Goal: Task Accomplishment & Management: Complete application form

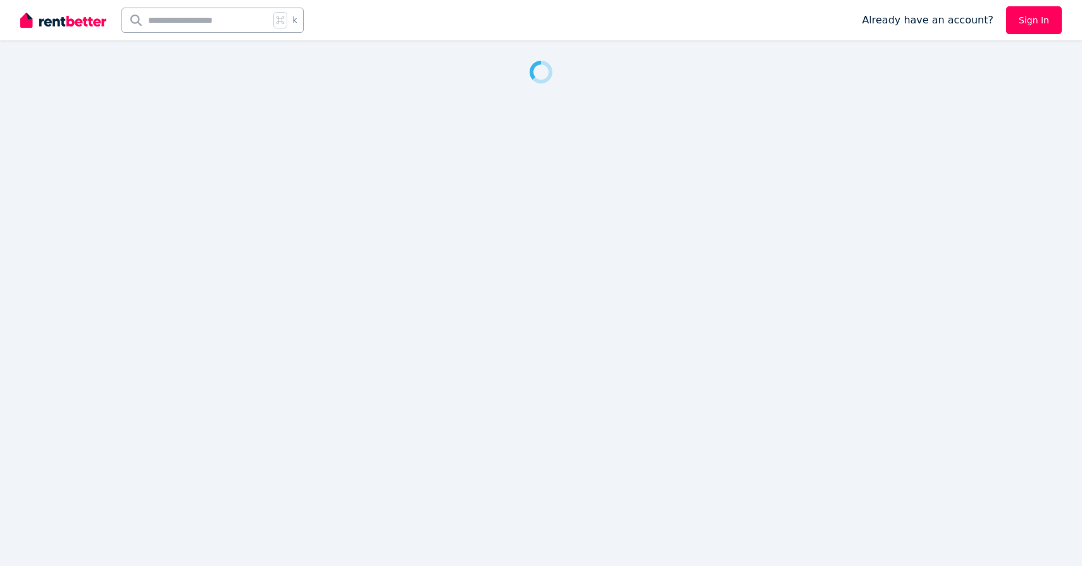
click at [563, 387] on div at bounding box center [541, 283] width 1082 height 566
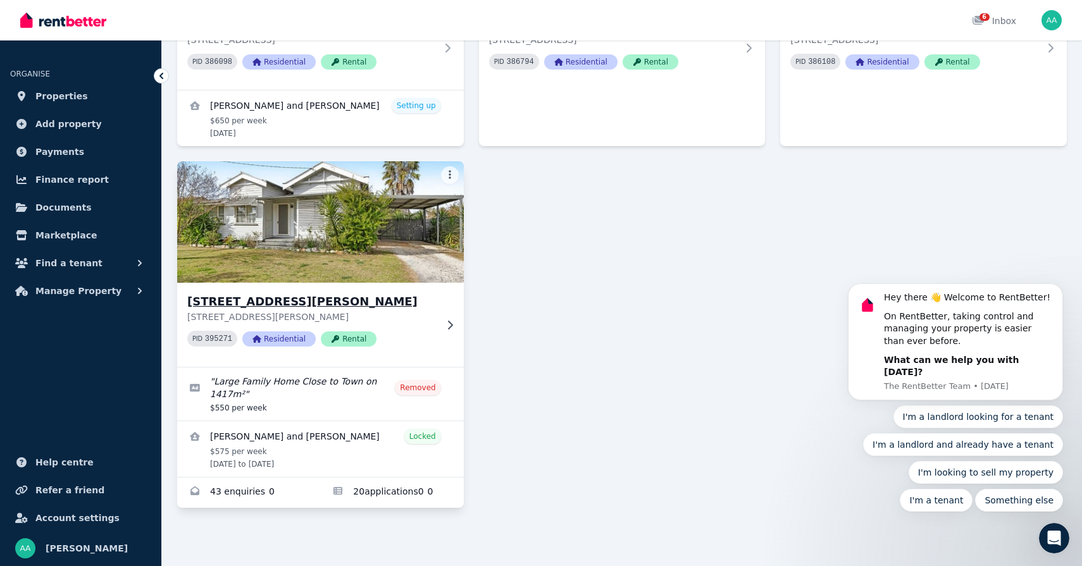
click at [436, 325] on div "[STREET_ADDRESS][GEOGRAPHIC_DATA][PERSON_NAME][STREET_ADDRESS][PERSON_NAME] PID…" at bounding box center [320, 325] width 287 height 84
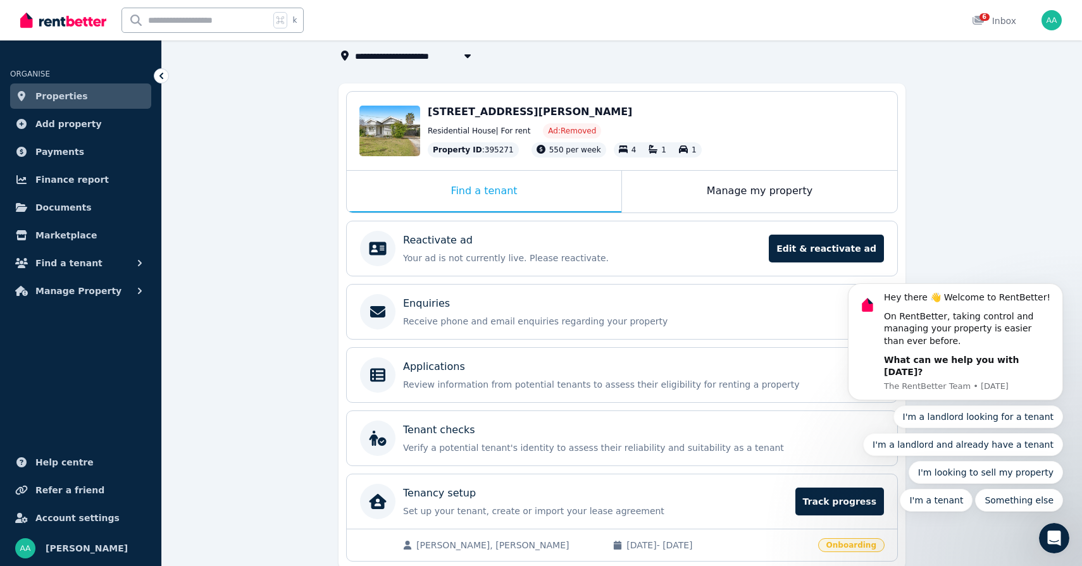
scroll to position [131, 0]
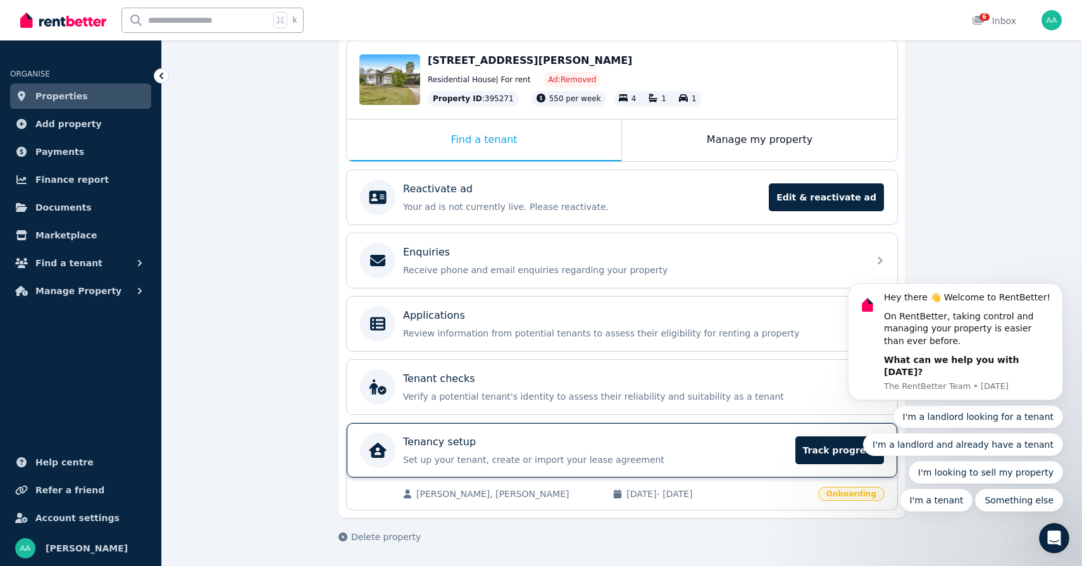
click at [729, 449] on div "Tenancy setup" at bounding box center [595, 442] width 385 height 15
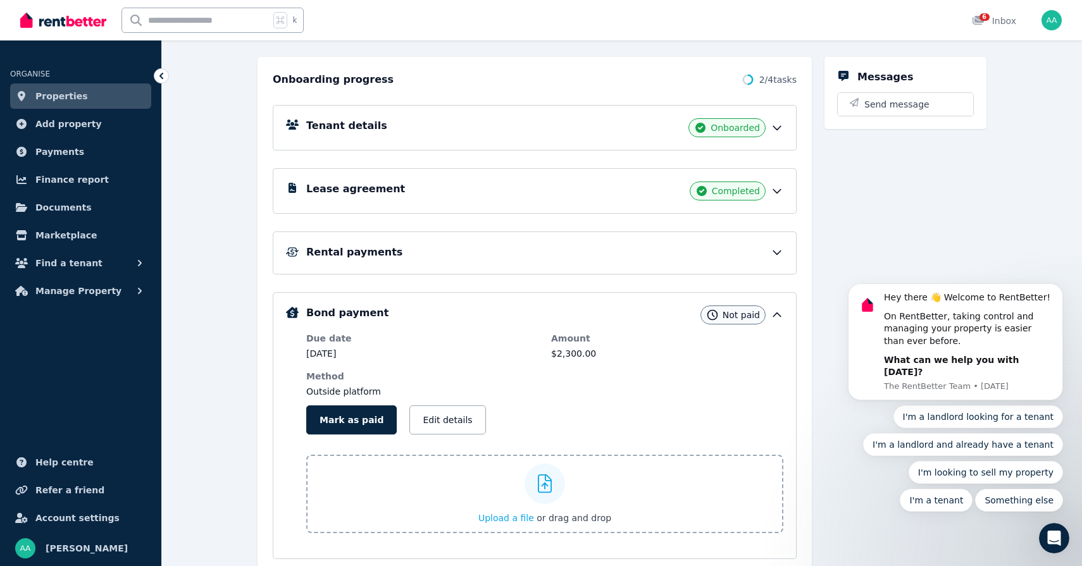
scroll to position [178, 0]
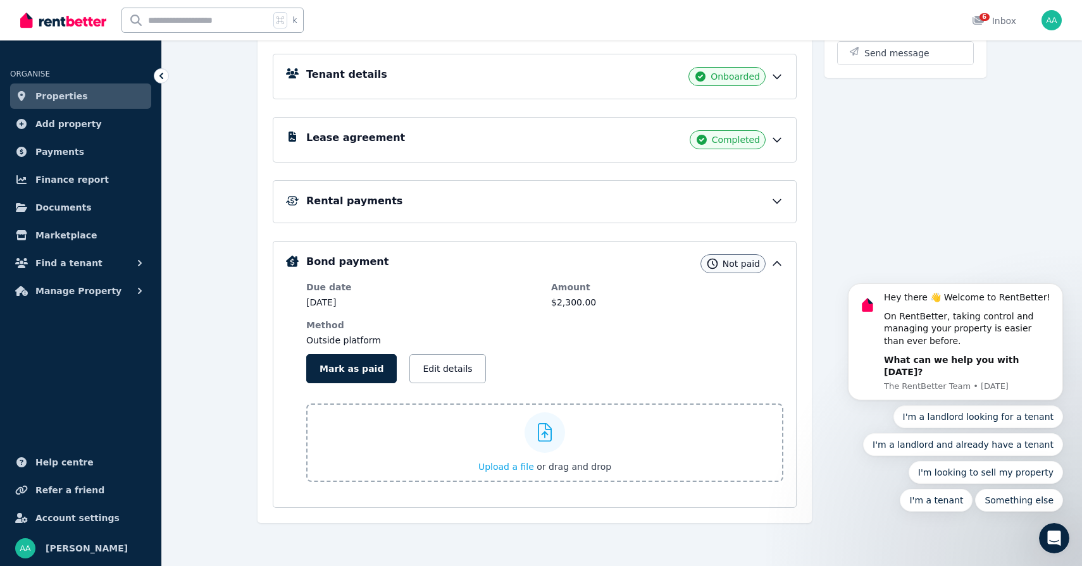
click at [781, 135] on icon at bounding box center [776, 139] width 13 height 13
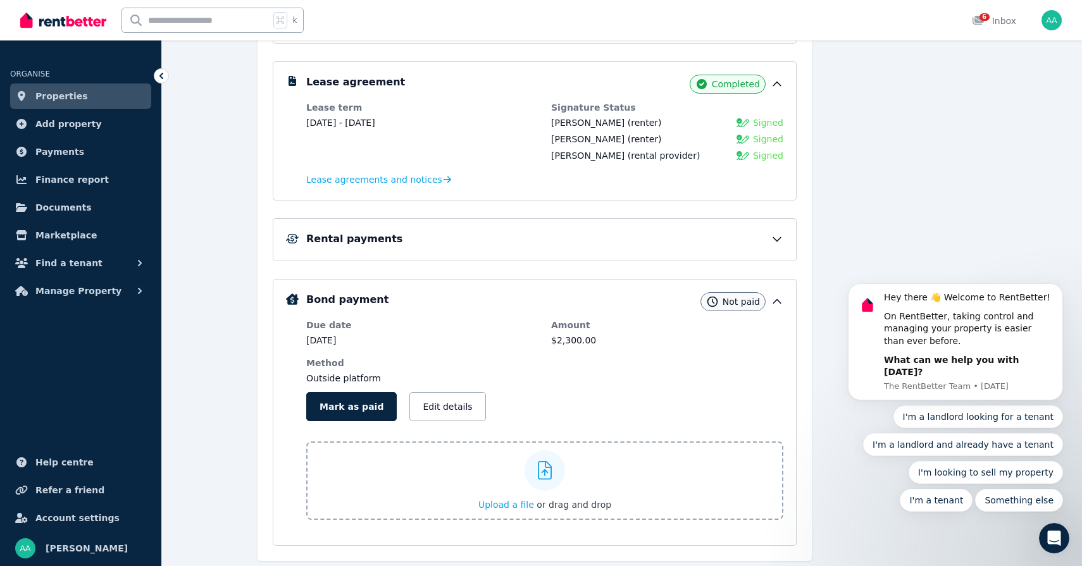
scroll to position [252, 0]
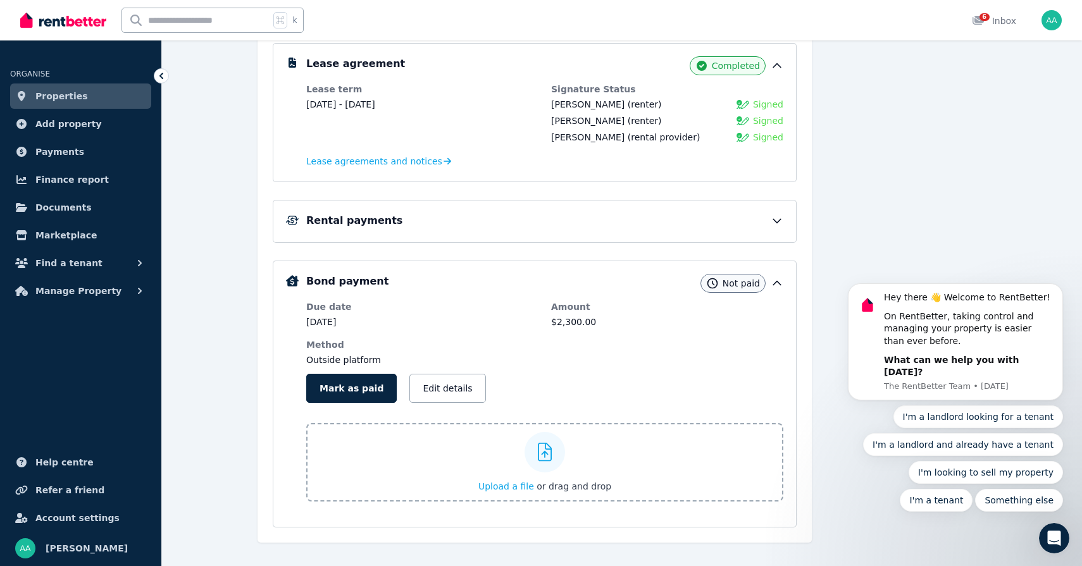
click at [784, 222] on div "Rental payments" at bounding box center [535, 221] width 524 height 43
click at [780, 222] on icon at bounding box center [776, 220] width 13 height 13
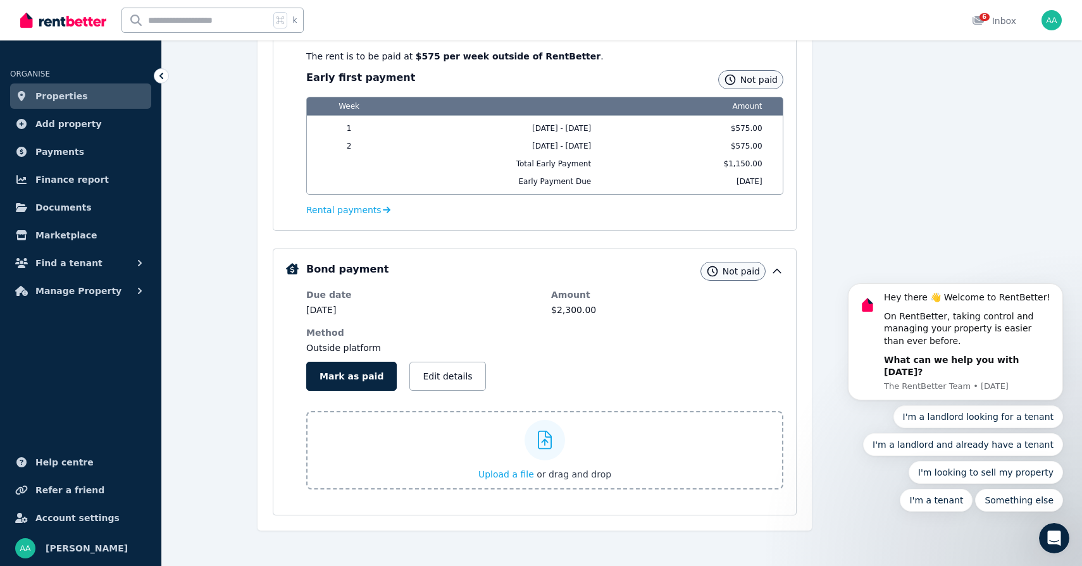
scroll to position [395, 0]
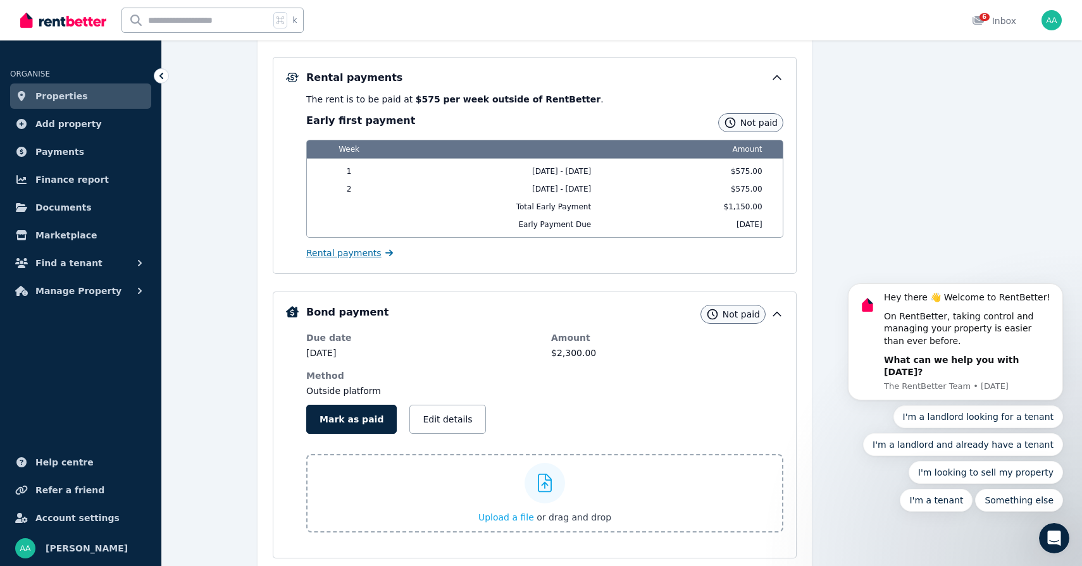
click at [362, 254] on span "Rental payments" at bounding box center [343, 253] width 75 height 13
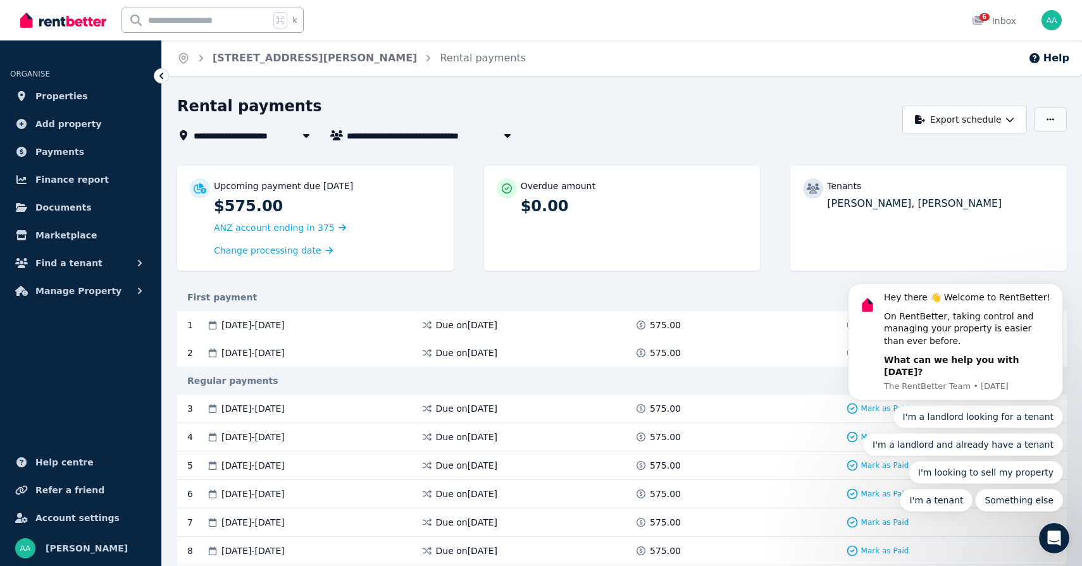
click at [1040, 122] on button "button" at bounding box center [1050, 120] width 33 height 24
click at [770, 140] on div "**********" at bounding box center [536, 135] width 718 height 15
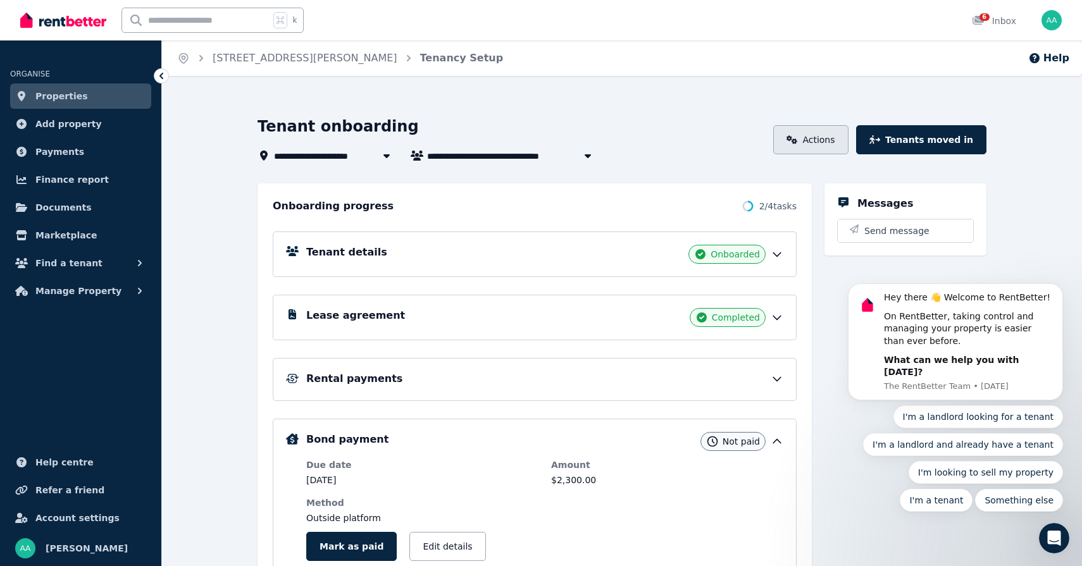
click at [822, 154] on link "Actions" at bounding box center [810, 139] width 75 height 29
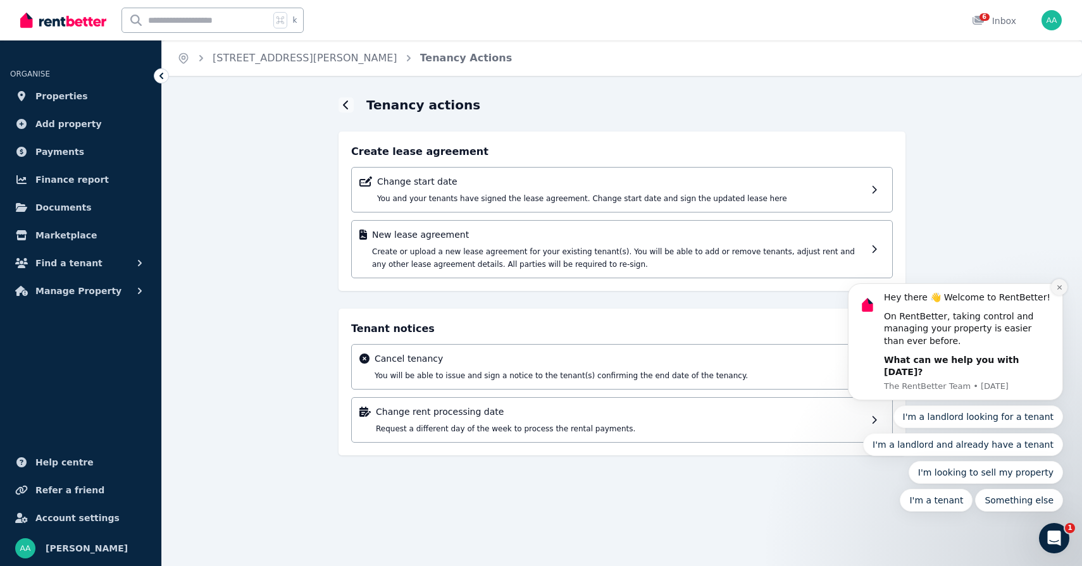
click at [1059, 291] on icon "Dismiss notification" at bounding box center [1059, 287] width 7 height 7
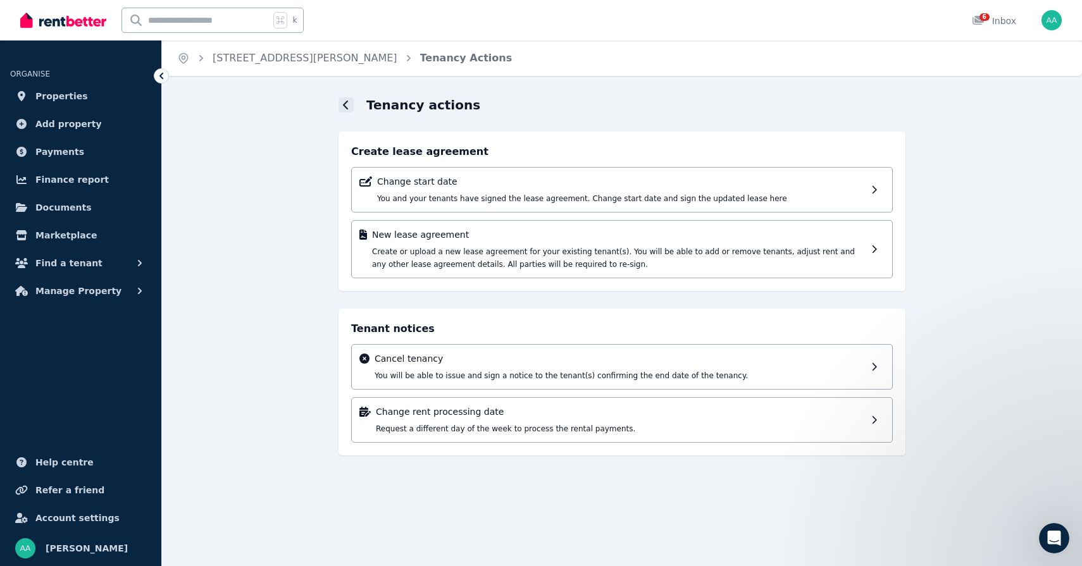
click at [345, 109] on icon at bounding box center [346, 105] width 6 height 10
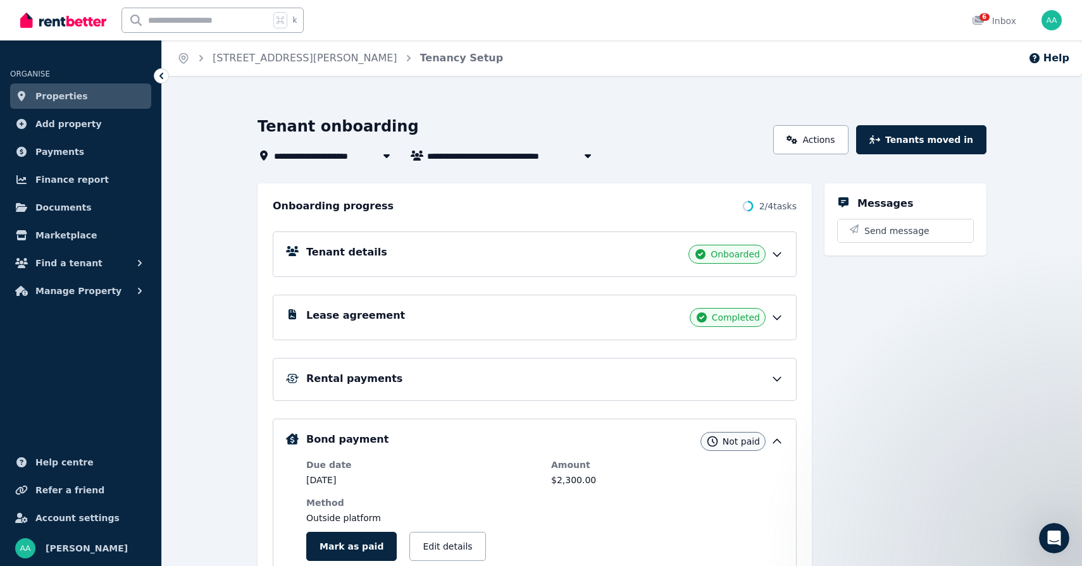
click at [95, 99] on link "Properties" at bounding box center [80, 95] width 141 height 25
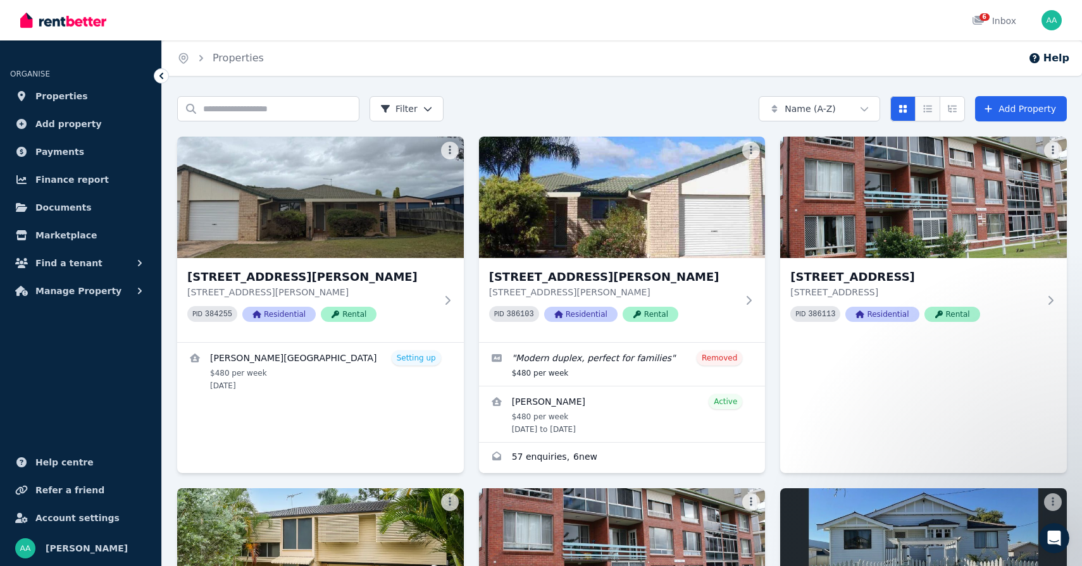
click at [926, 116] on button "Compact list view" at bounding box center [927, 108] width 25 height 25
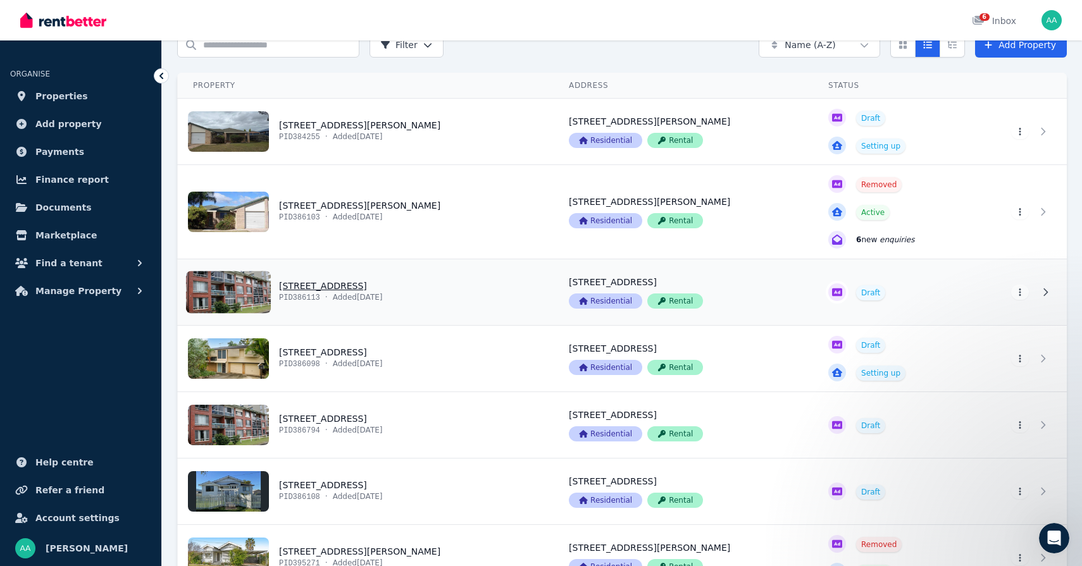
scroll to position [147, 0]
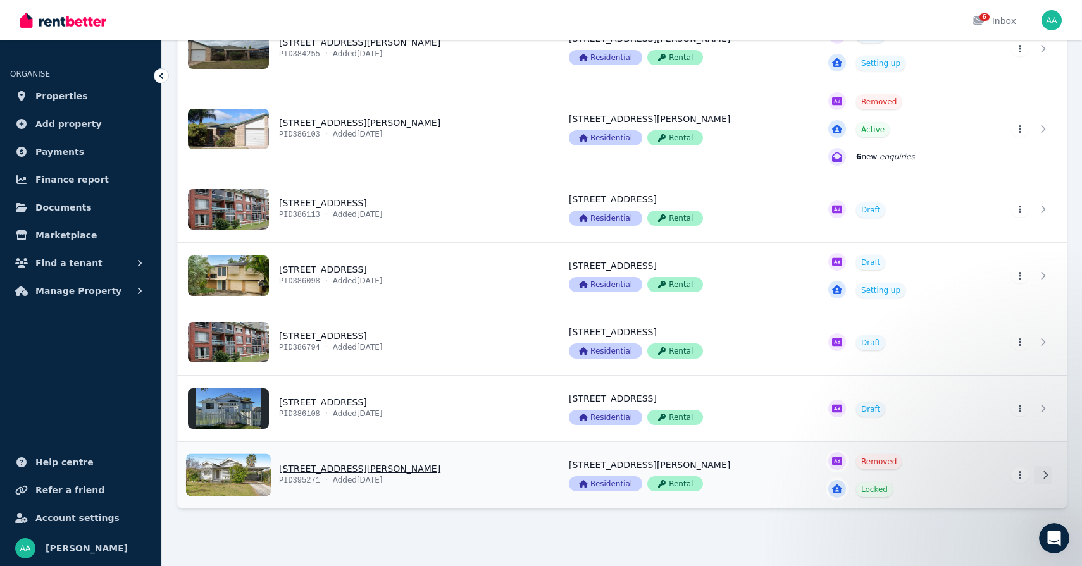
click at [1048, 476] on icon at bounding box center [1045, 475] width 13 height 9
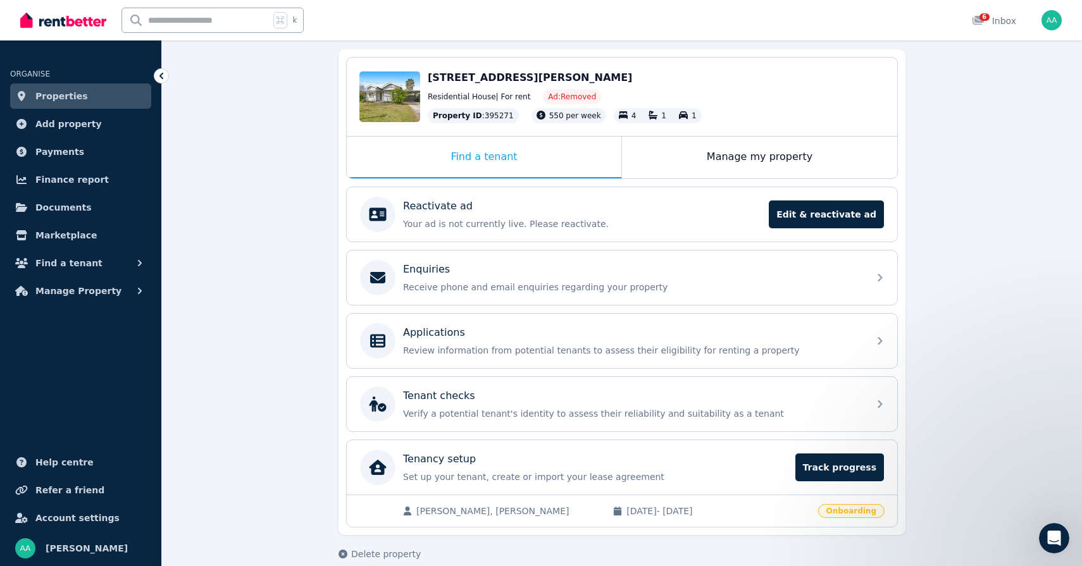
scroll to position [131, 0]
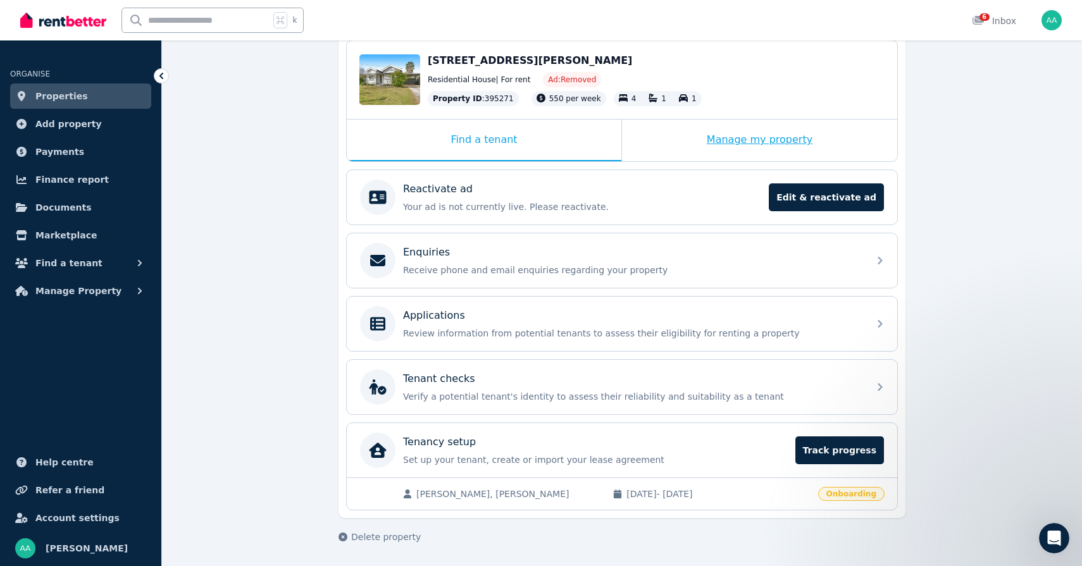
click at [710, 148] on div "Manage my property" at bounding box center [759, 141] width 275 height 42
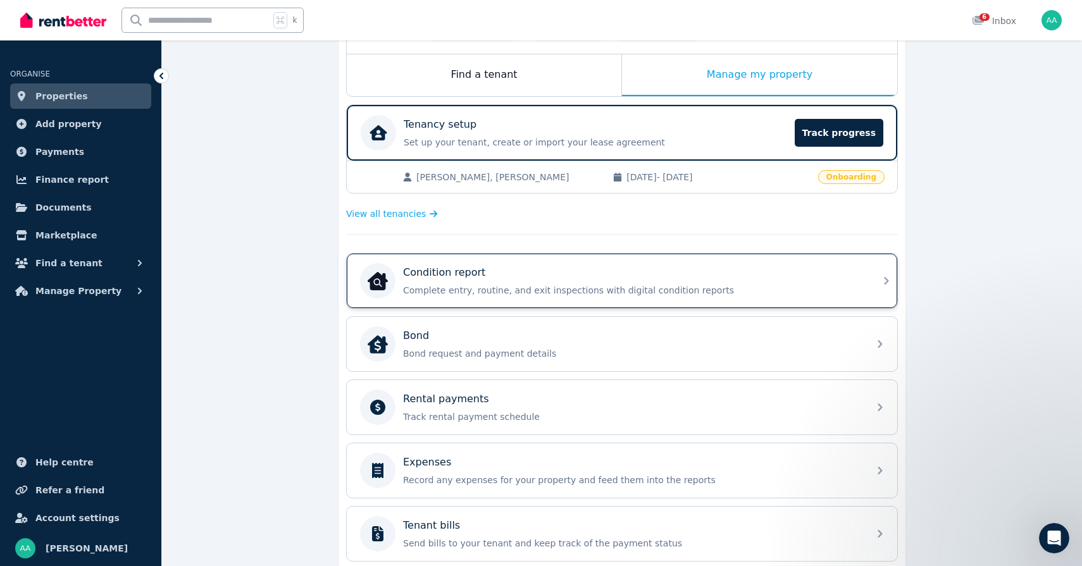
scroll to position [211, 0]
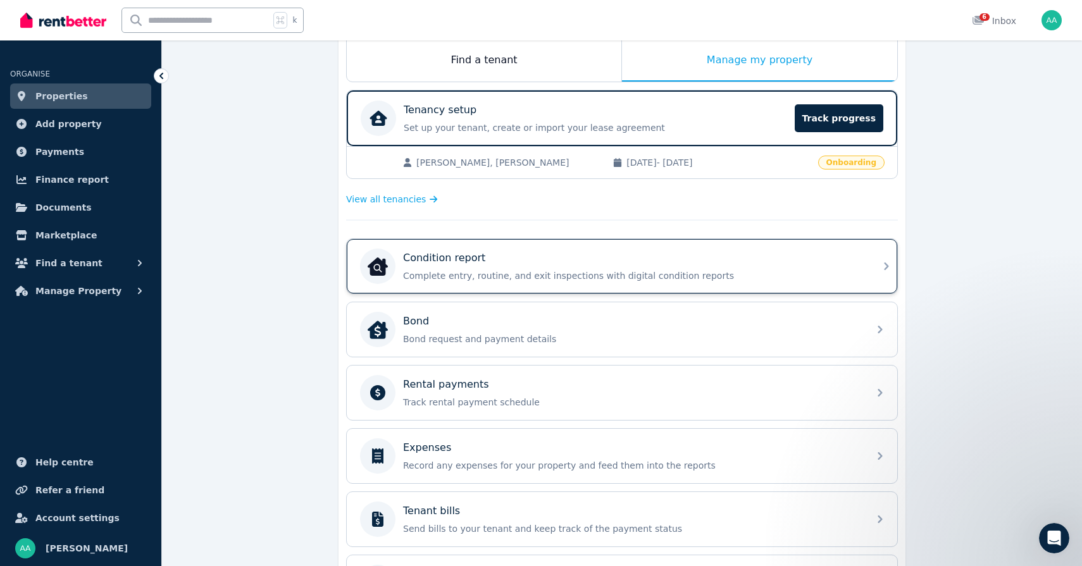
click at [708, 280] on p "Complete entry, routine, and exit inspections with digital condition reports" at bounding box center [632, 275] width 458 height 13
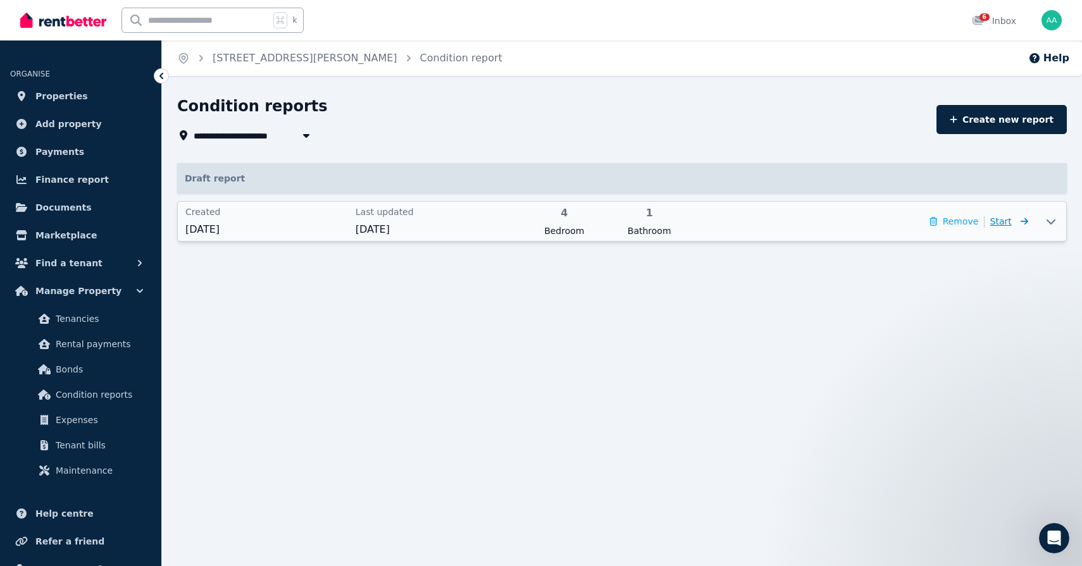
click at [1021, 223] on icon at bounding box center [1021, 221] width 13 height 9
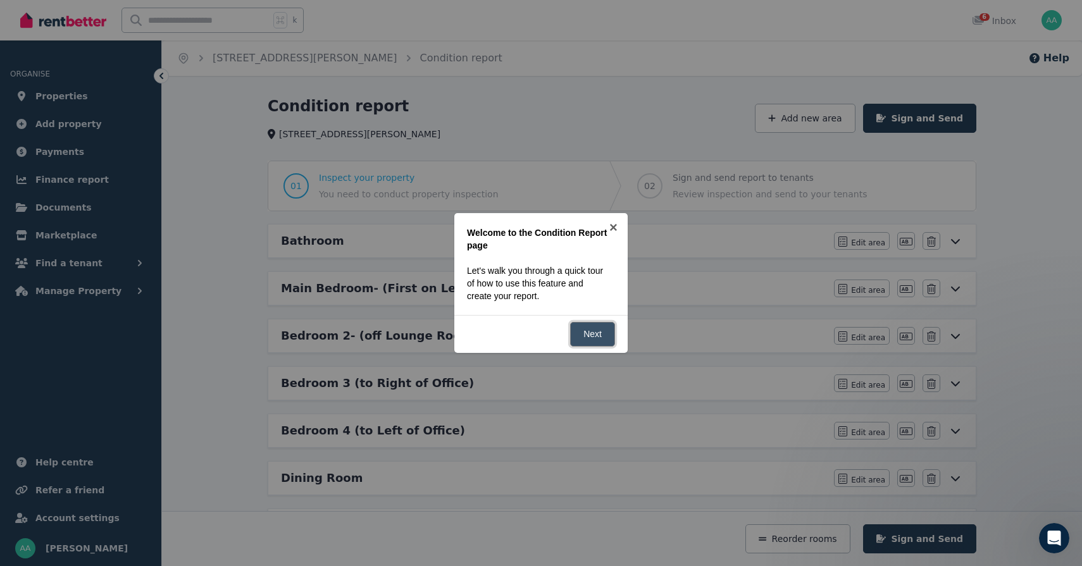
click at [605, 337] on link "Next" at bounding box center [592, 334] width 45 height 25
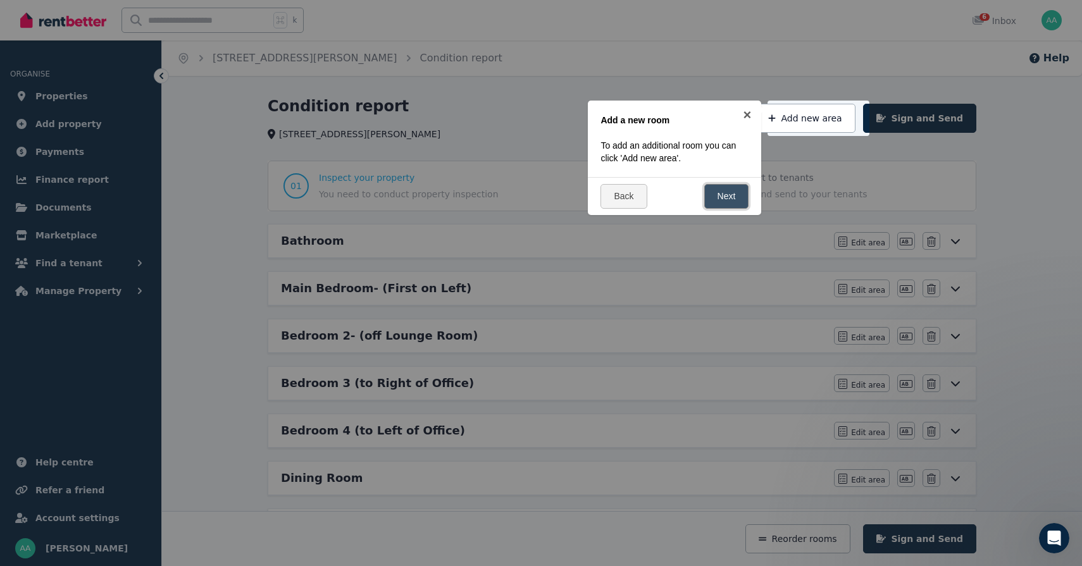
click at [726, 191] on link "Next" at bounding box center [726, 196] width 45 height 25
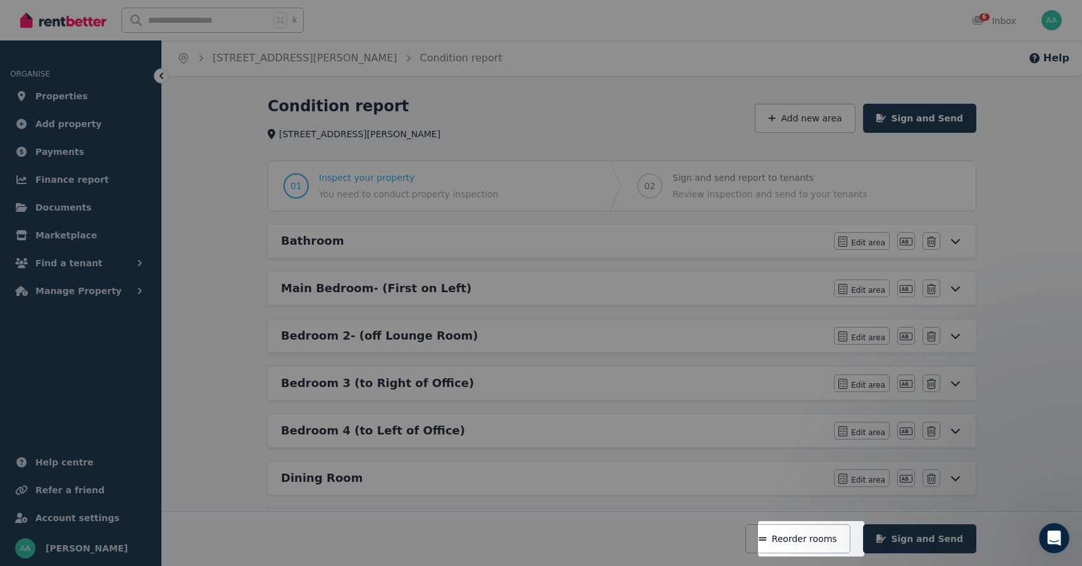
scroll to position [275, 0]
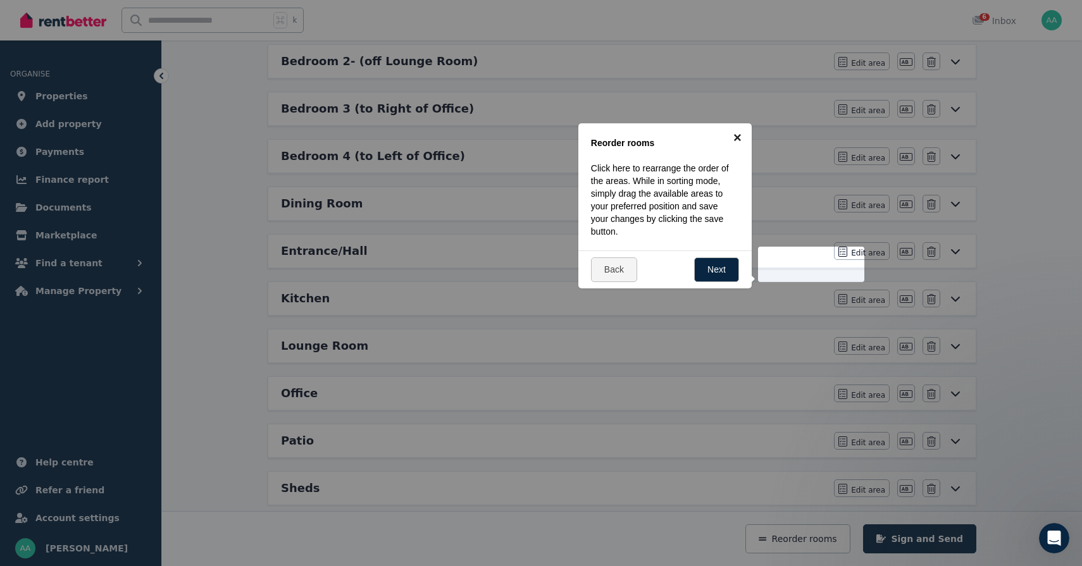
click at [735, 141] on link "×" at bounding box center [737, 137] width 28 height 28
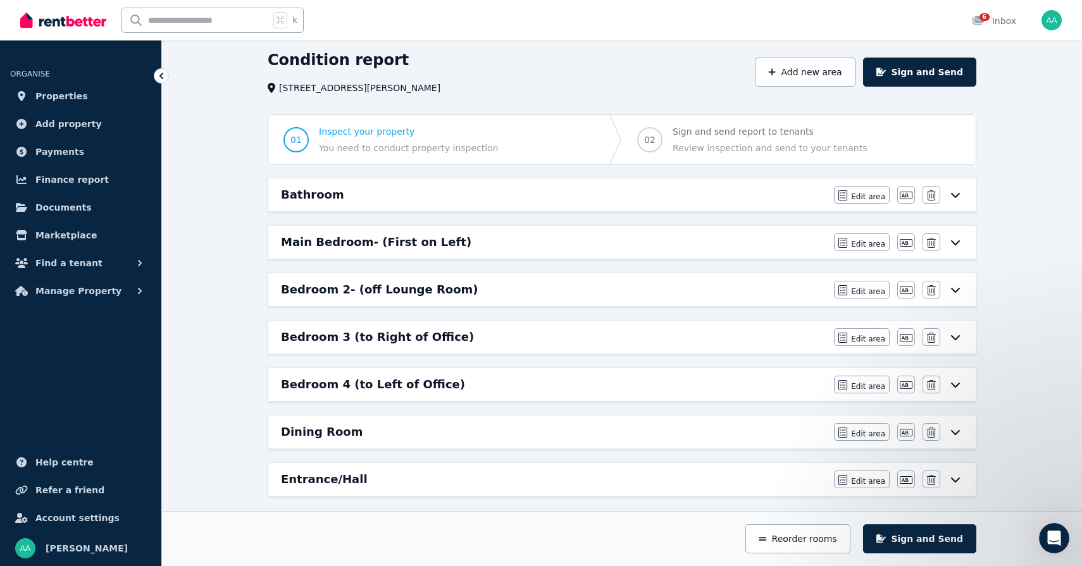
scroll to position [44, 0]
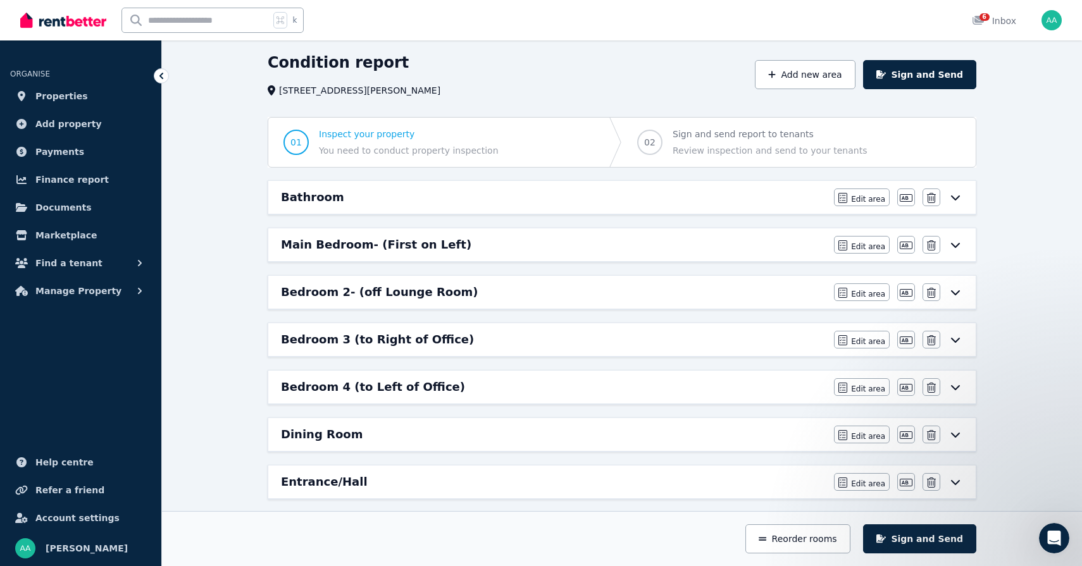
click at [955, 198] on icon at bounding box center [955, 197] width 15 height 10
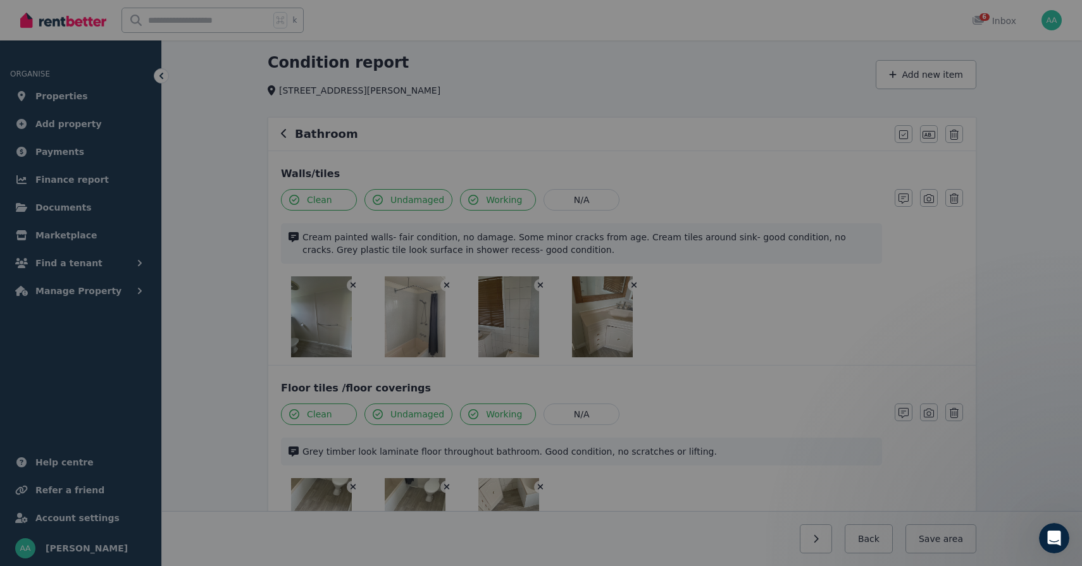
scroll to position [0, 0]
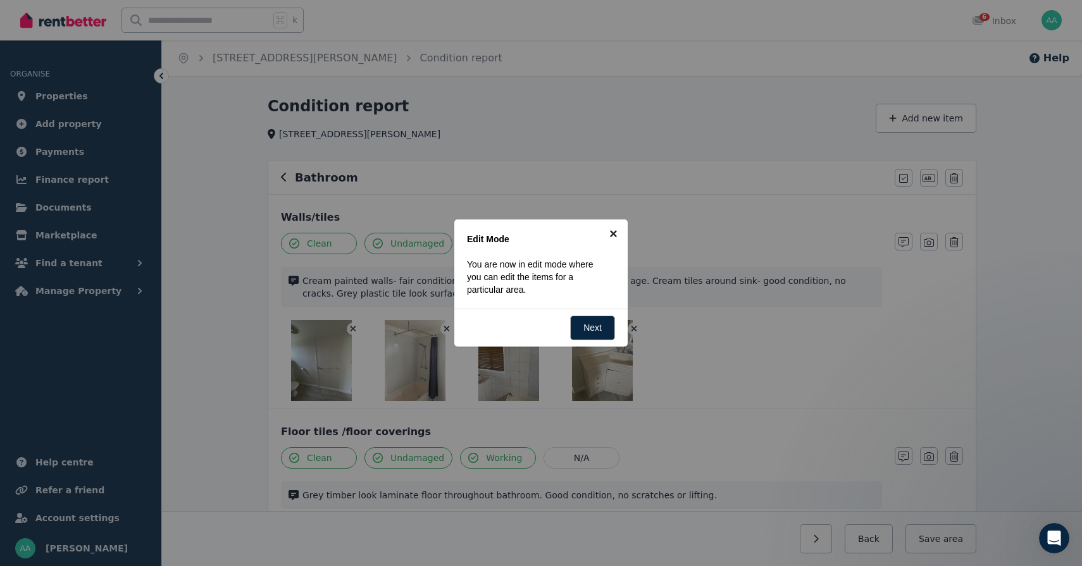
click at [614, 236] on link "×" at bounding box center [613, 233] width 28 height 28
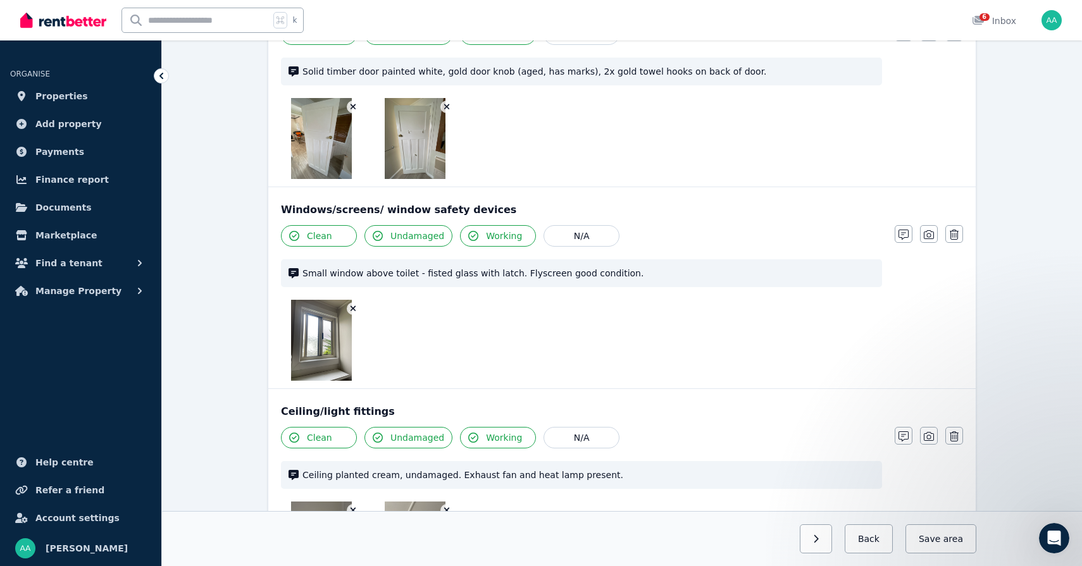
scroll to position [627, 0]
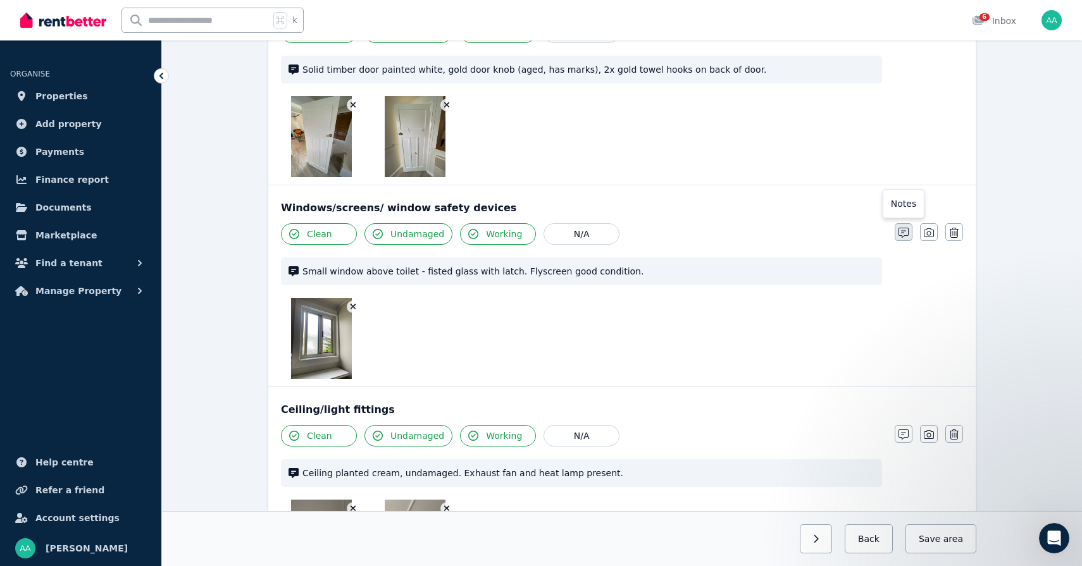
click at [903, 232] on icon "button" at bounding box center [903, 233] width 10 height 10
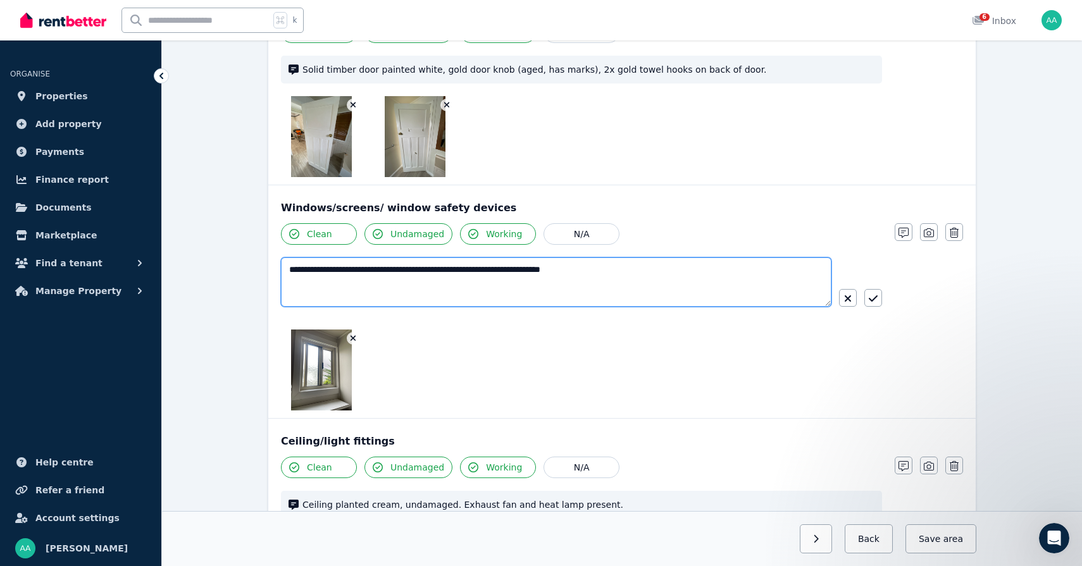
click at [409, 270] on textarea "**********" at bounding box center [556, 281] width 550 height 49
click at [662, 282] on textarea "**********" at bounding box center [556, 281] width 550 height 49
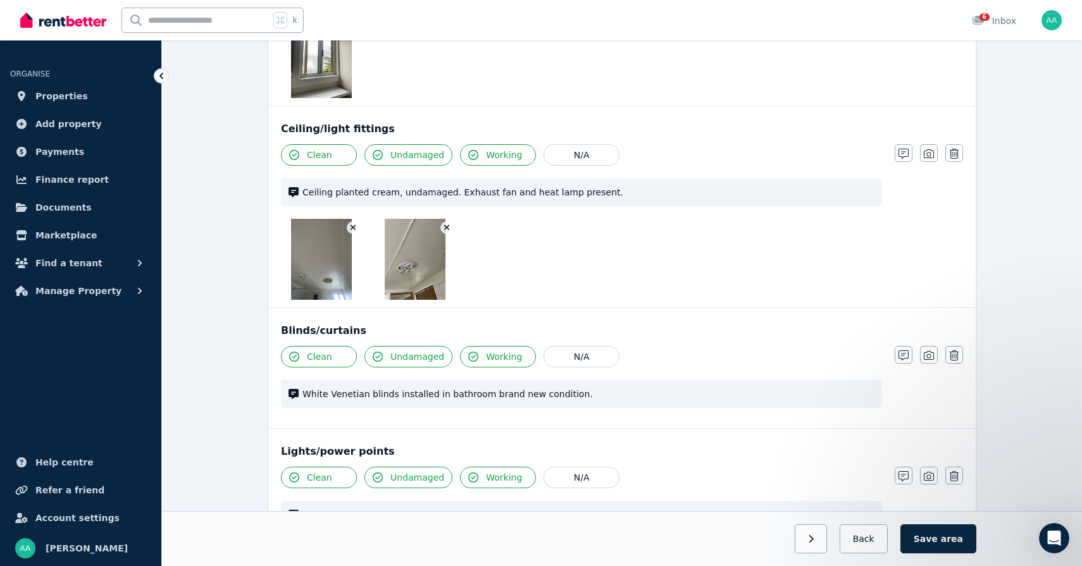
scroll to position [941, 0]
type textarea "**********"
click at [904, 154] on icon "button" at bounding box center [903, 152] width 10 height 10
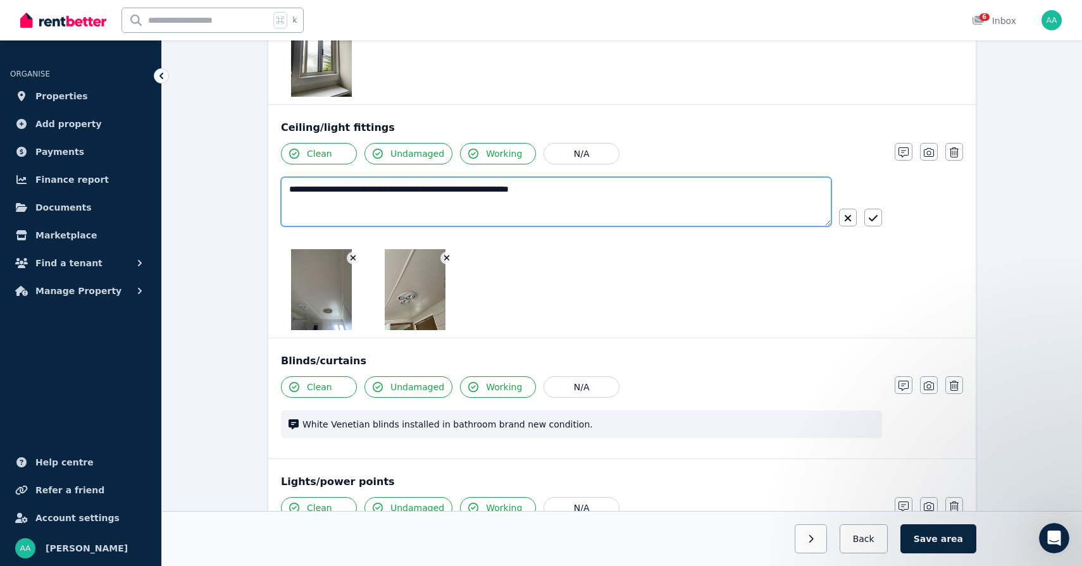
drag, startPoint x: 350, startPoint y: 192, endPoint x: 323, endPoint y: 192, distance: 27.8
click at [323, 192] on textarea "**********" at bounding box center [556, 201] width 550 height 49
type textarea "**********"
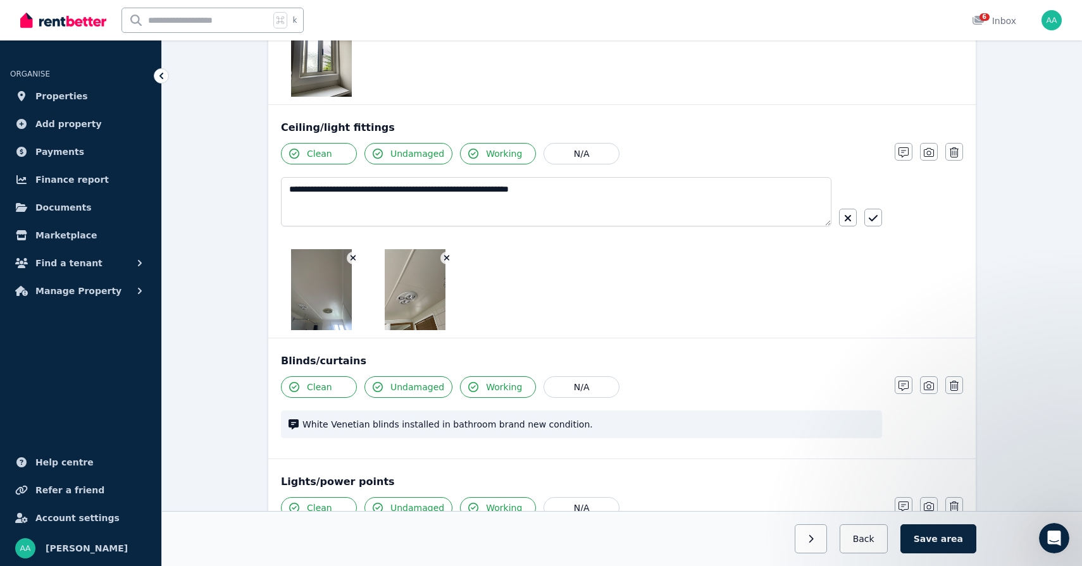
click at [569, 266] on div at bounding box center [581, 289] width 601 height 81
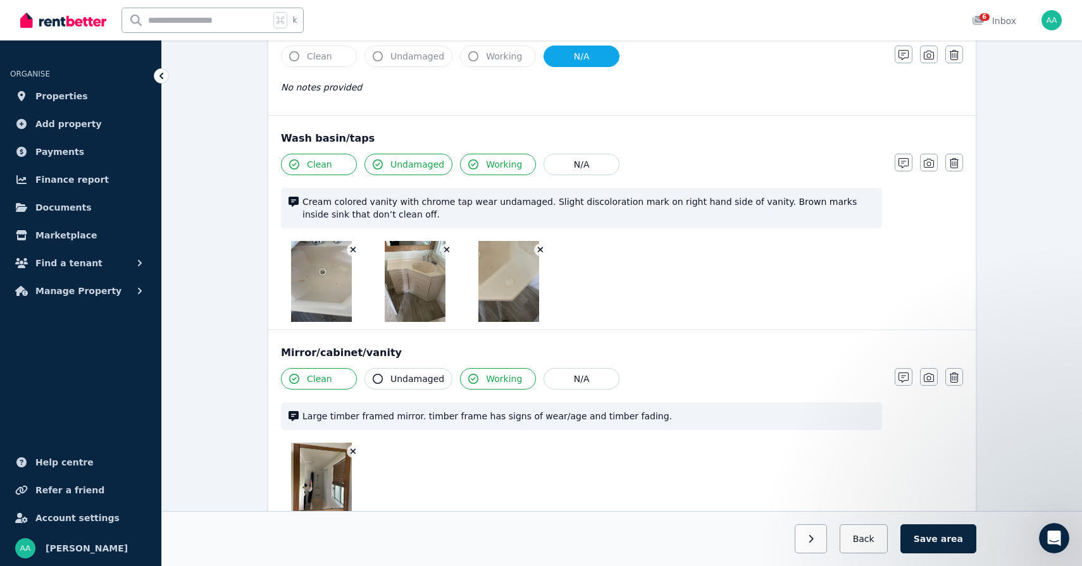
scroll to position [1738, 0]
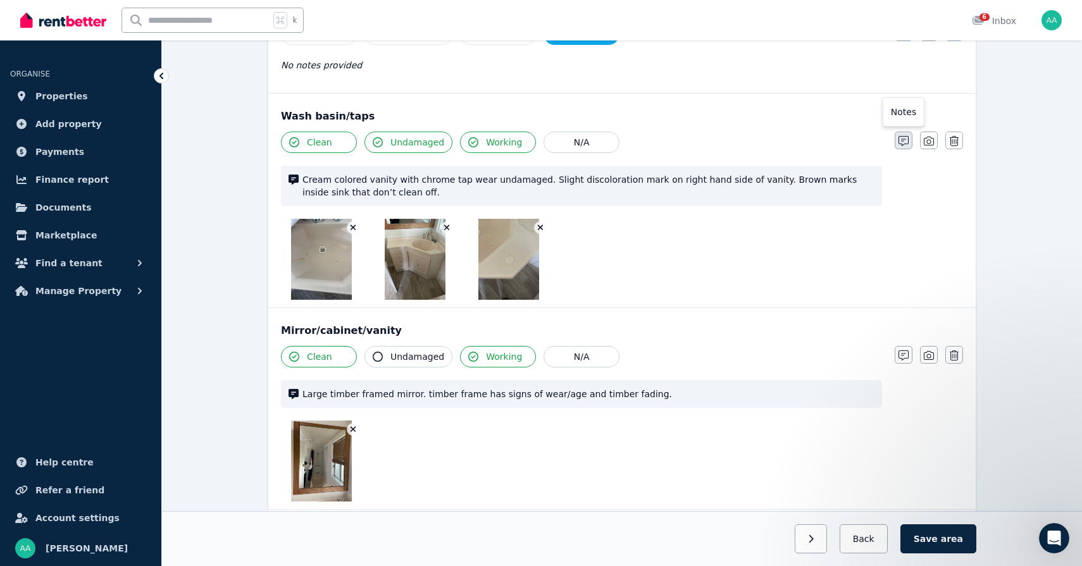
click at [899, 142] on icon "button" at bounding box center [903, 141] width 10 height 10
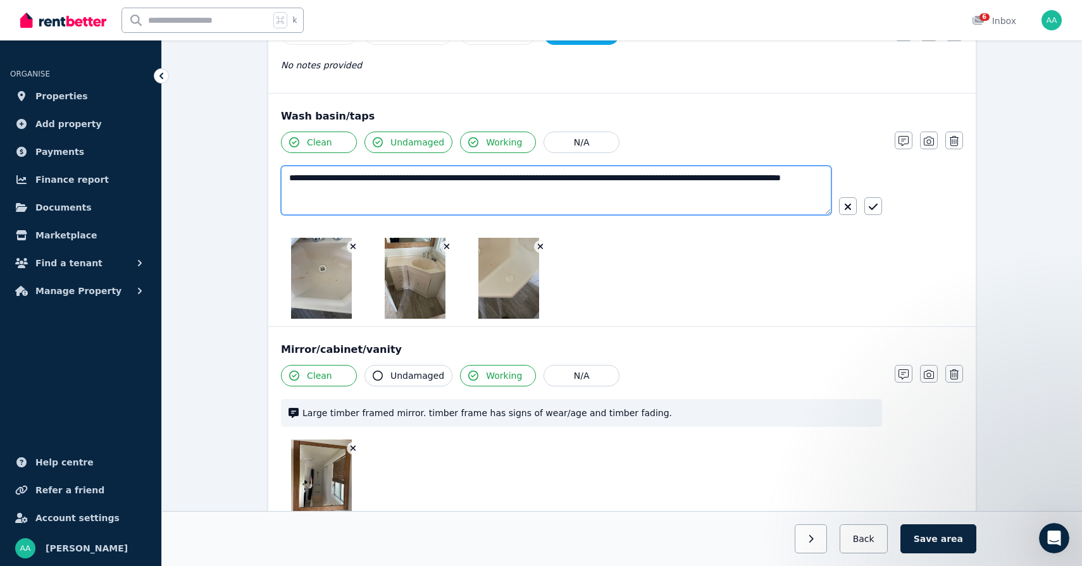
click at [337, 192] on textarea "**********" at bounding box center [556, 190] width 550 height 49
click at [622, 274] on div at bounding box center [581, 278] width 601 height 81
click at [335, 181] on textarea "**********" at bounding box center [556, 190] width 550 height 49
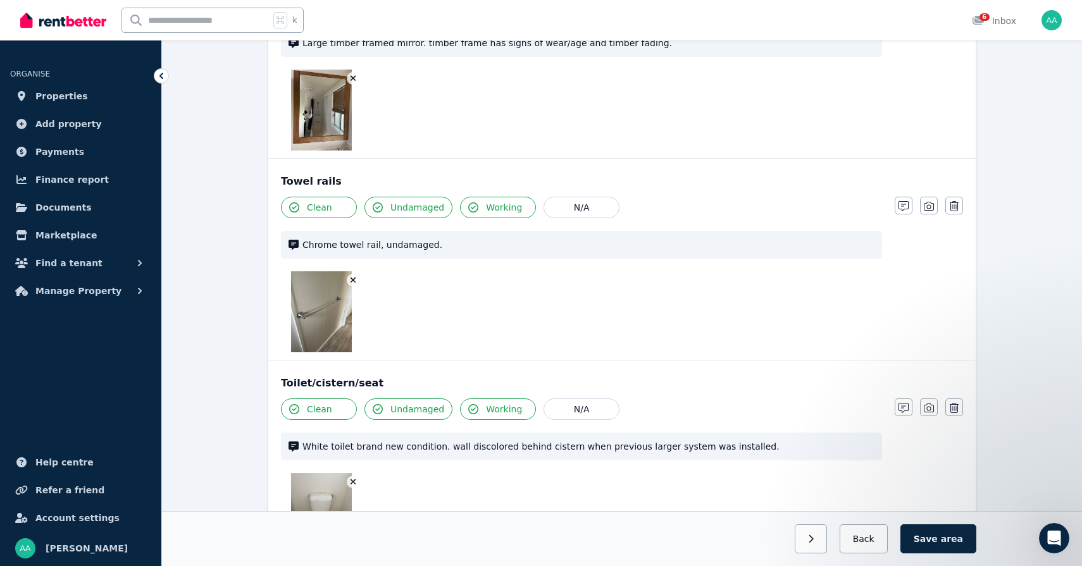
scroll to position [2122, 0]
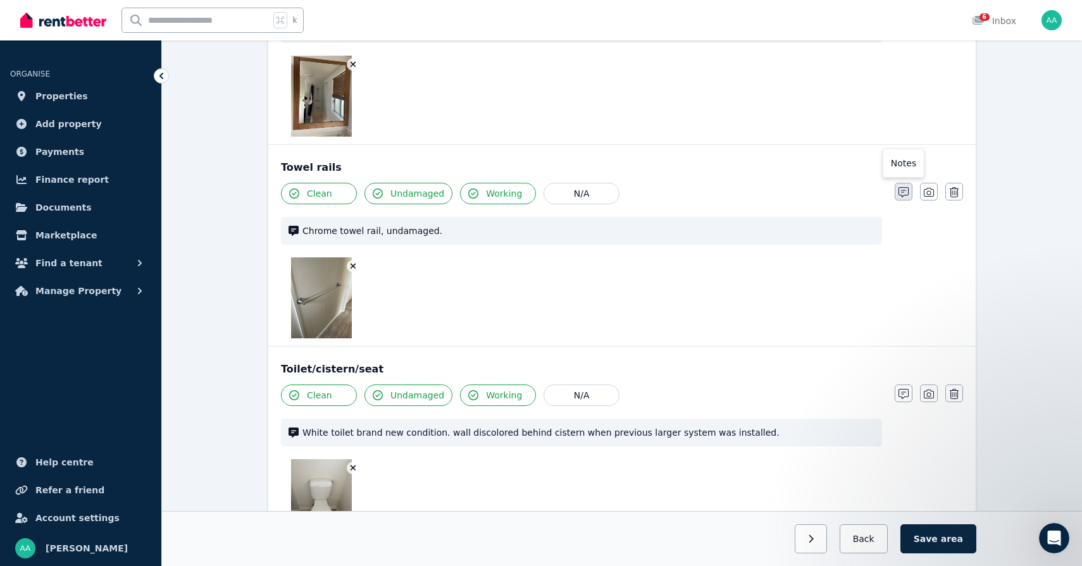
type textarea "**********"
click at [905, 199] on button "button" at bounding box center [903, 192] width 18 height 18
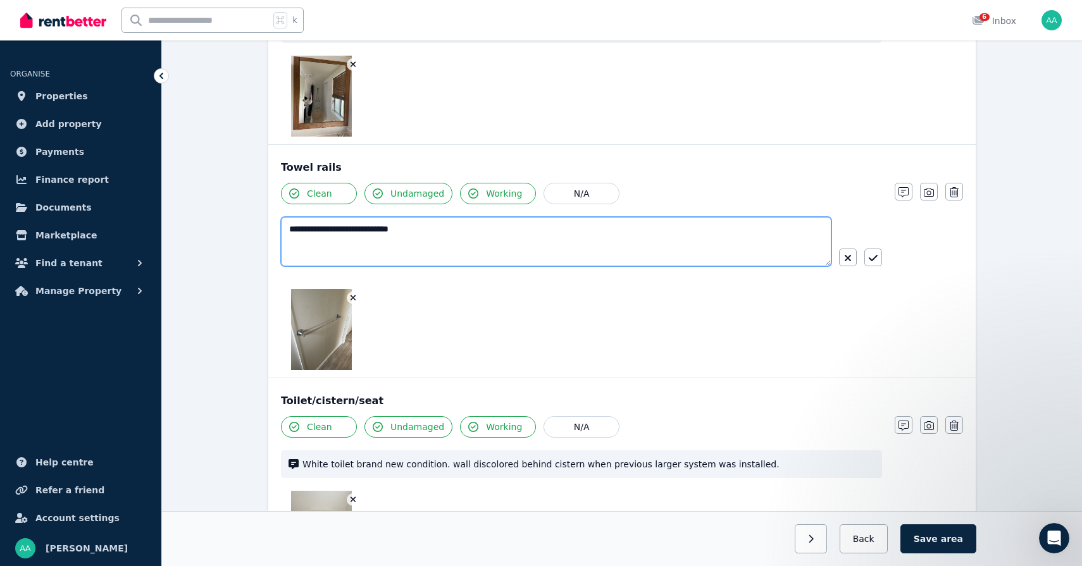
click at [569, 244] on textarea "**********" at bounding box center [556, 241] width 550 height 49
type textarea "**********"
click at [876, 261] on icon "button" at bounding box center [873, 258] width 9 height 10
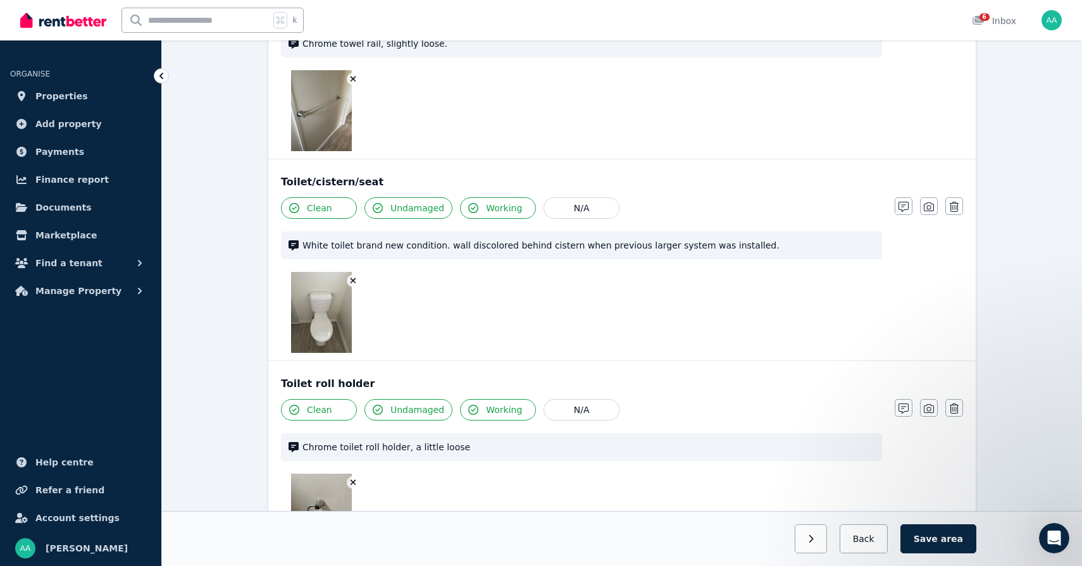
scroll to position [2349, 0]
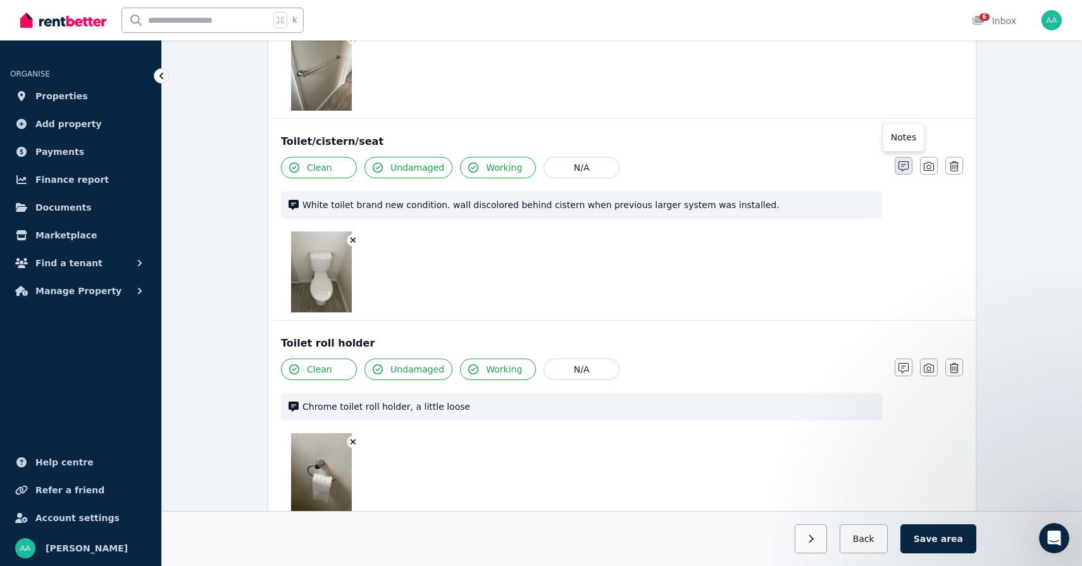
click at [902, 168] on icon "button" at bounding box center [903, 166] width 10 height 10
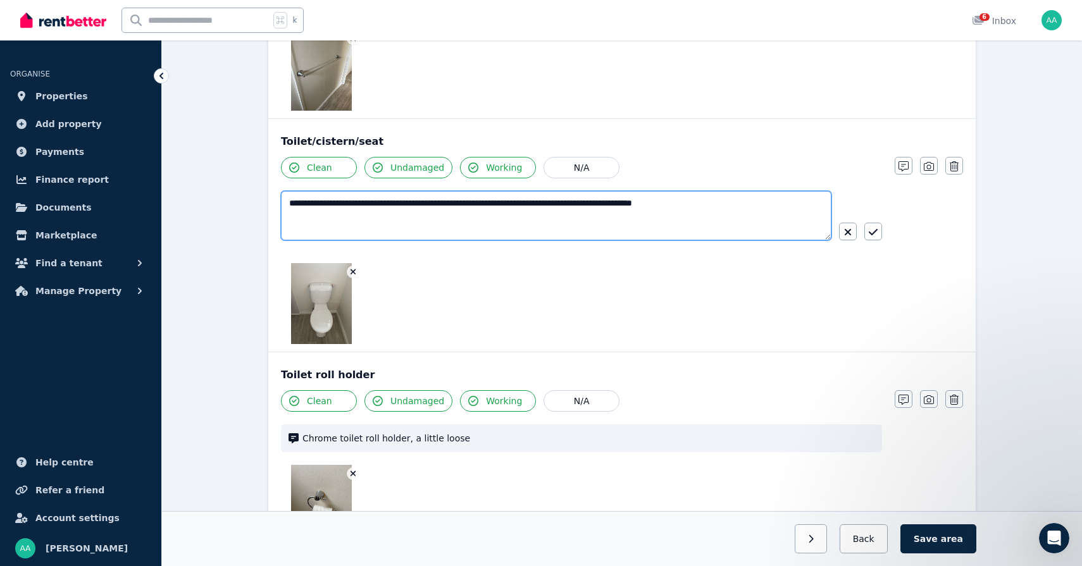
click at [781, 219] on textarea "**********" at bounding box center [556, 215] width 550 height 49
type textarea "**********"
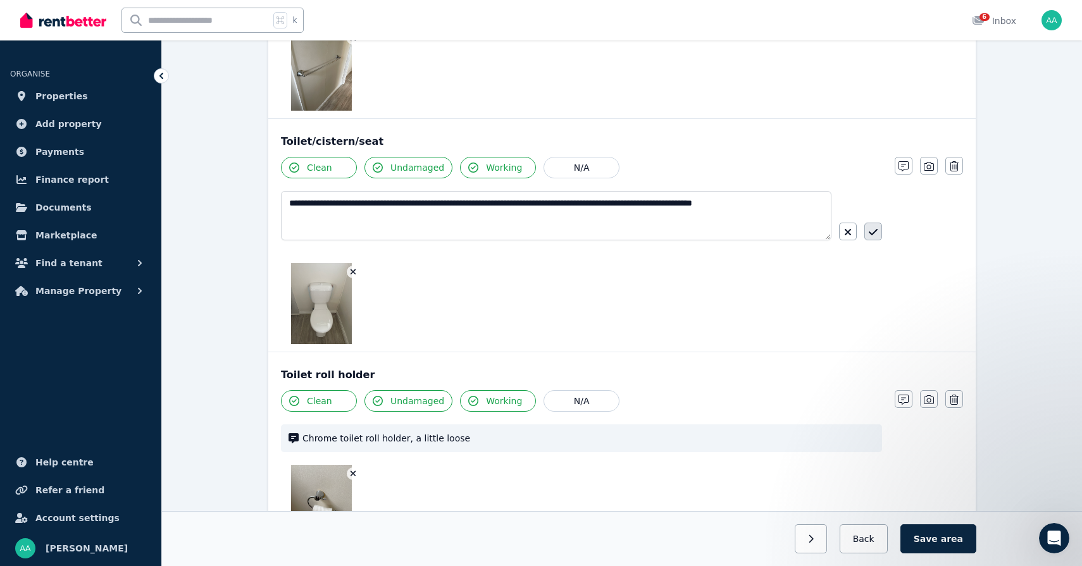
click at [875, 232] on icon "button" at bounding box center [873, 232] width 9 height 6
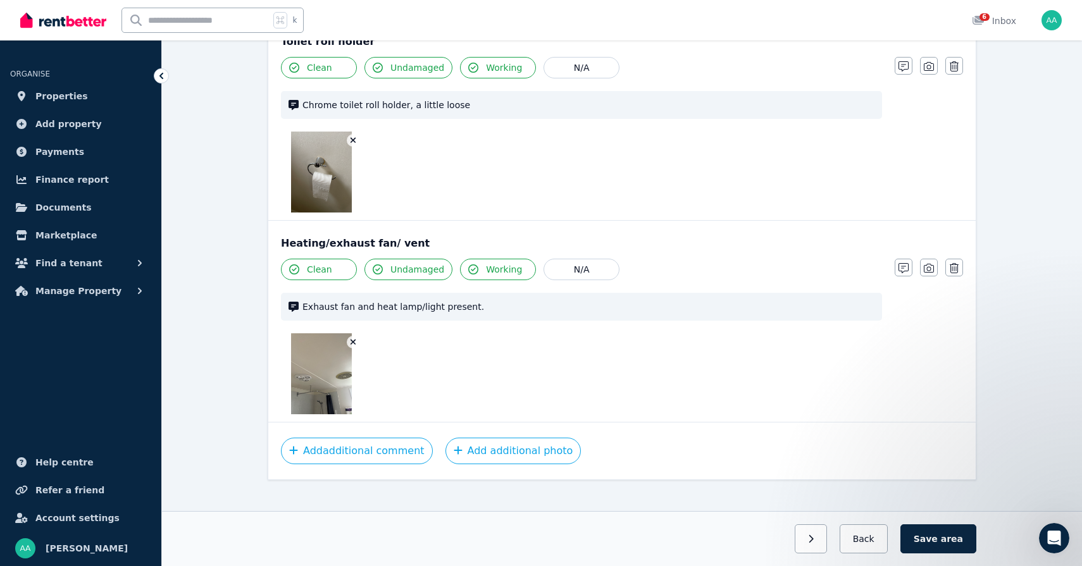
scroll to position [2666, 0]
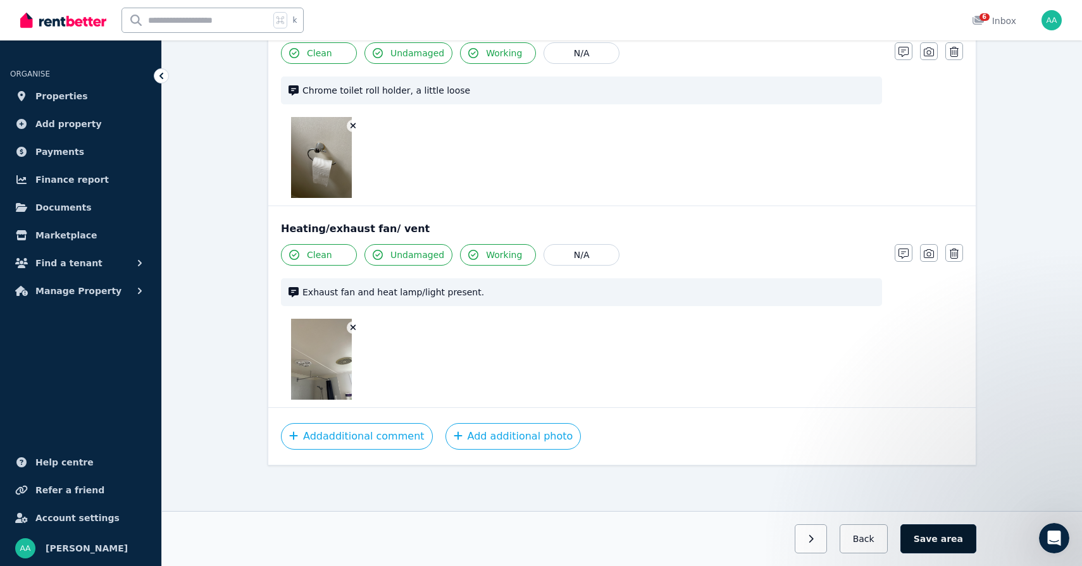
click at [949, 543] on span "area" at bounding box center [952, 539] width 22 height 13
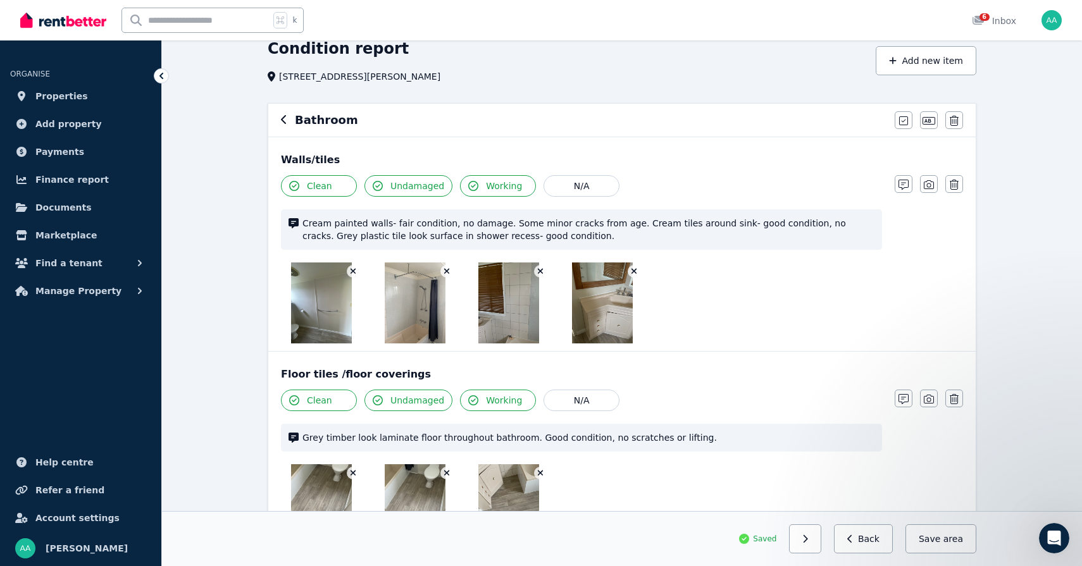
scroll to position [0, 0]
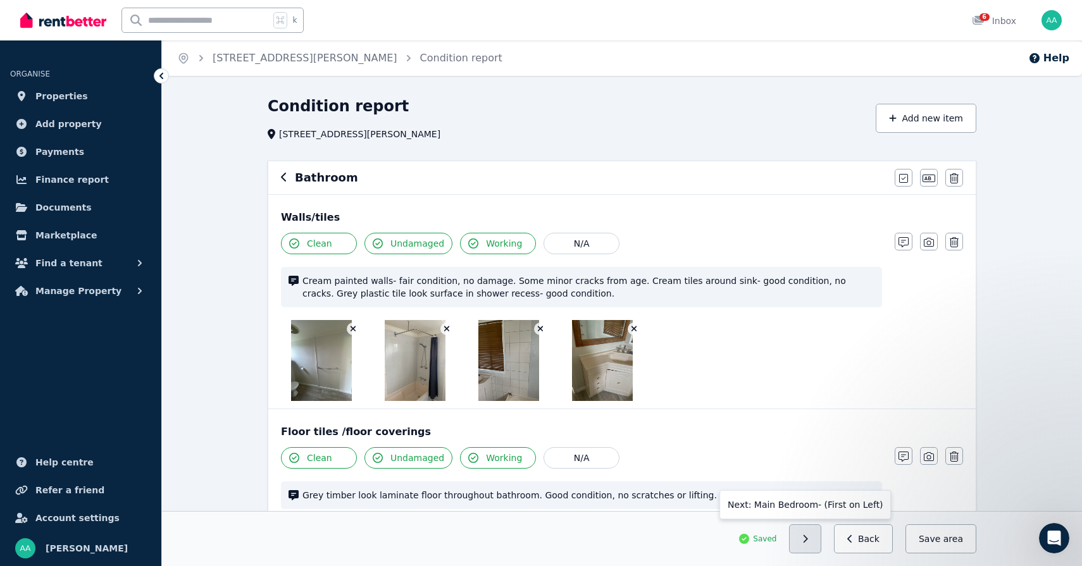
click at [808, 539] on icon "button" at bounding box center [805, 539] width 6 height 9
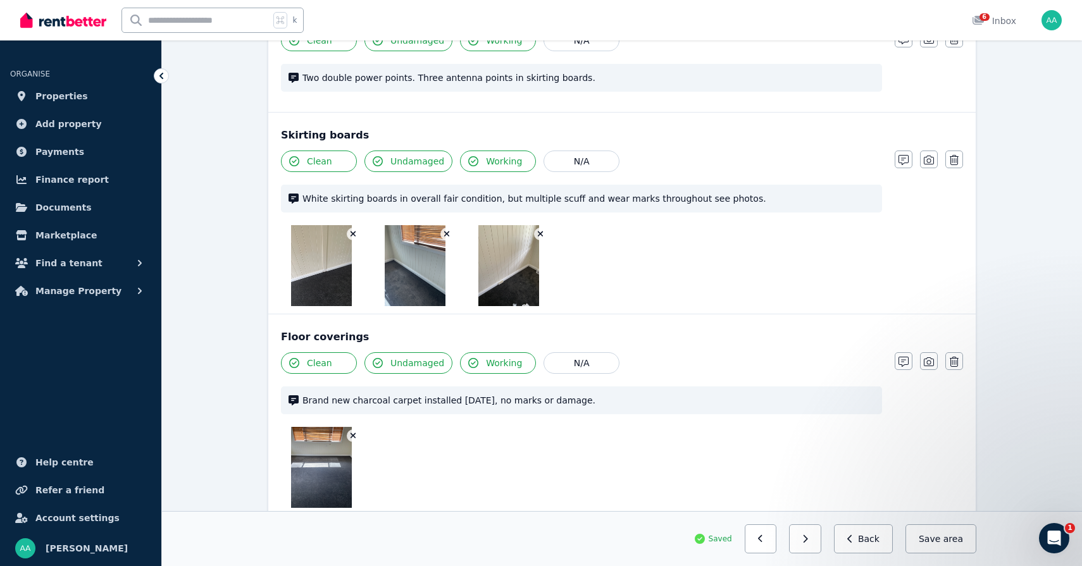
scroll to position [1535, 0]
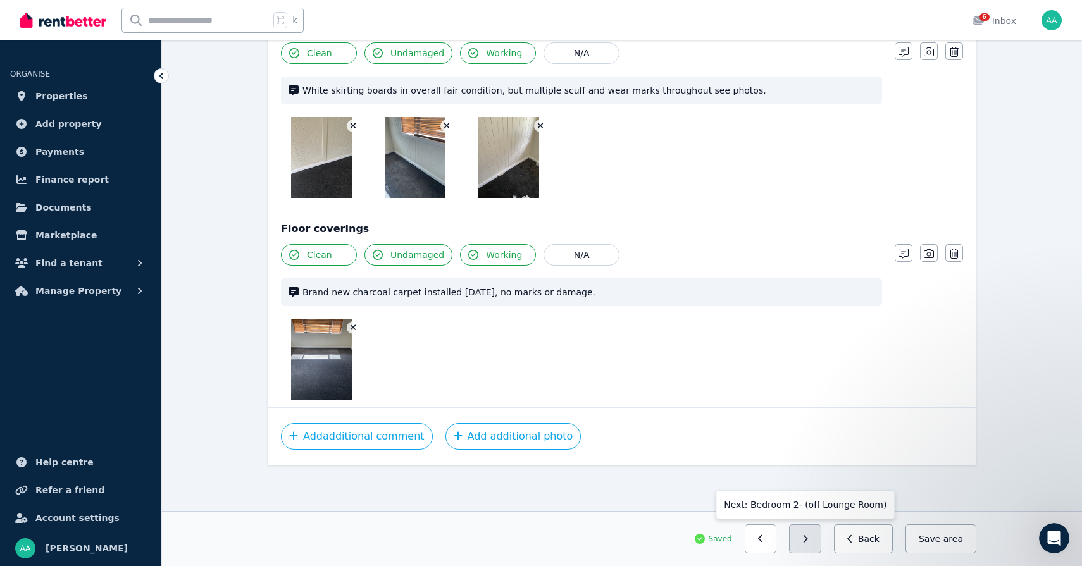
click at [815, 532] on button "button" at bounding box center [805, 538] width 32 height 29
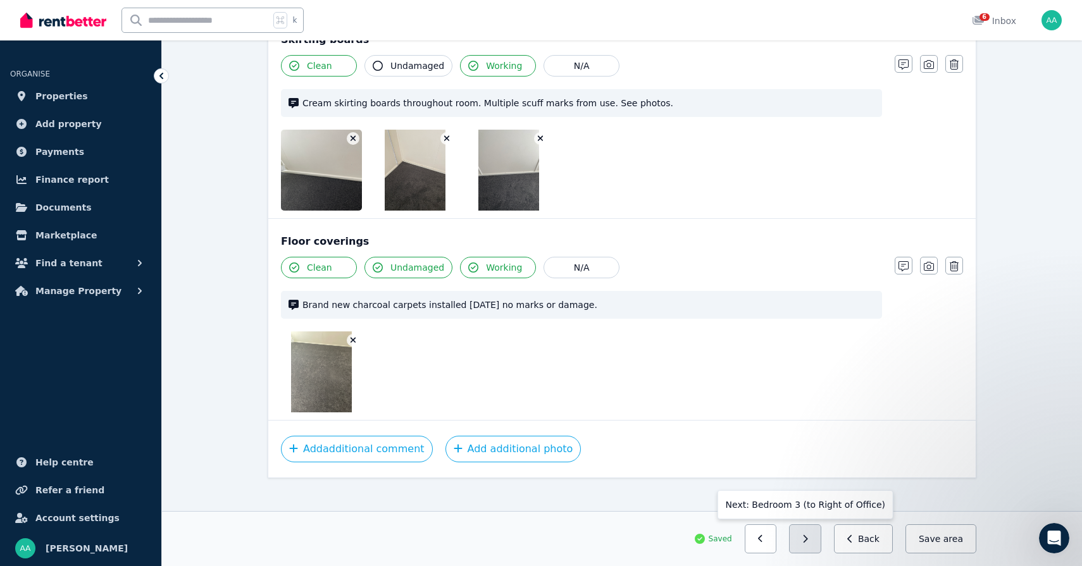
click at [808, 541] on icon "button" at bounding box center [805, 539] width 6 height 9
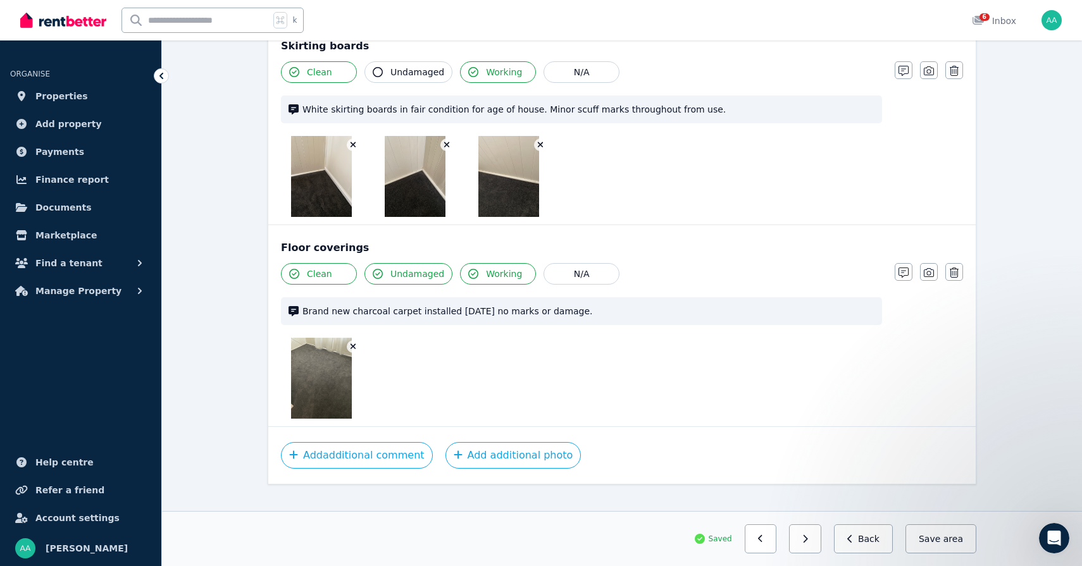
scroll to position [1623, 0]
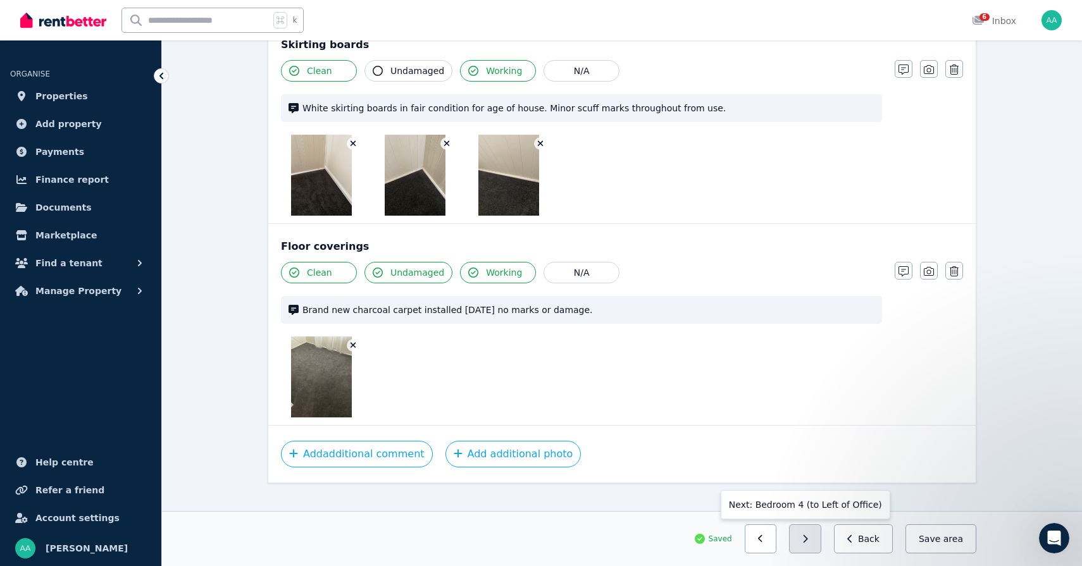
click at [807, 550] on button "button" at bounding box center [805, 538] width 32 height 29
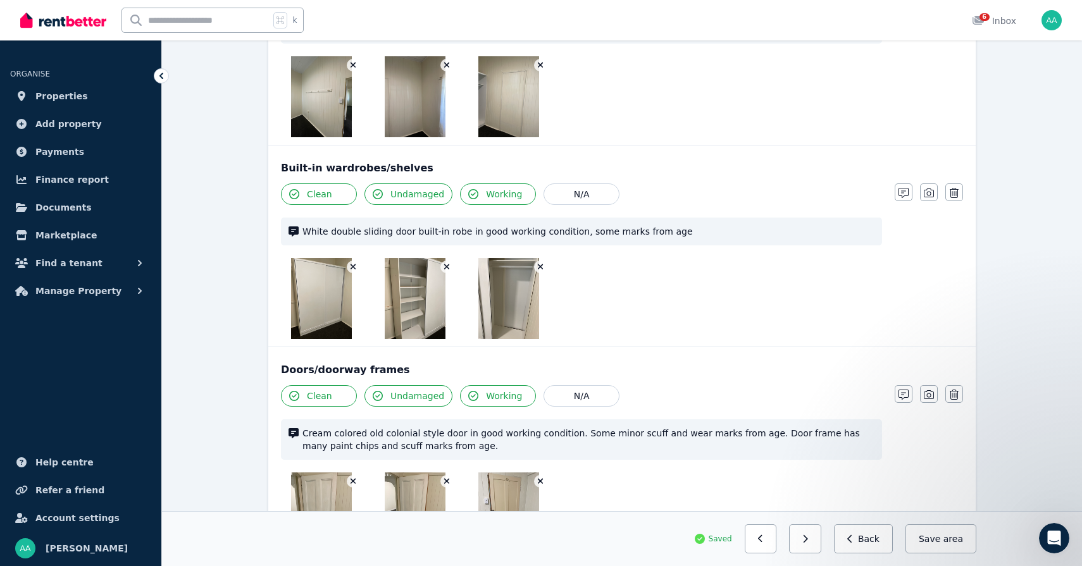
scroll to position [263, 0]
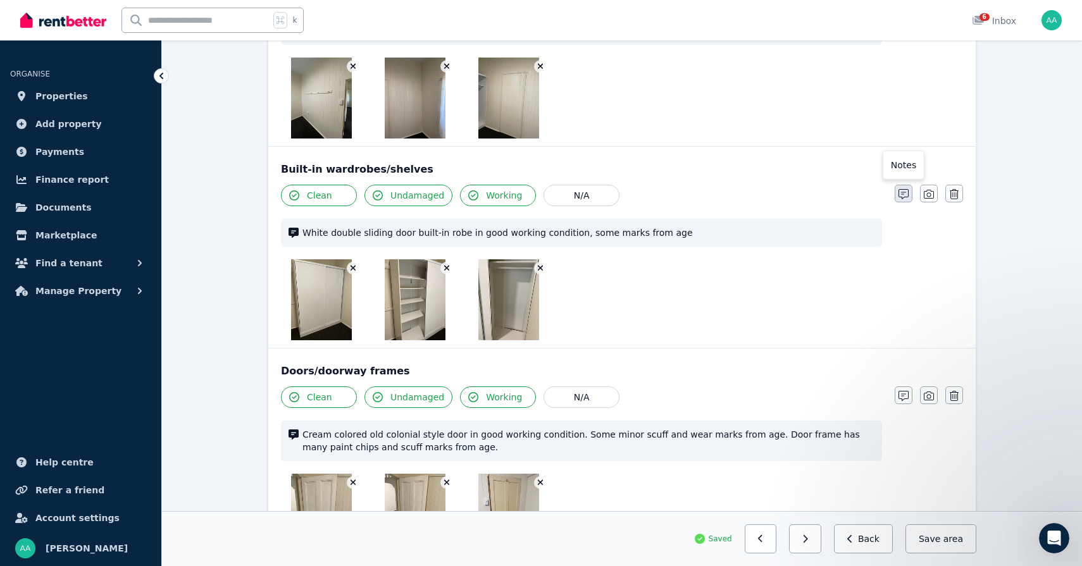
click at [901, 194] on icon "button" at bounding box center [903, 194] width 10 height 10
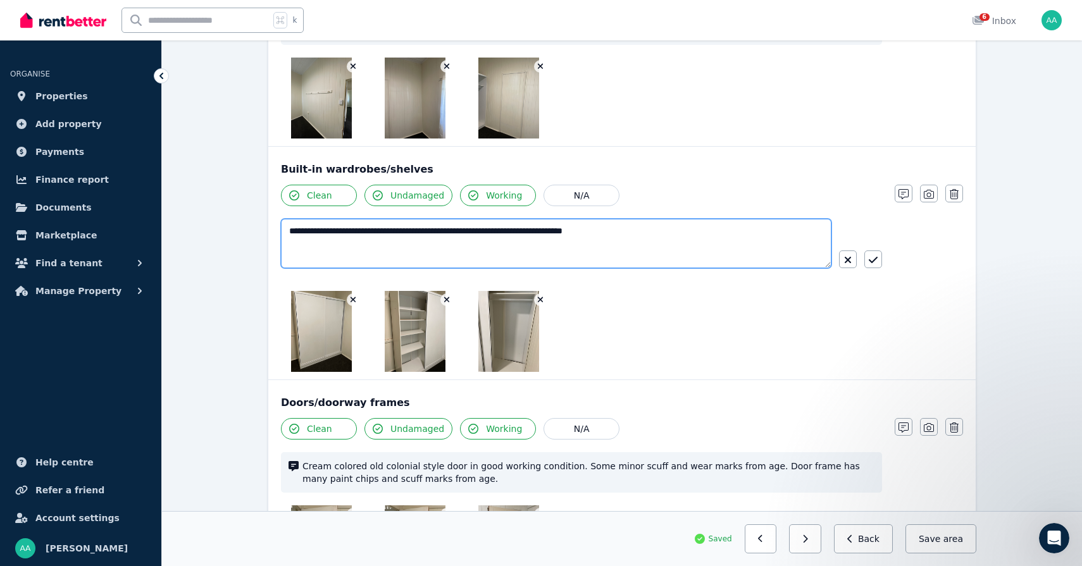
click at [679, 232] on textarea "**********" at bounding box center [556, 243] width 550 height 49
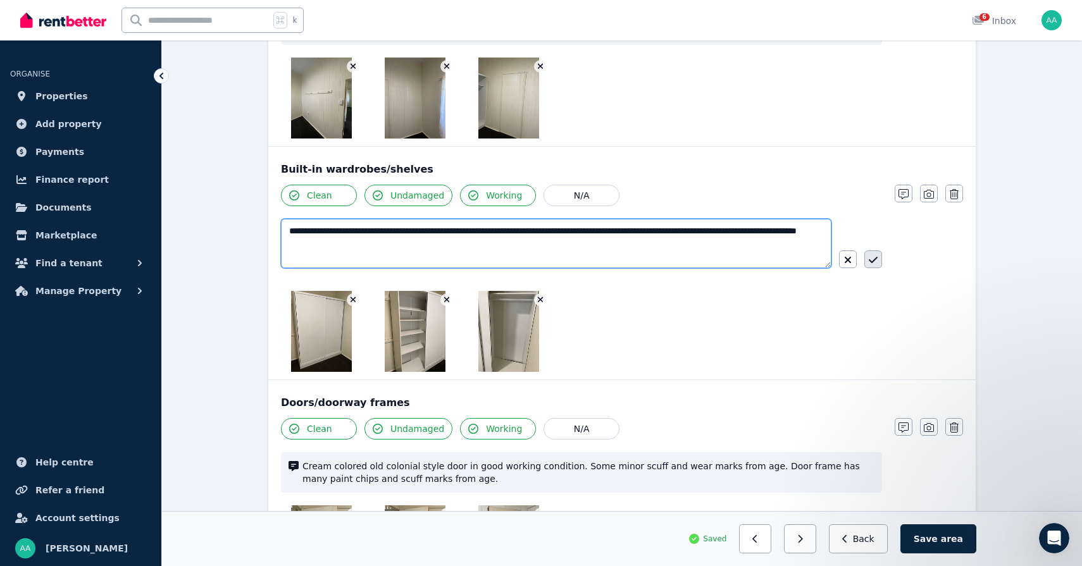
type textarea "**********"
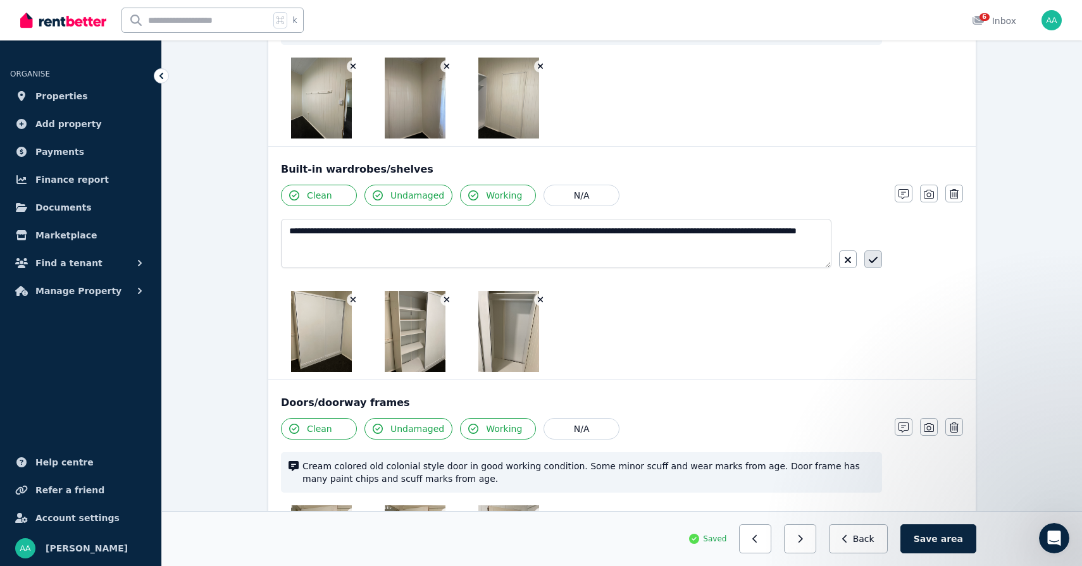
click at [879, 264] on button "button" at bounding box center [873, 259] width 18 height 18
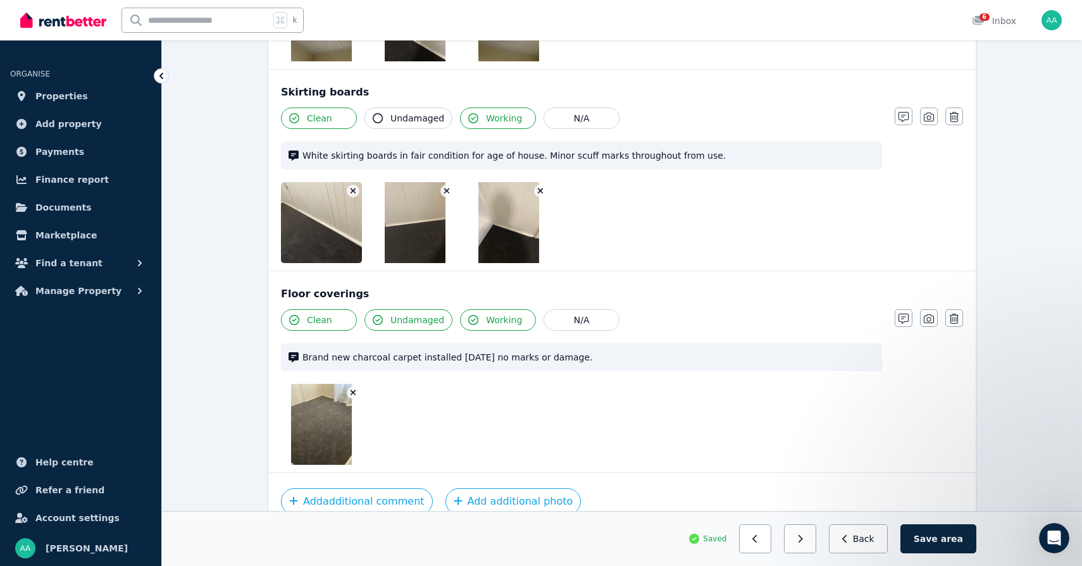
scroll to position [1641, 0]
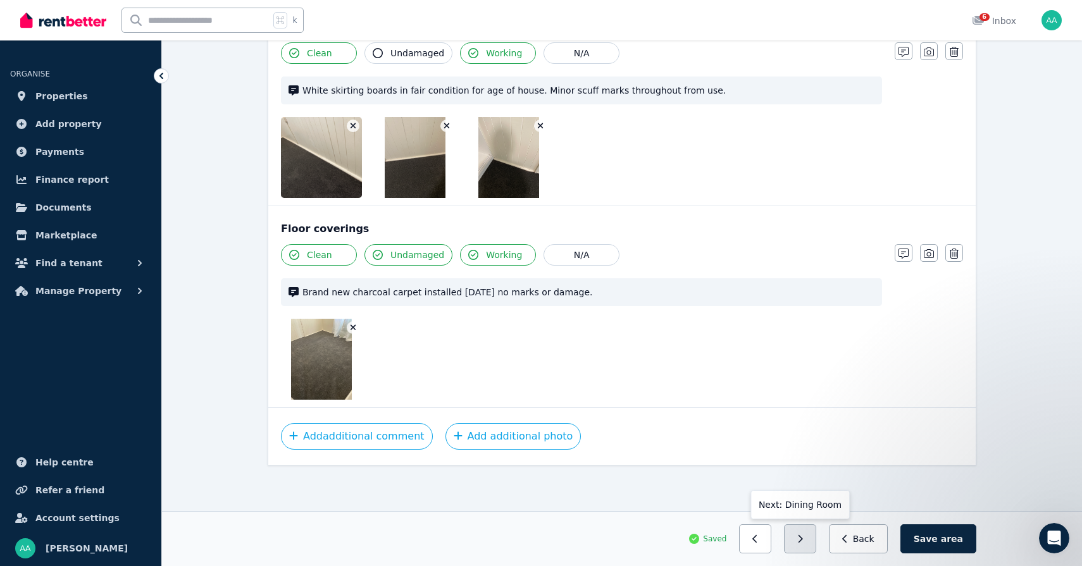
click at [812, 538] on button "button" at bounding box center [800, 538] width 32 height 29
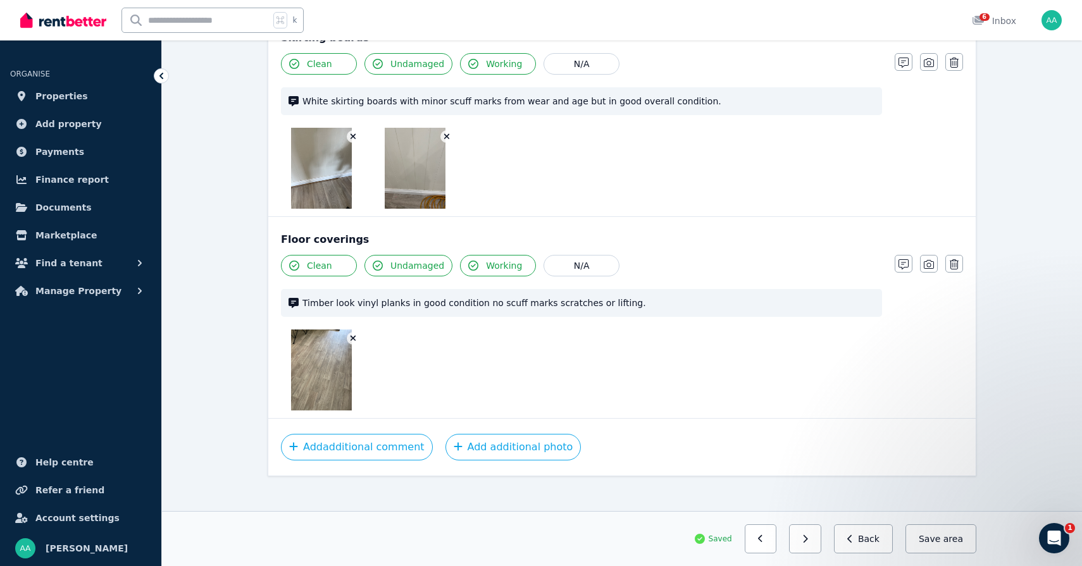
scroll to position [1401, 0]
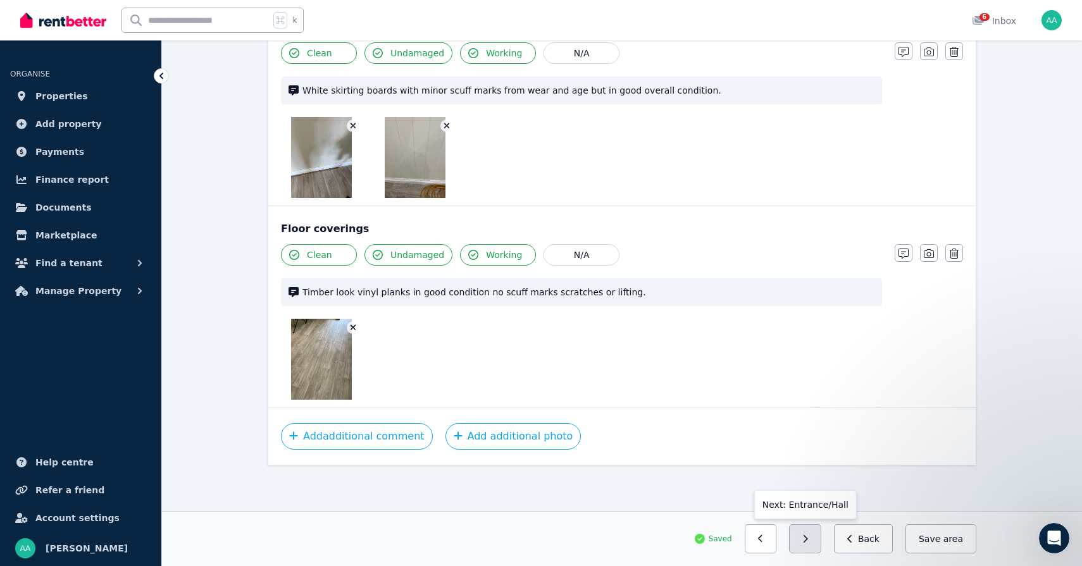
click at [809, 544] on button "button" at bounding box center [805, 538] width 32 height 29
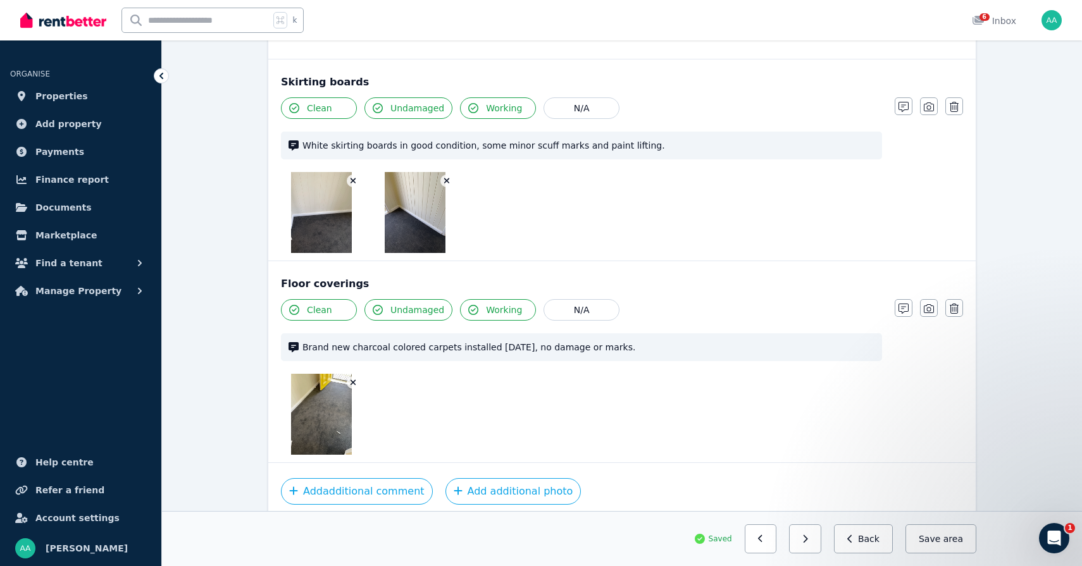
scroll to position [1120, 0]
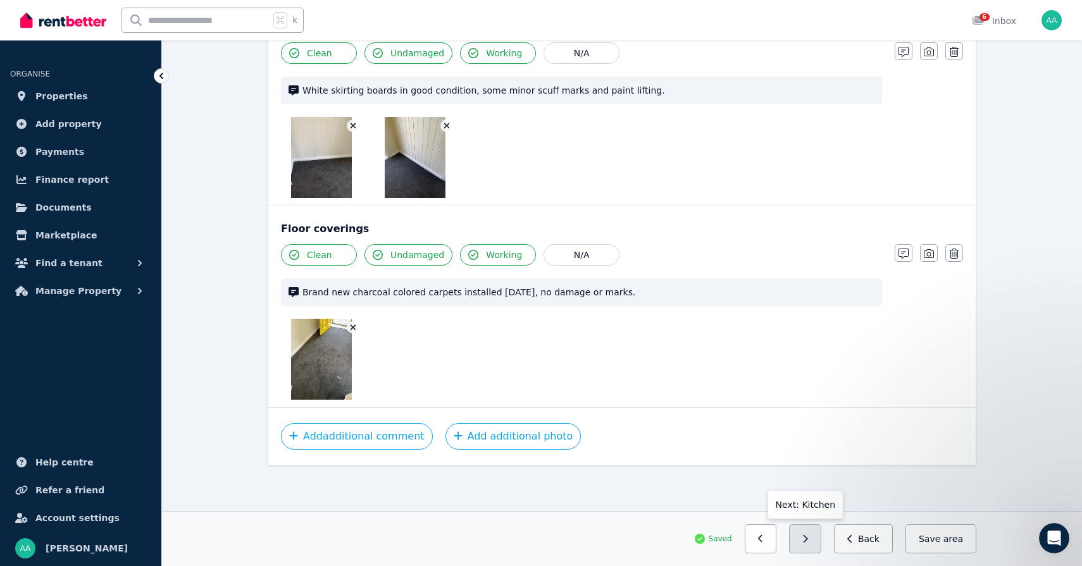
click at [812, 544] on button "button" at bounding box center [805, 538] width 32 height 29
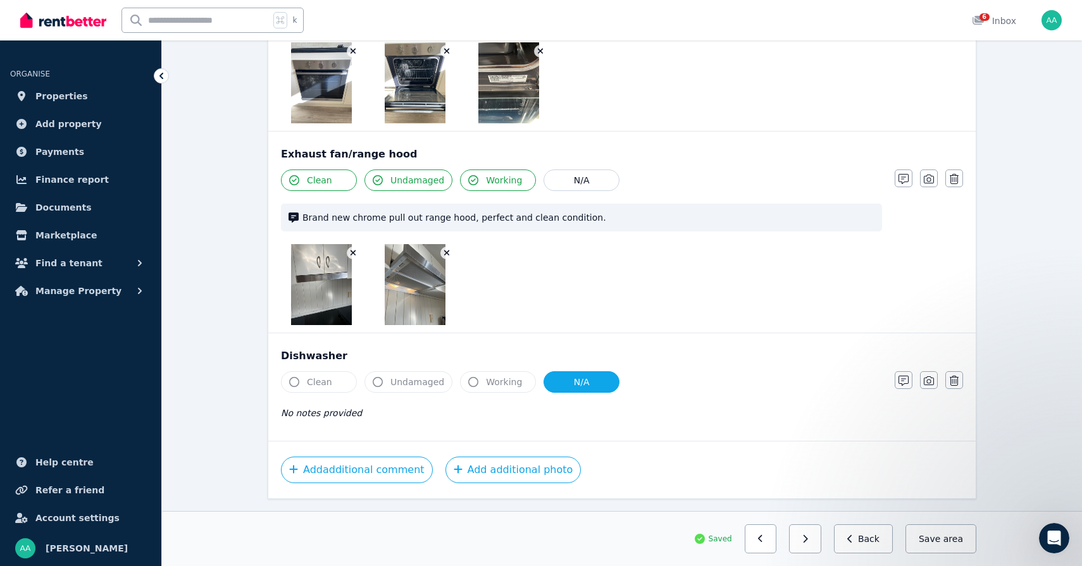
scroll to position [2641, 0]
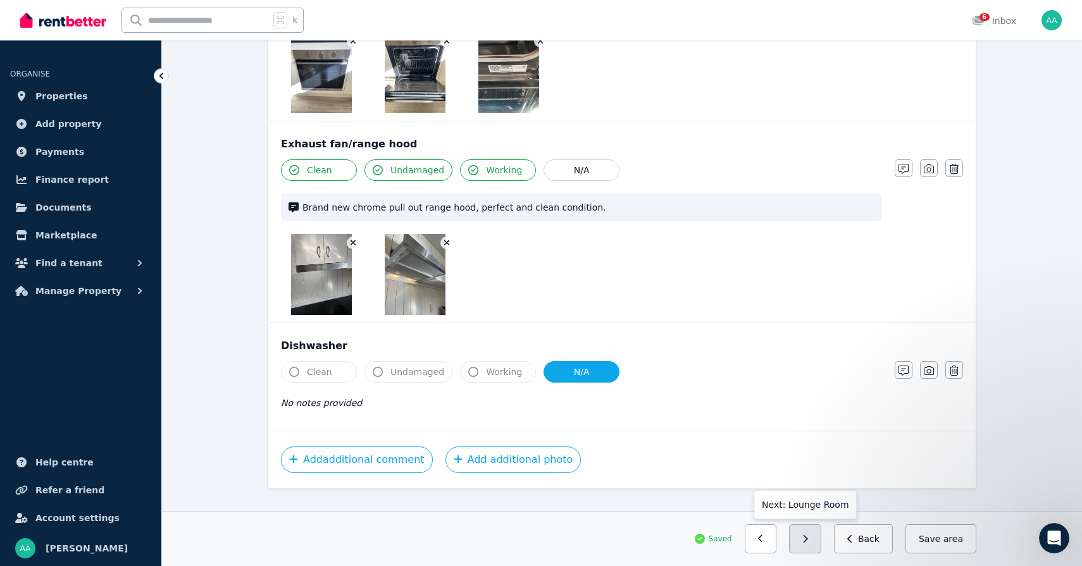
click at [816, 539] on button "button" at bounding box center [805, 538] width 32 height 29
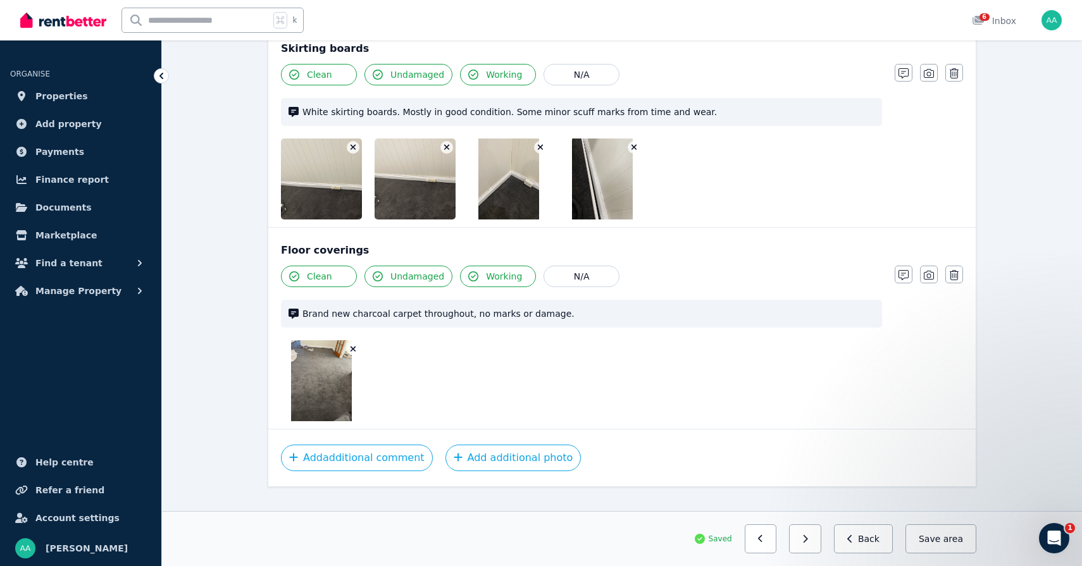
scroll to position [1214, 0]
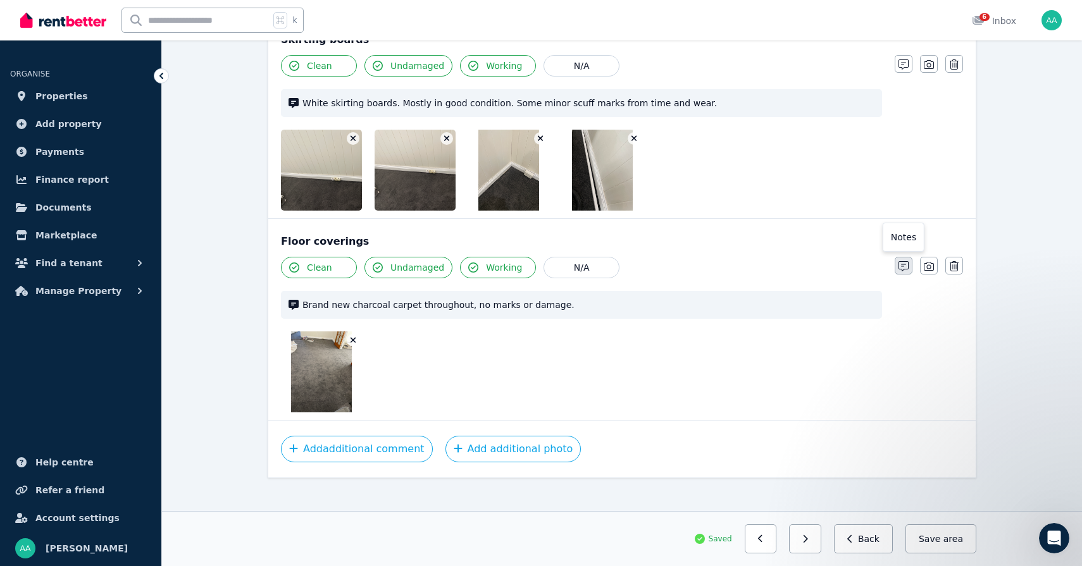
click at [901, 261] on icon "button" at bounding box center [903, 266] width 10 height 10
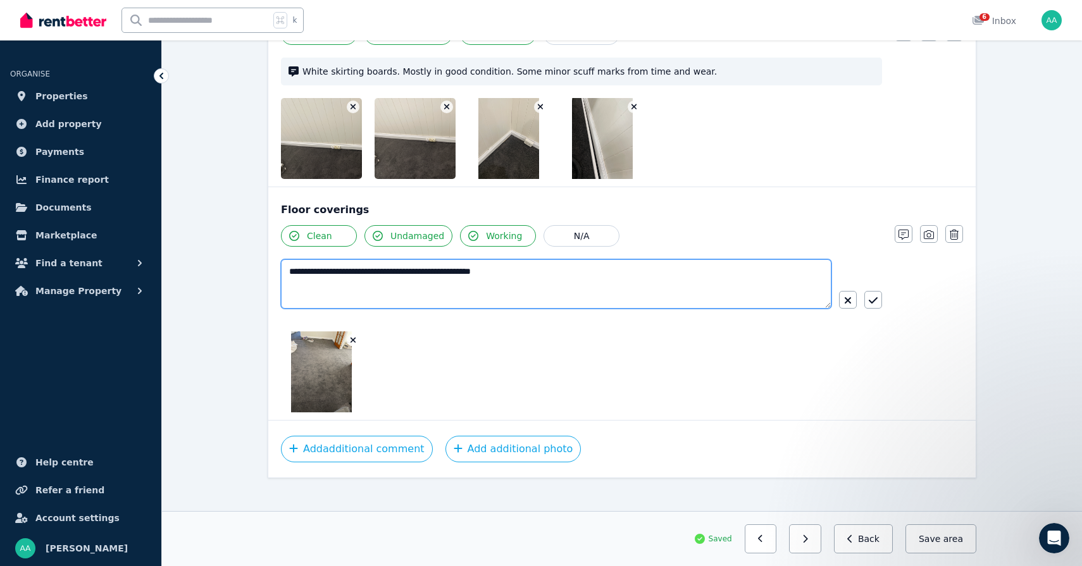
click at [446, 259] on textarea "**********" at bounding box center [556, 283] width 550 height 49
type textarea "**********"
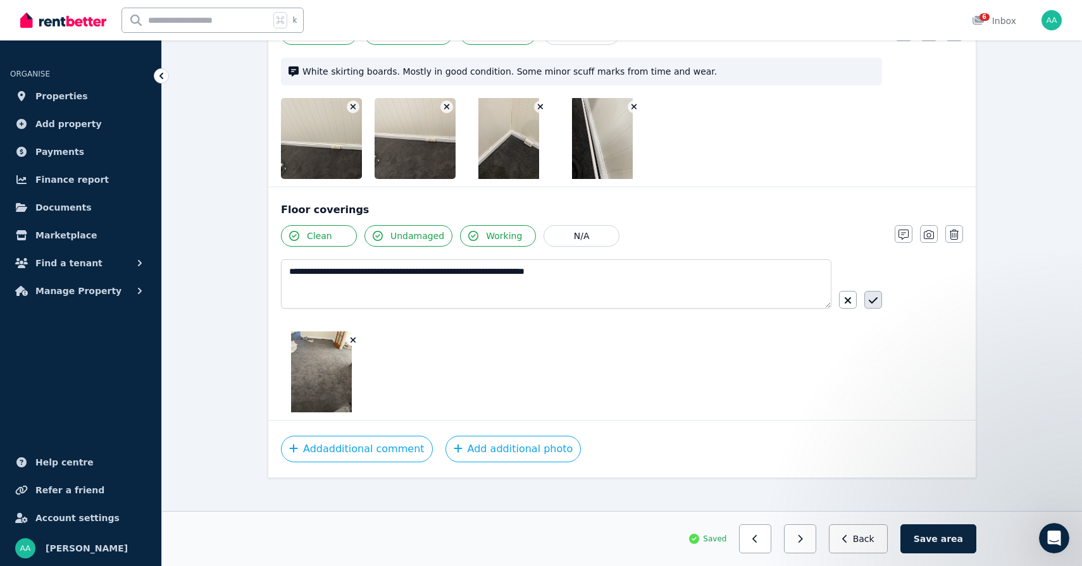
click at [872, 295] on icon "button" at bounding box center [873, 300] width 9 height 10
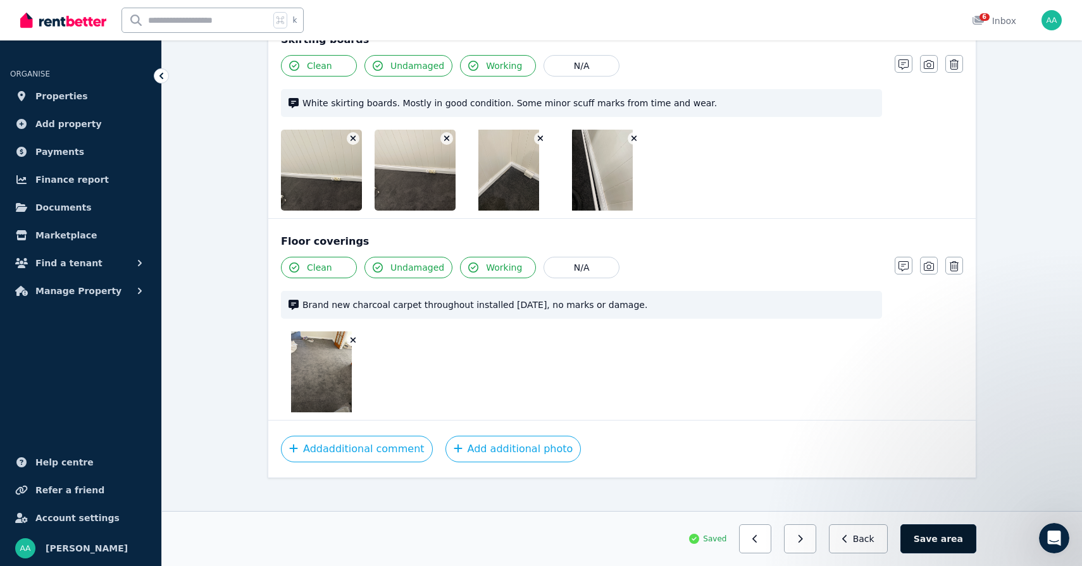
click at [930, 533] on button "Save area" at bounding box center [938, 538] width 76 height 29
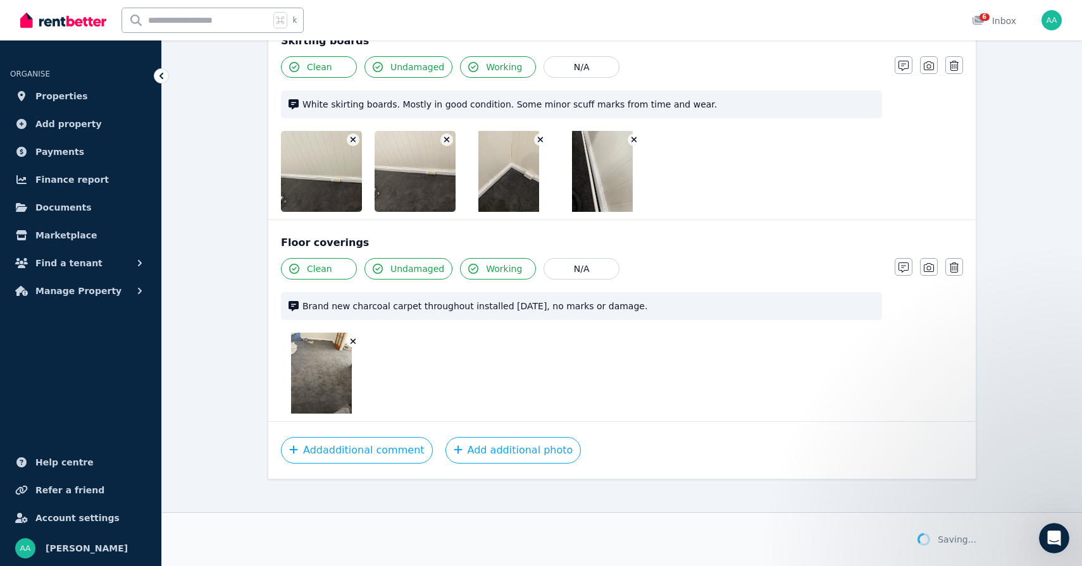
scroll to position [1214, 0]
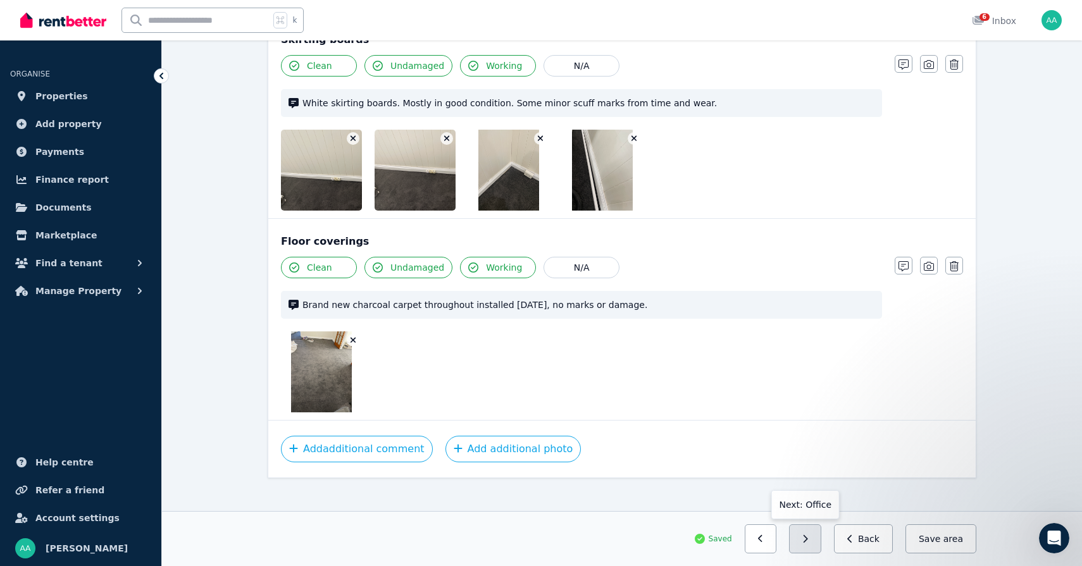
click at [807, 535] on button "button" at bounding box center [805, 538] width 32 height 29
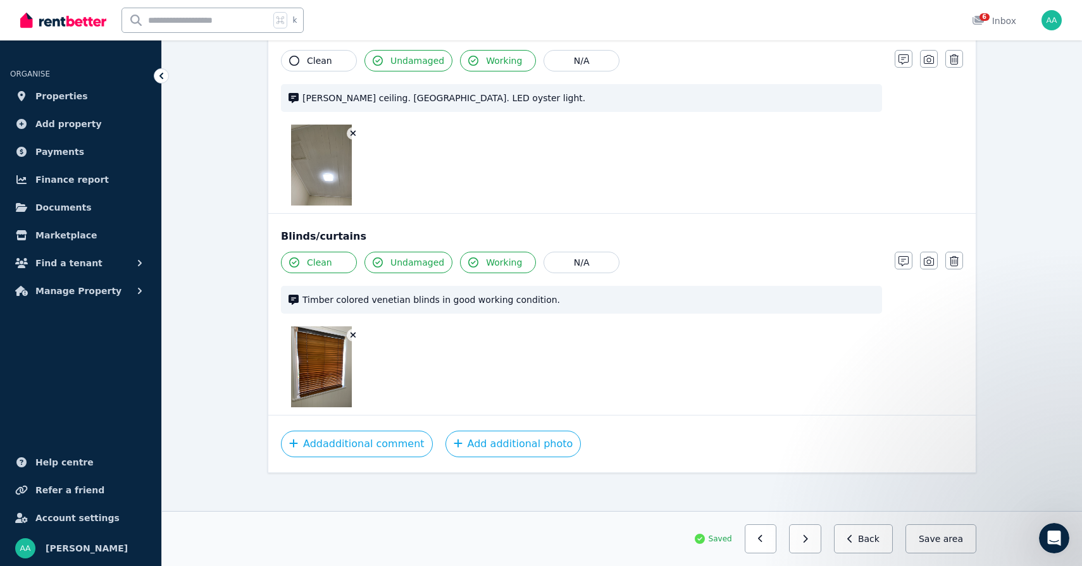
scroll to position [796, 0]
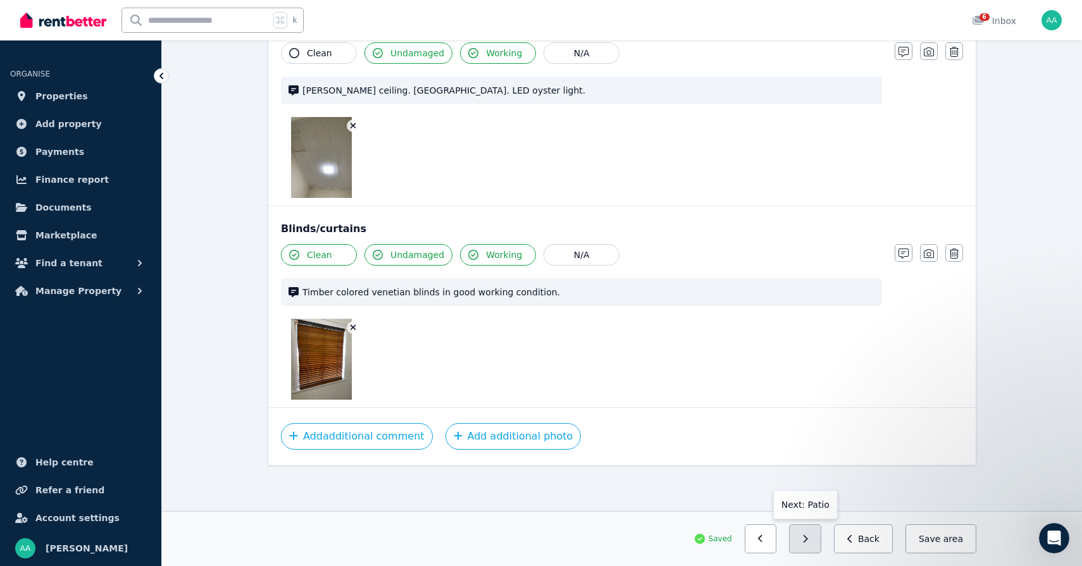
click at [806, 541] on button "button" at bounding box center [805, 538] width 32 height 29
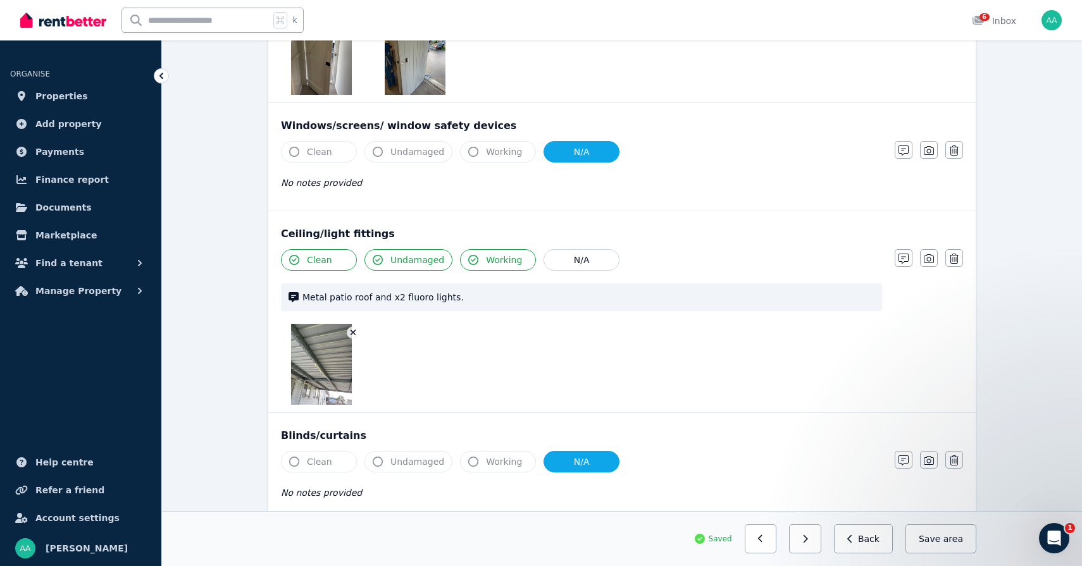
scroll to position [609, 0]
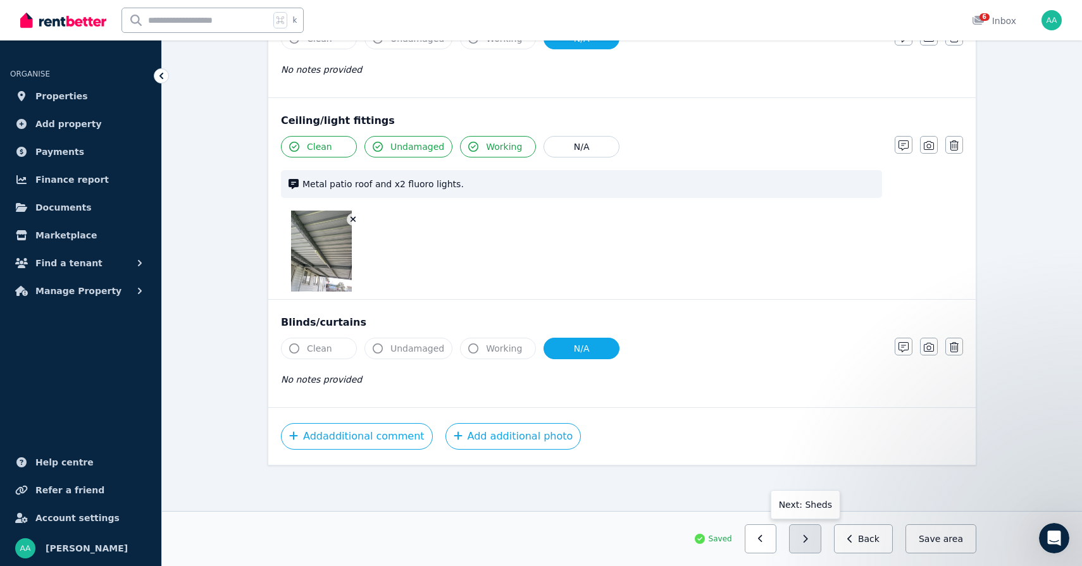
click at [815, 536] on button "button" at bounding box center [805, 538] width 32 height 29
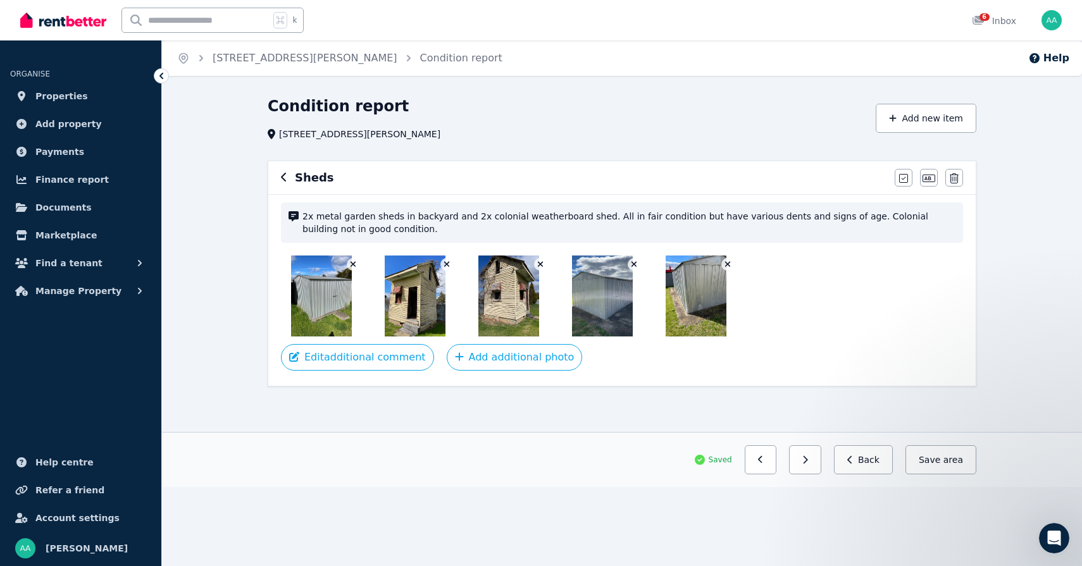
scroll to position [0, 0]
click at [905, 182] on icon "button" at bounding box center [903, 178] width 9 height 10
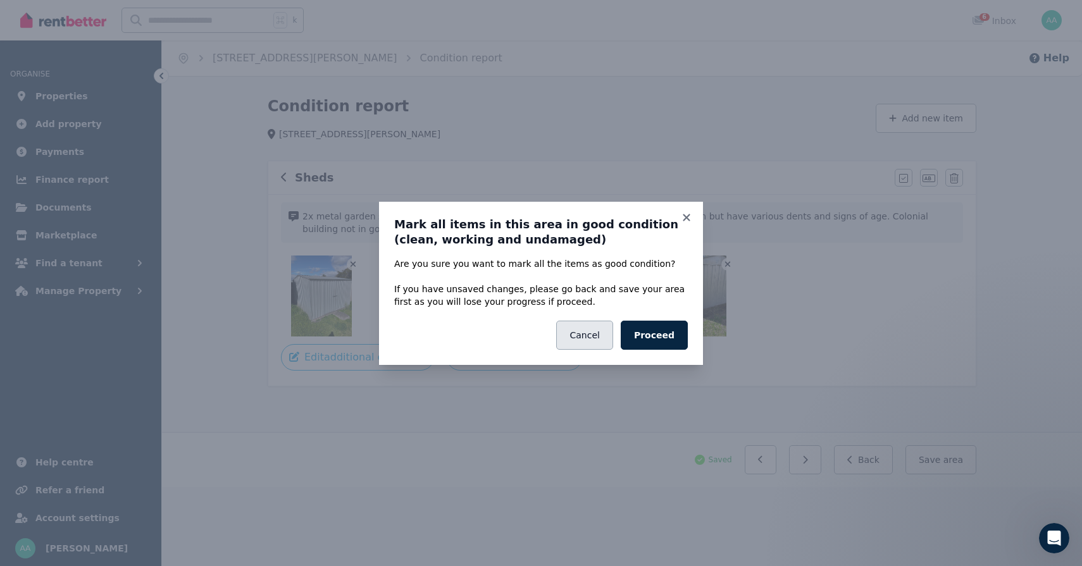
click at [597, 337] on button "Cancel" at bounding box center [584, 335] width 56 height 29
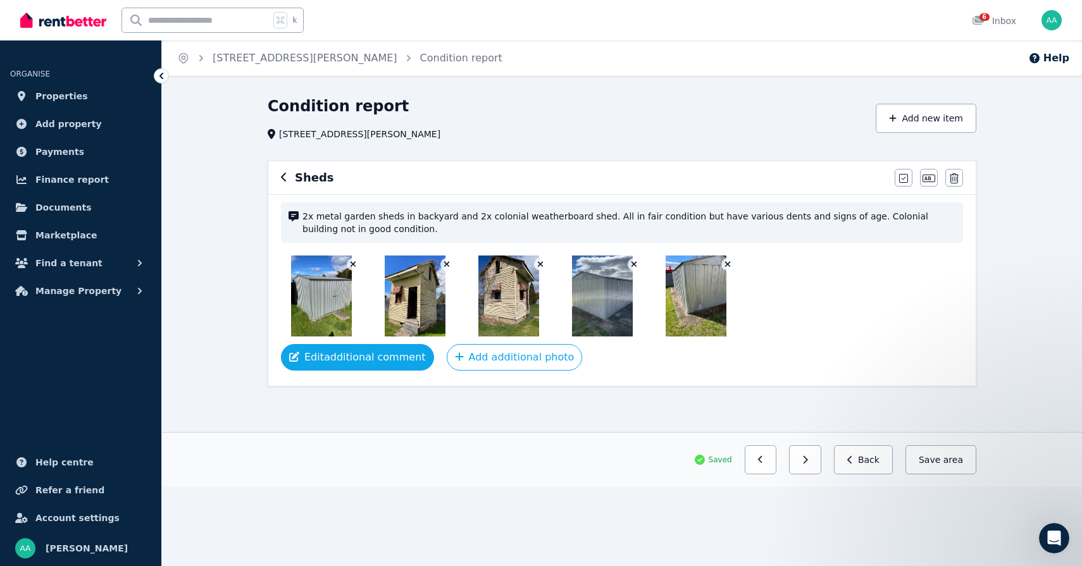
click at [356, 364] on button "Edit additional comment" at bounding box center [357, 357] width 153 height 27
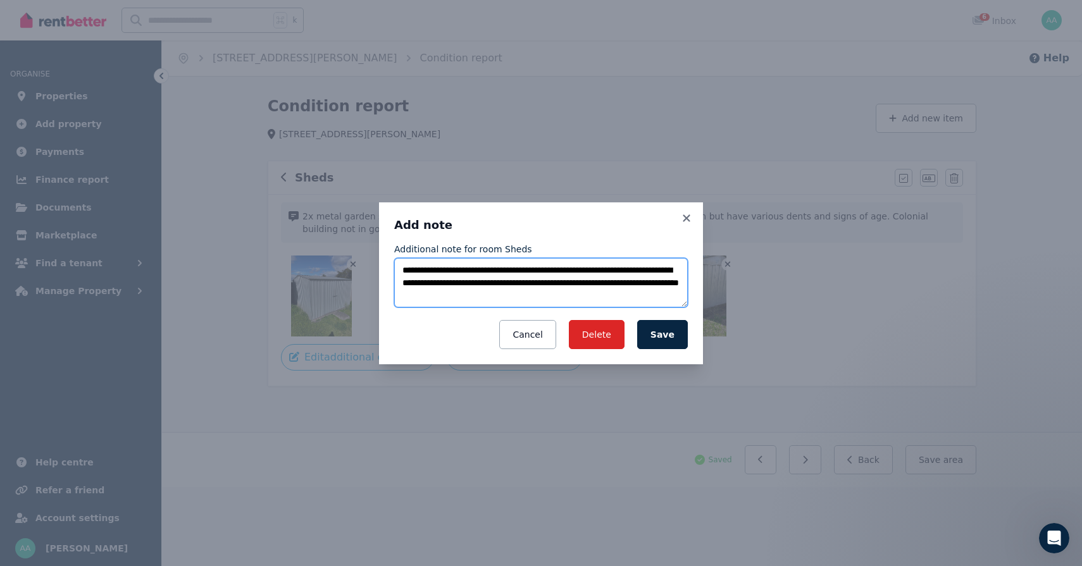
click at [569, 269] on textarea "**********" at bounding box center [541, 282] width 294 height 49
type textarea "**********"
click at [669, 340] on button "Save" at bounding box center [662, 334] width 51 height 29
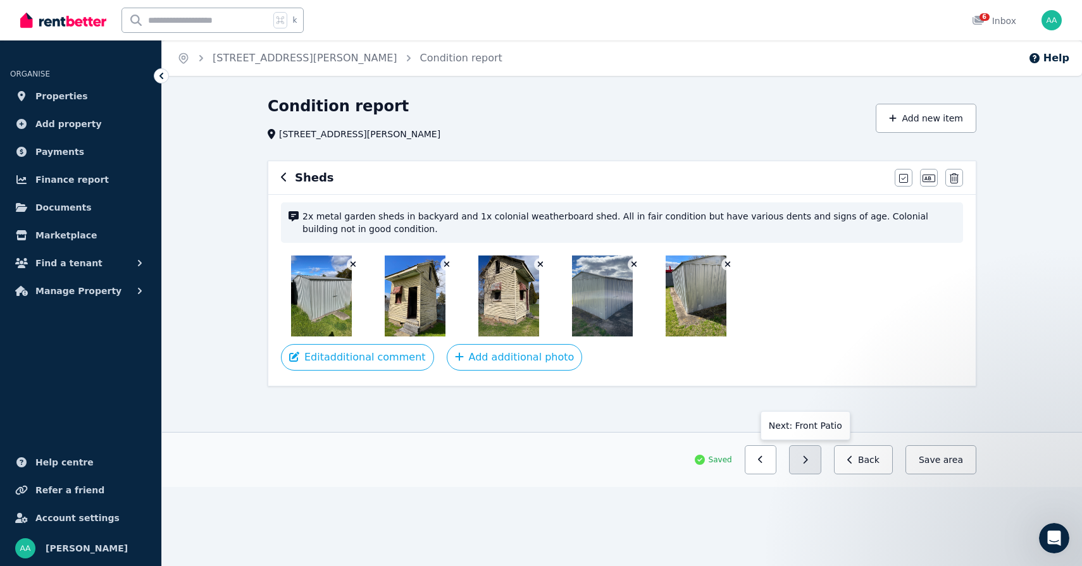
click at [807, 469] on button "button" at bounding box center [805, 459] width 32 height 29
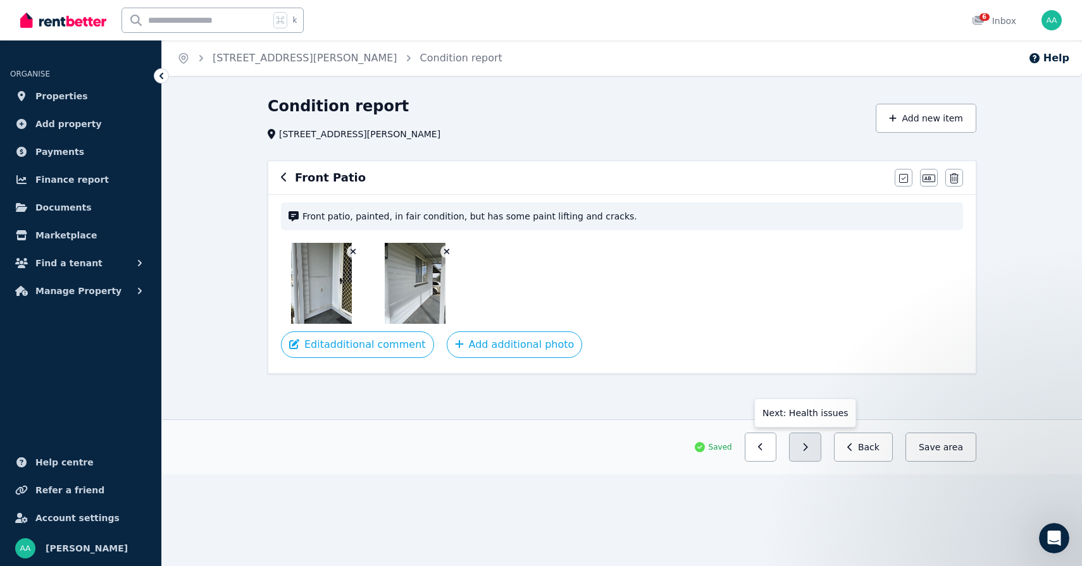
click at [812, 454] on button "button" at bounding box center [805, 447] width 32 height 29
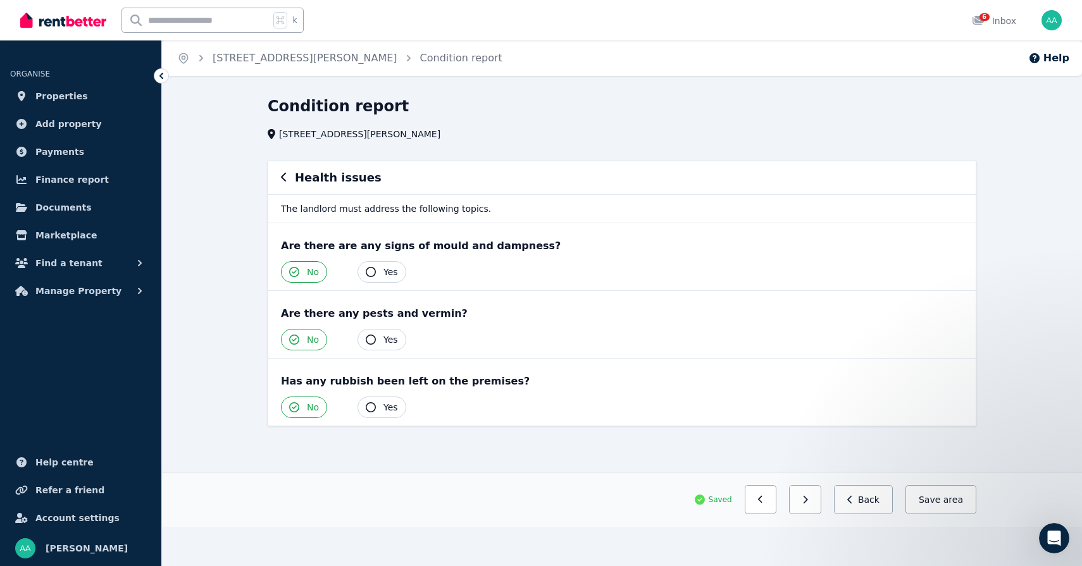
click at [377, 342] on button "Yes" at bounding box center [381, 340] width 49 height 22
click at [309, 338] on span "No" at bounding box center [313, 339] width 12 height 13
click at [808, 503] on icon "button" at bounding box center [805, 499] width 6 height 9
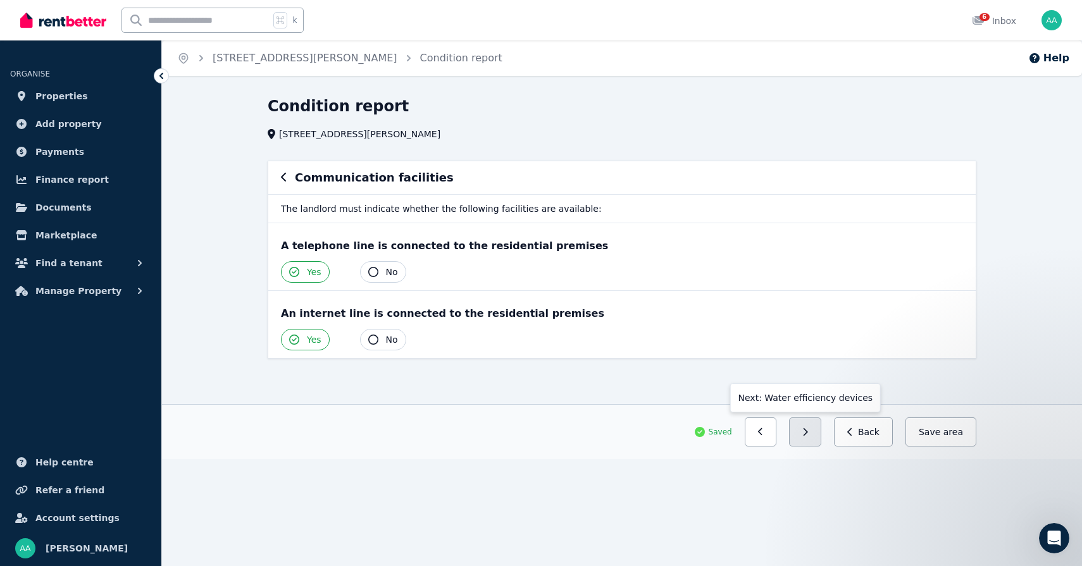
click at [818, 429] on button "button" at bounding box center [805, 431] width 32 height 29
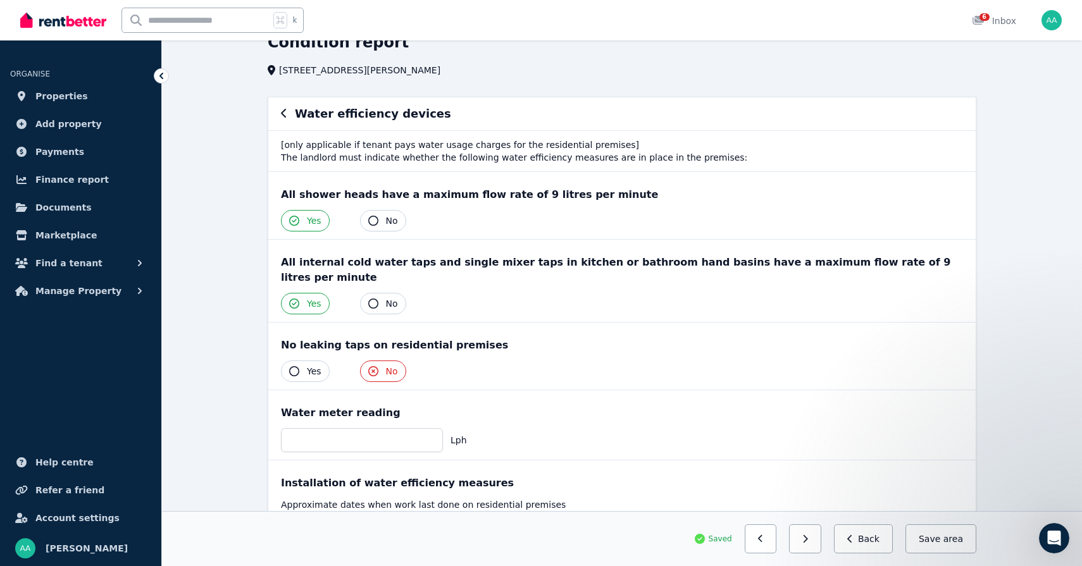
scroll to position [144, 0]
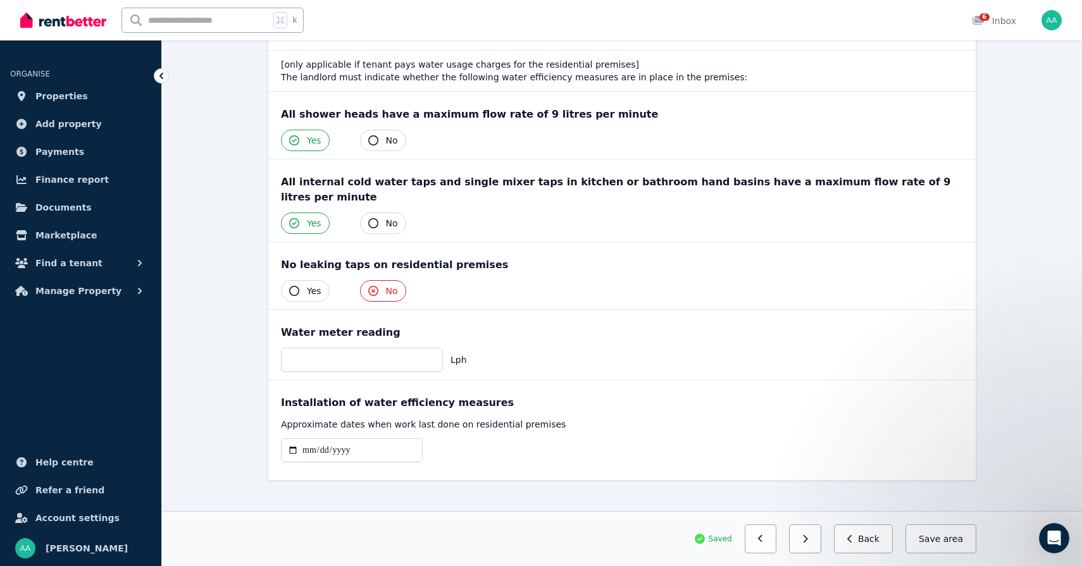
click at [304, 280] on button "Yes" at bounding box center [305, 291] width 49 height 22
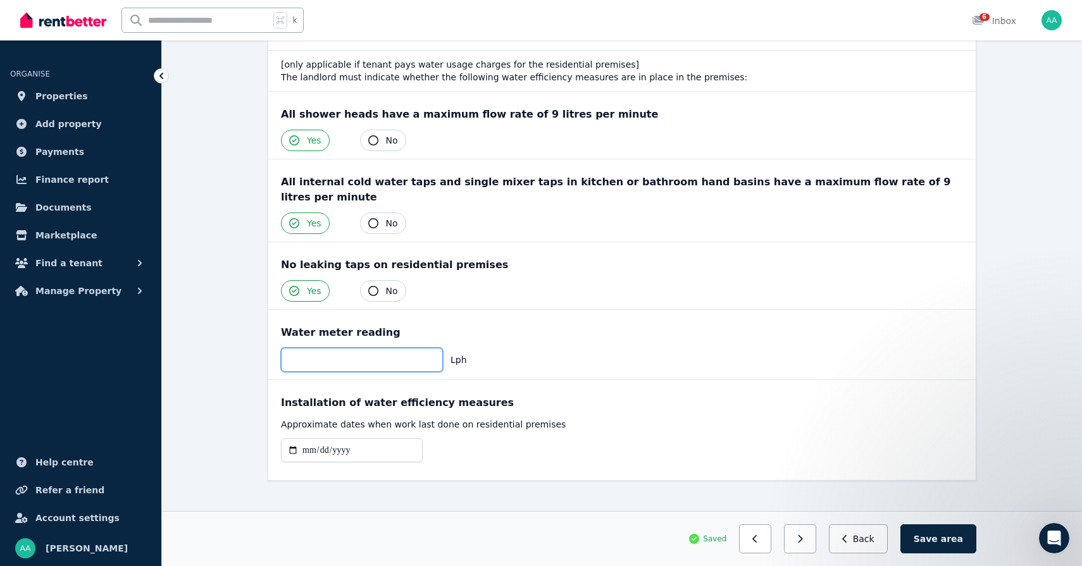
click at [311, 349] on input "number" at bounding box center [362, 360] width 162 height 24
type input "***"
click at [636, 352] on div "*** Lph" at bounding box center [622, 360] width 682 height 24
click at [959, 541] on span "area" at bounding box center [952, 539] width 22 height 13
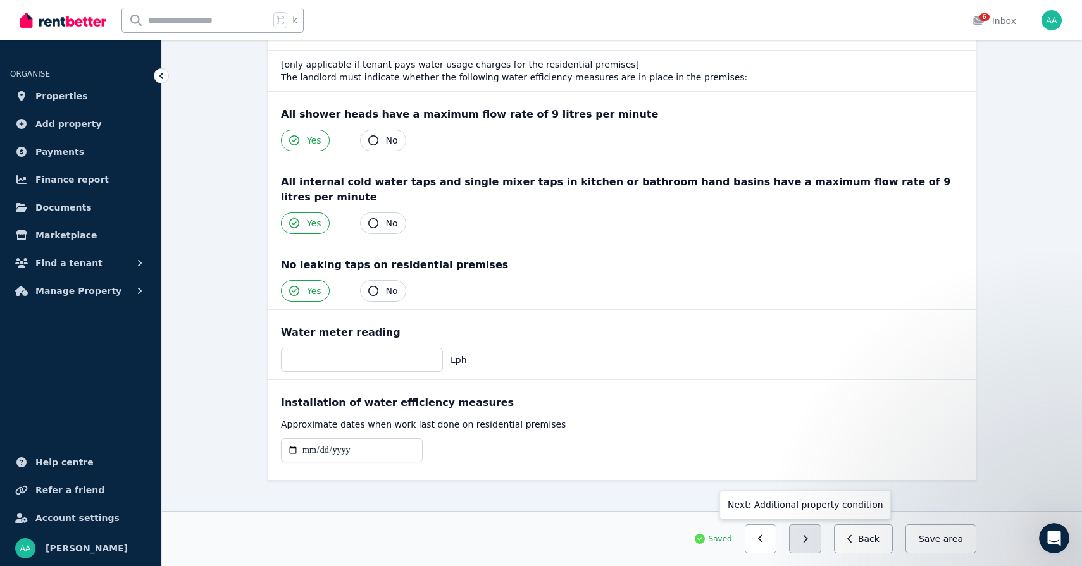
click at [807, 540] on button "button" at bounding box center [805, 538] width 32 height 29
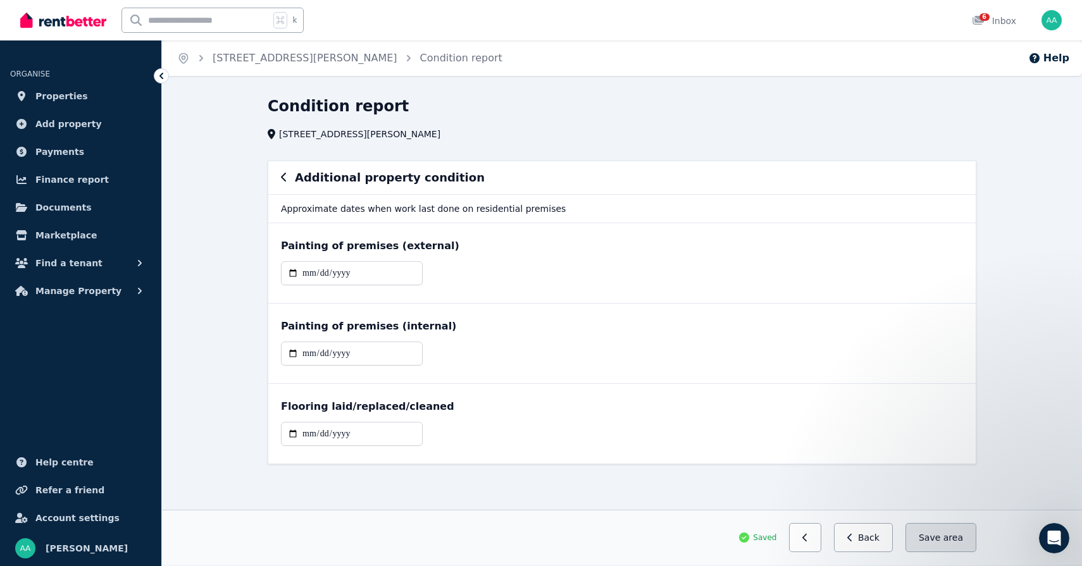
click at [945, 535] on span "area" at bounding box center [953, 537] width 20 height 13
click at [374, 46] on ol "Home [STREET_ADDRESS][PERSON_NAME] Condition report" at bounding box center [339, 57] width 355 height 35
click at [420, 57] on link "Condition report" at bounding box center [461, 58] width 82 height 12
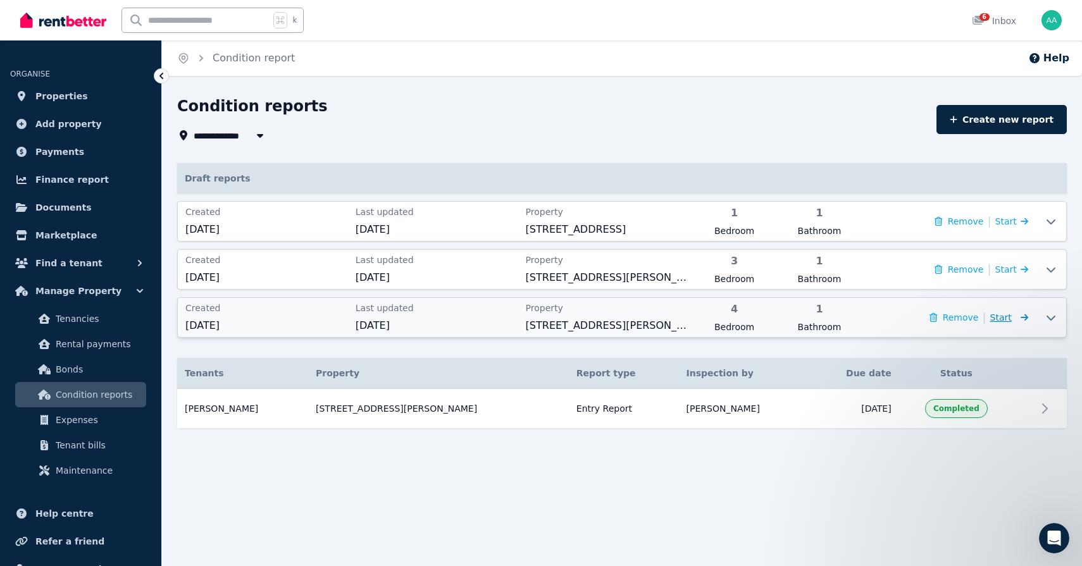
click at [1011, 321] on span "Start" at bounding box center [1009, 317] width 38 height 15
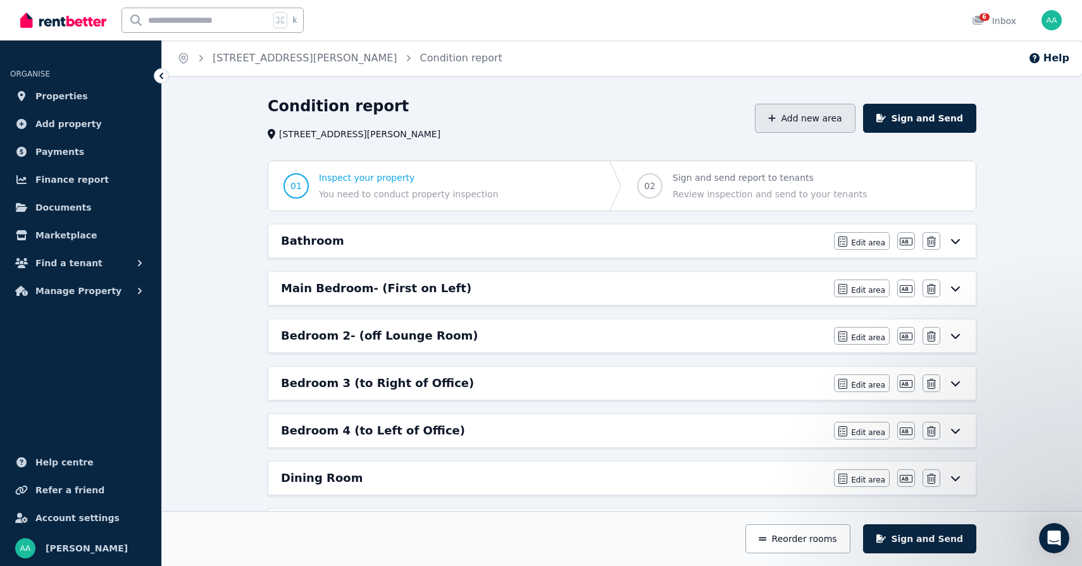
click at [814, 118] on button "Add new area" at bounding box center [805, 118] width 100 height 29
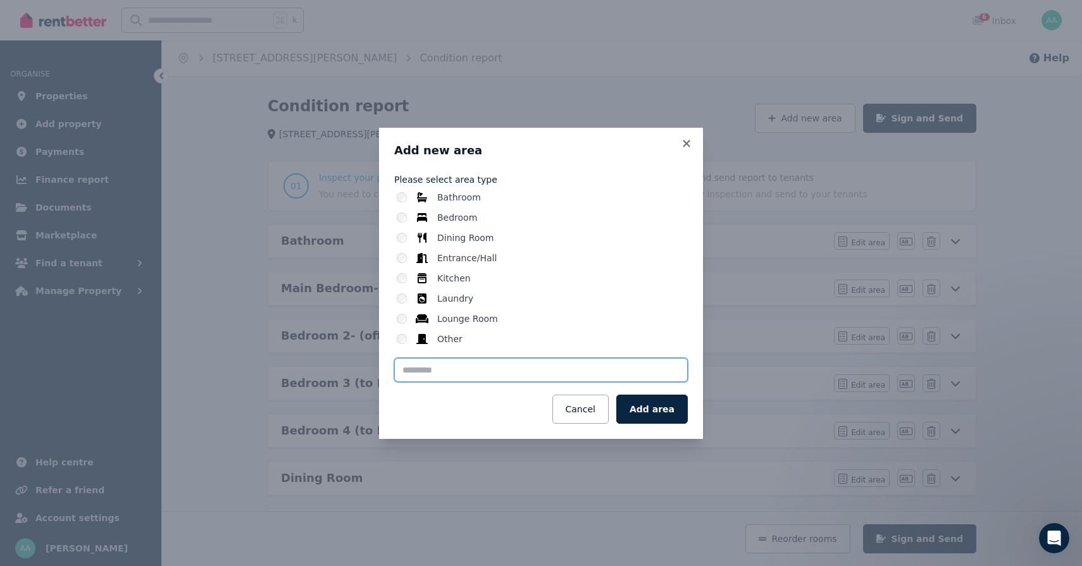
click at [556, 370] on input "text" at bounding box center [541, 370] width 294 height 24
type input "*"
type input "****"
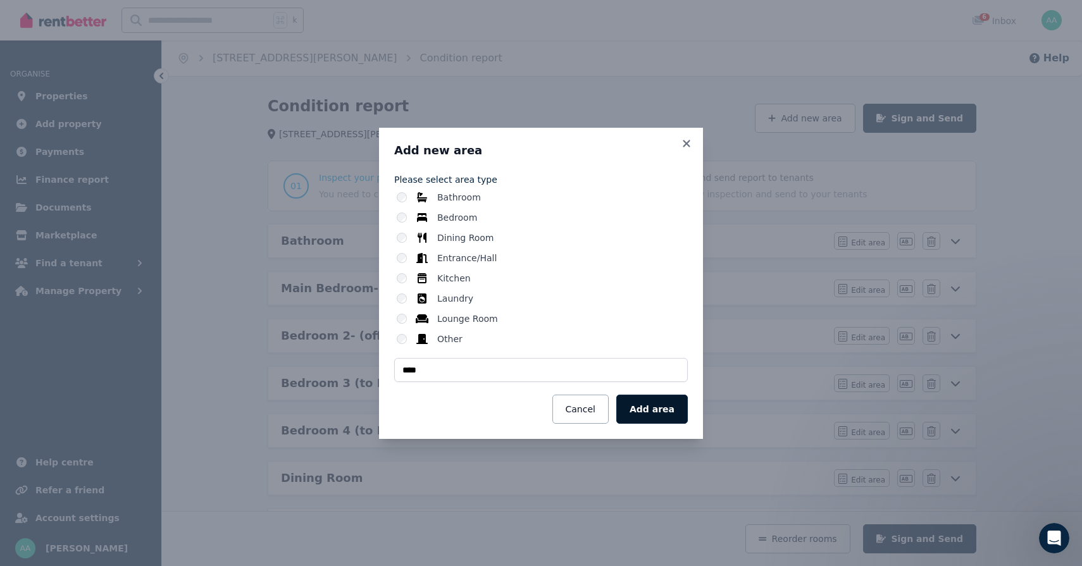
click at [657, 407] on button "Add area" at bounding box center [651, 409] width 71 height 29
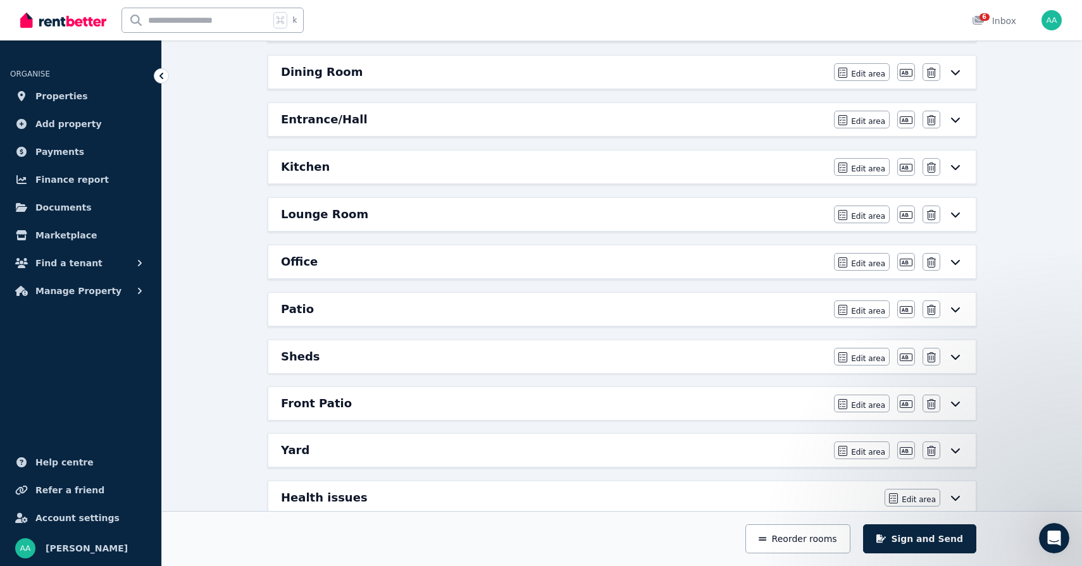
scroll to position [576, 0]
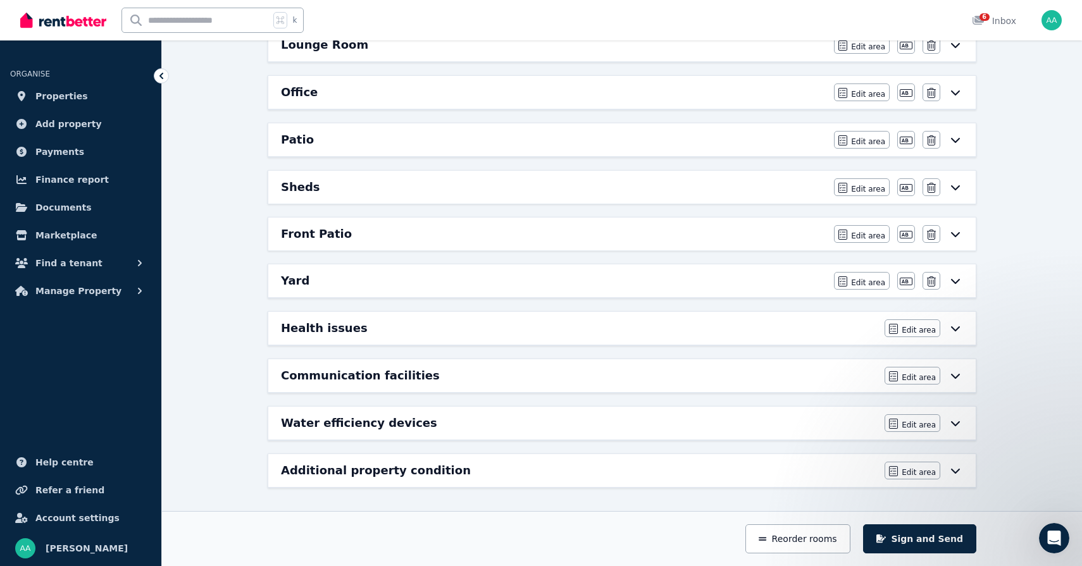
click at [953, 283] on icon at bounding box center [955, 281] width 15 height 10
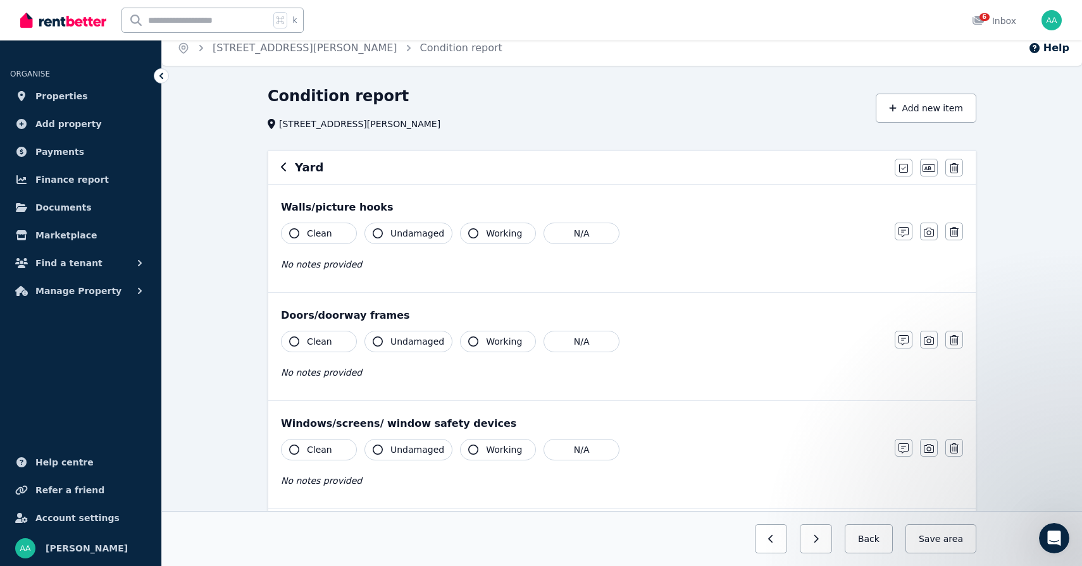
scroll to position [18, 0]
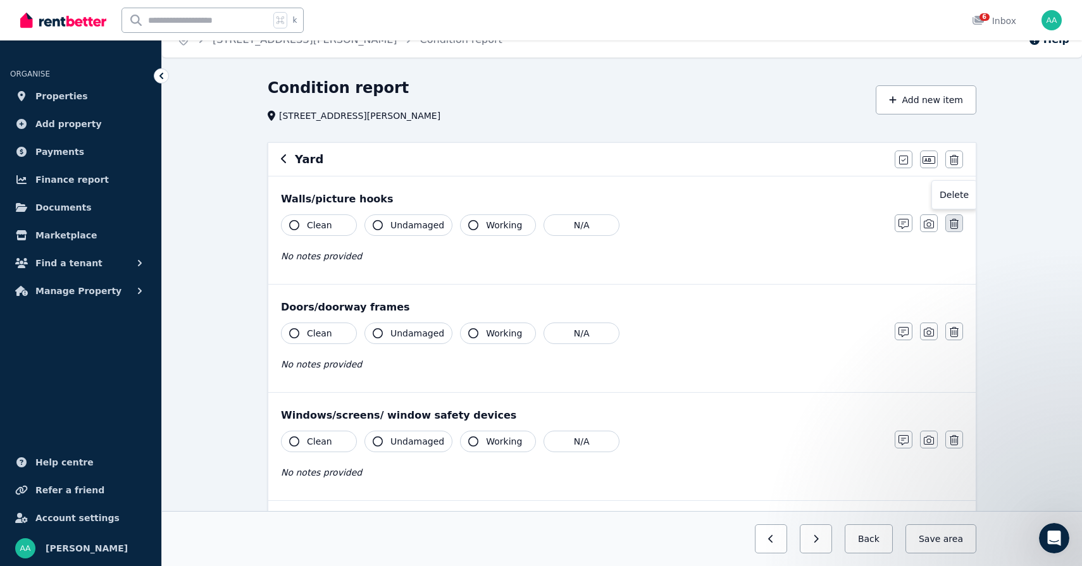
click at [951, 221] on icon "button" at bounding box center [953, 224] width 9 height 10
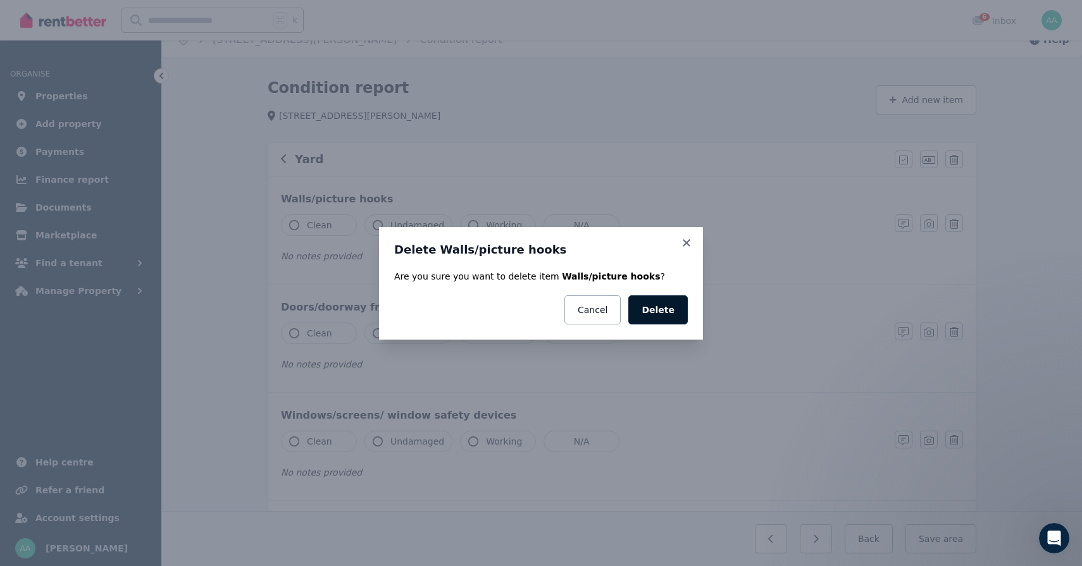
click at [662, 309] on button "Delete" at bounding box center [657, 309] width 59 height 29
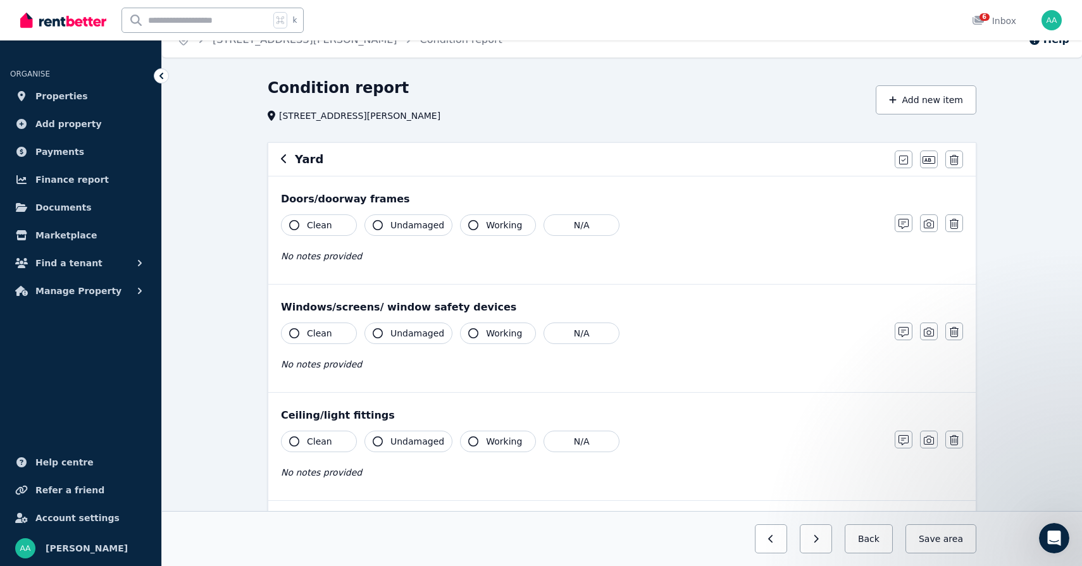
click at [955, 225] on icon "button" at bounding box center [953, 224] width 9 height 10
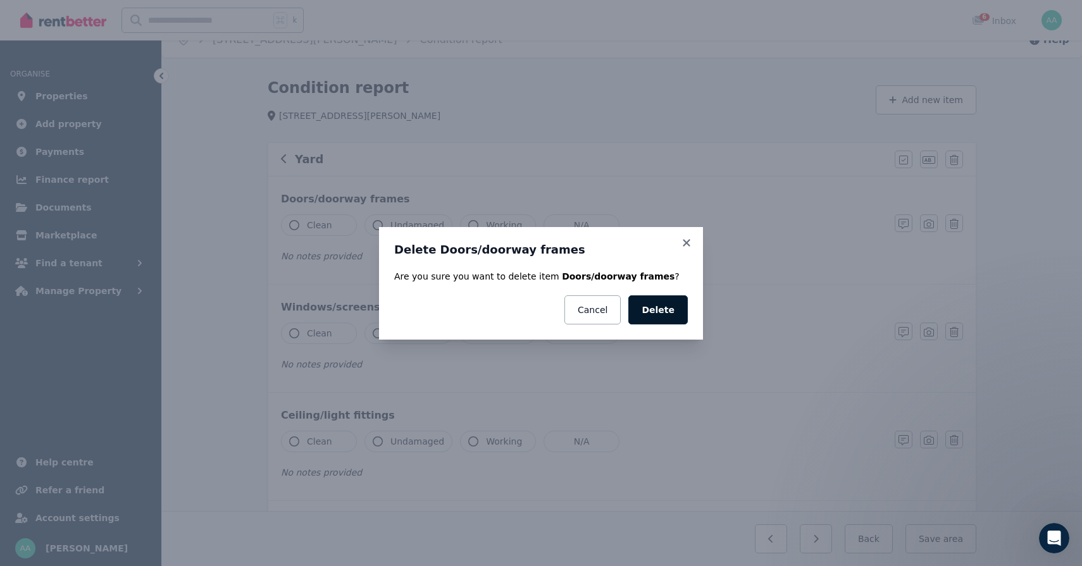
click at [668, 313] on button "Delete" at bounding box center [657, 309] width 59 height 29
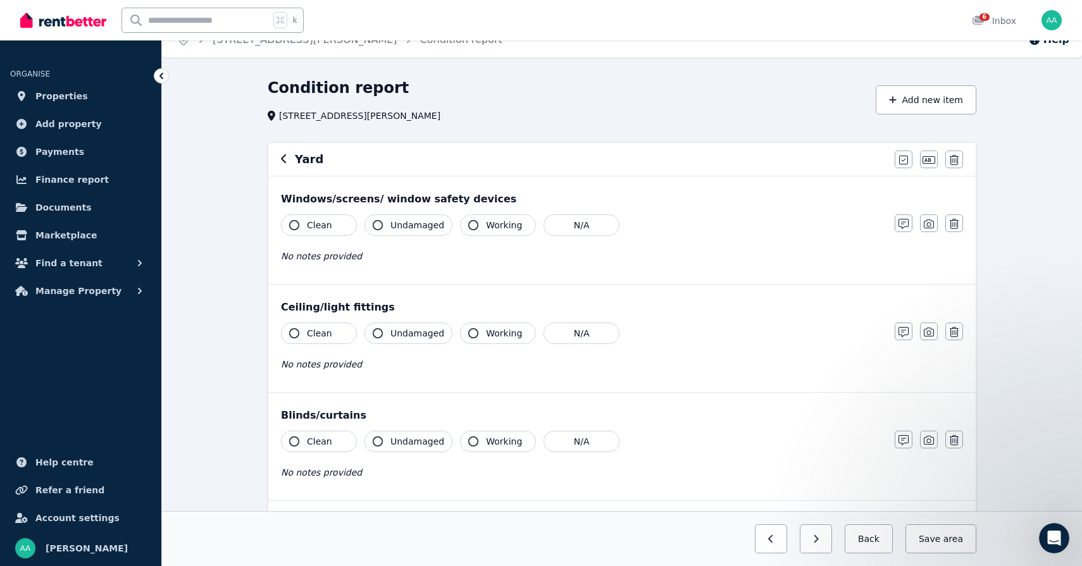
click at [953, 225] on icon "button" at bounding box center [953, 224] width 9 height 10
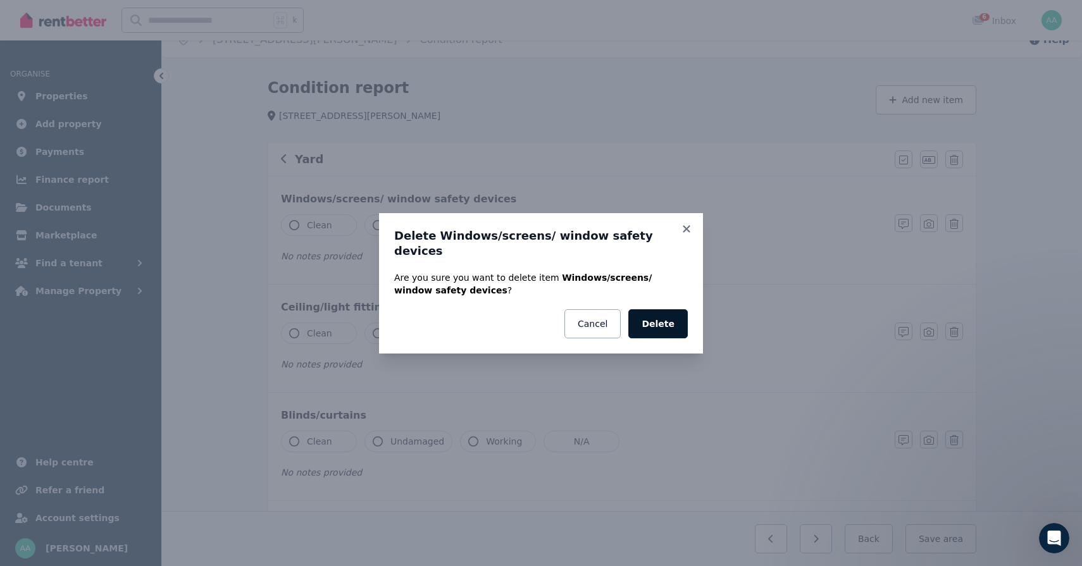
click at [658, 315] on button "Delete" at bounding box center [657, 323] width 59 height 29
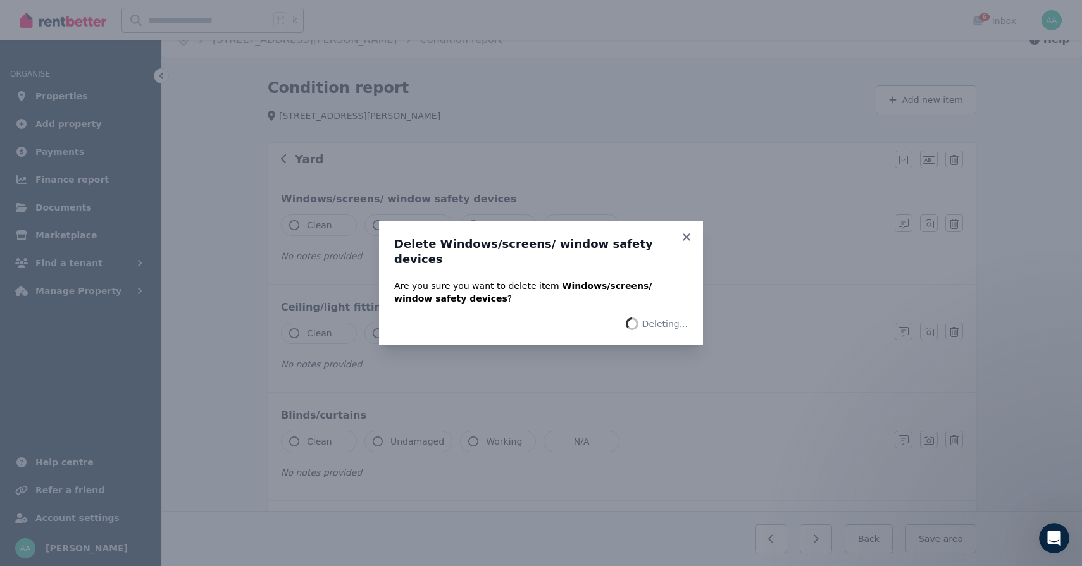
scroll to position [3, 0]
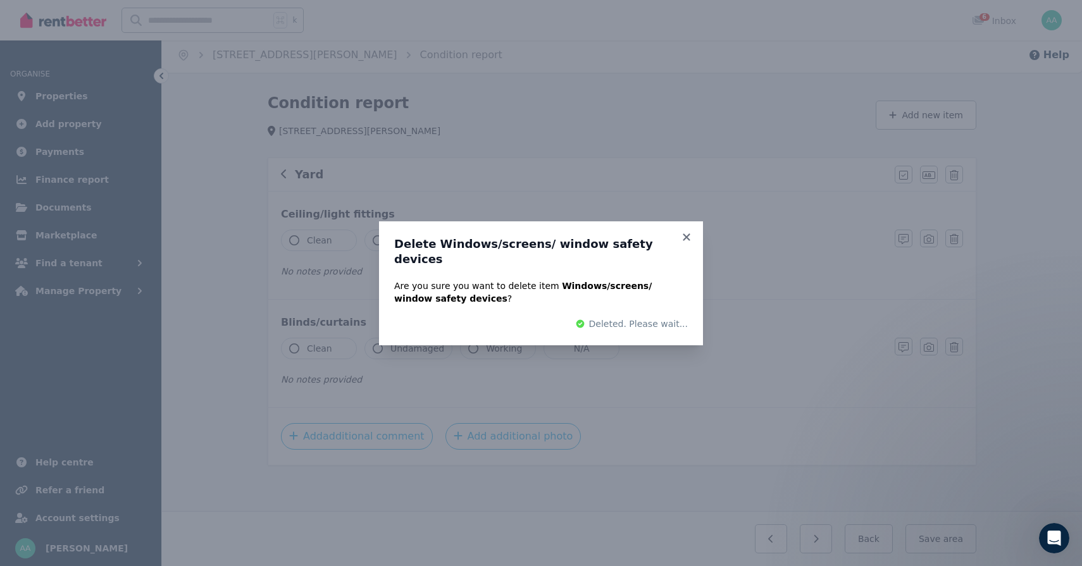
click at [956, 226] on div "Delete Windows/screens/ window safety devices Are you sure you want to delete i…" at bounding box center [541, 283] width 1082 height 566
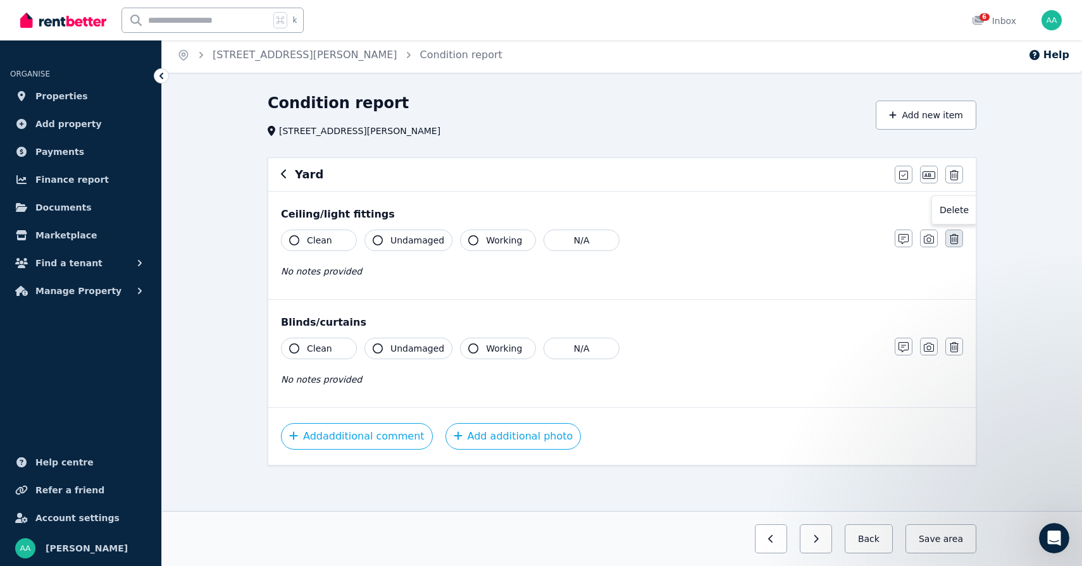
click at [956, 235] on icon "button" at bounding box center [953, 239] width 9 height 10
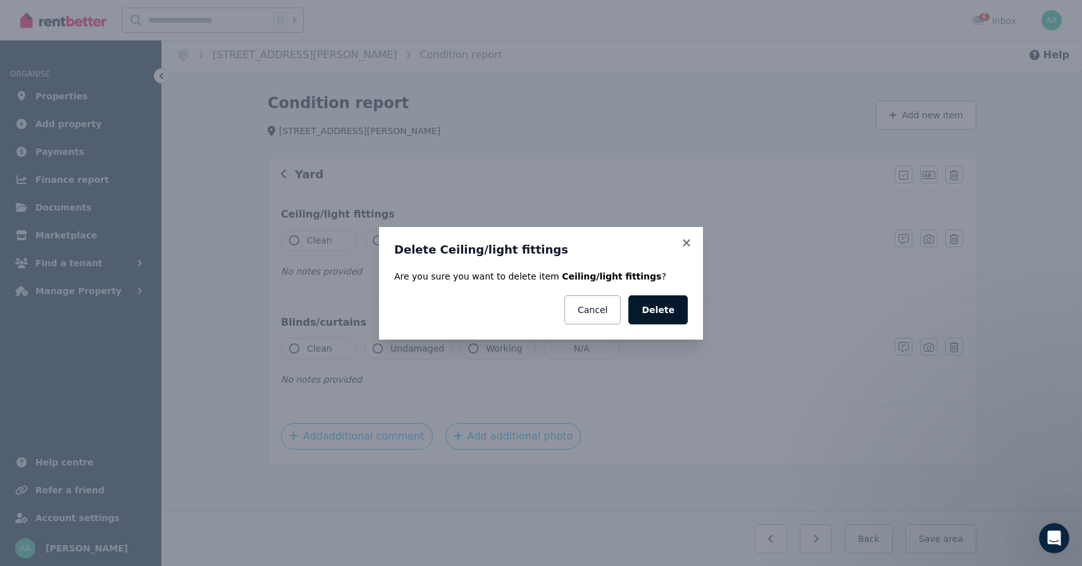
click at [664, 308] on button "Delete" at bounding box center [657, 309] width 59 height 29
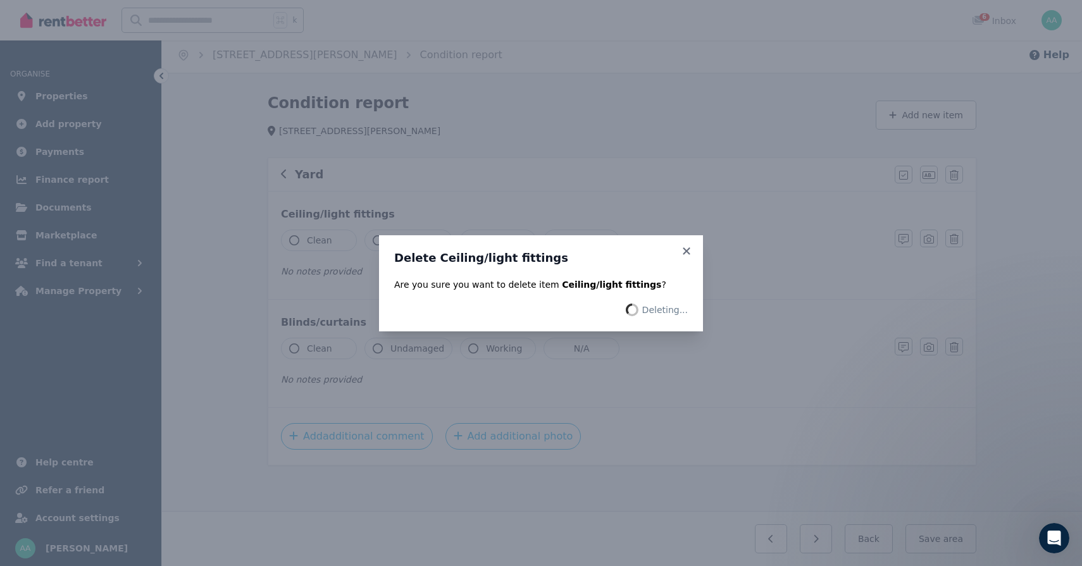
scroll to position [0, 0]
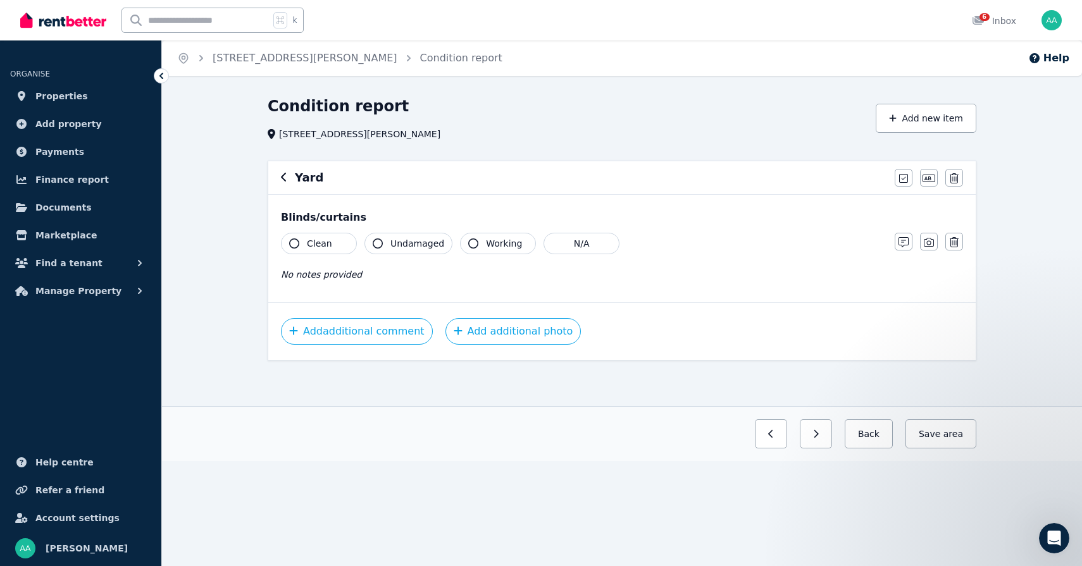
click at [953, 244] on icon "button" at bounding box center [953, 242] width 9 height 10
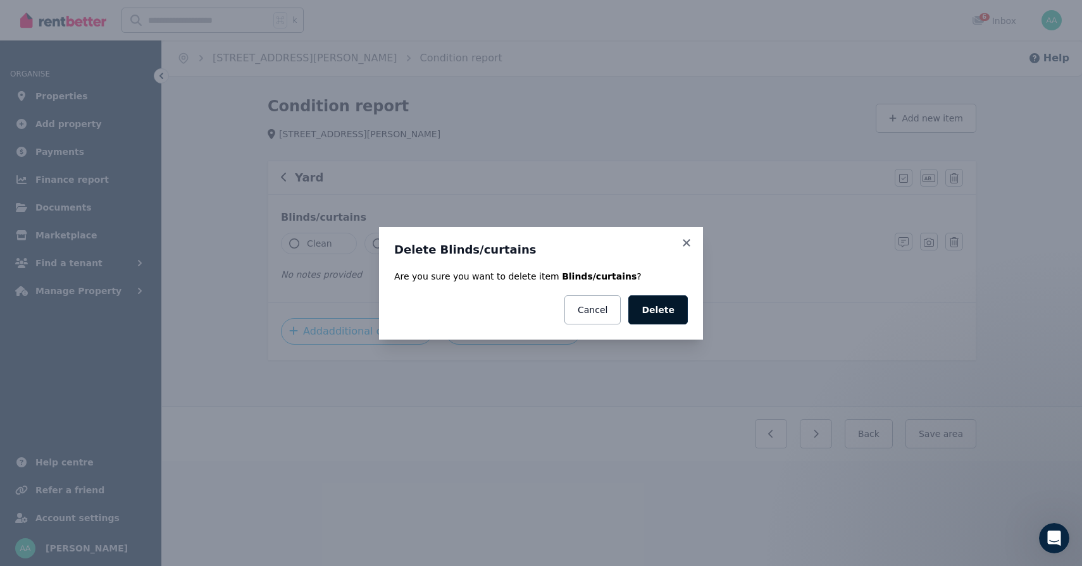
click at [652, 308] on button "Delete" at bounding box center [657, 309] width 59 height 29
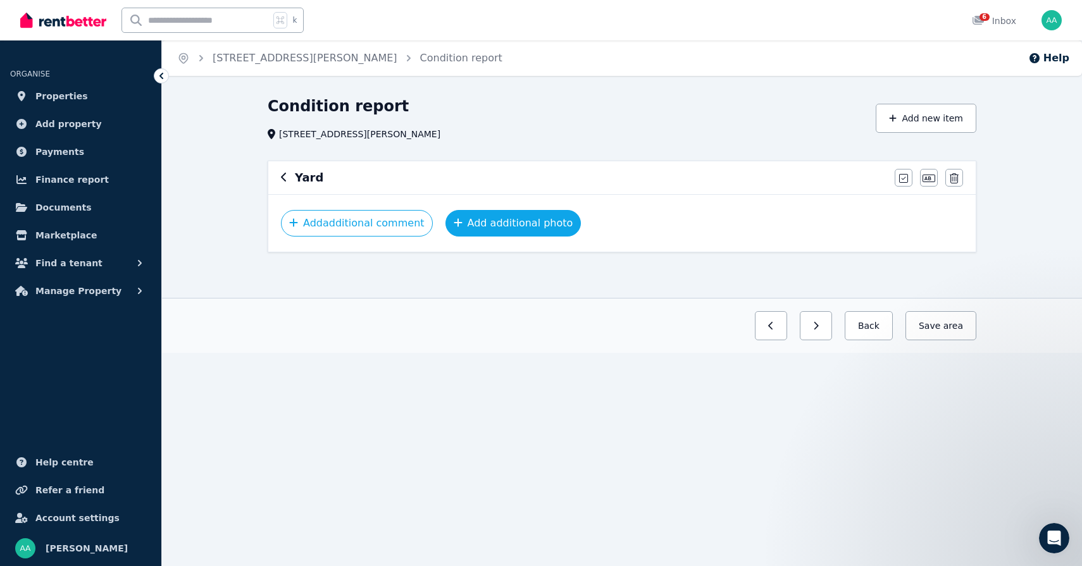
click at [516, 230] on button "Add additional photo" at bounding box center [513, 223] width 136 height 27
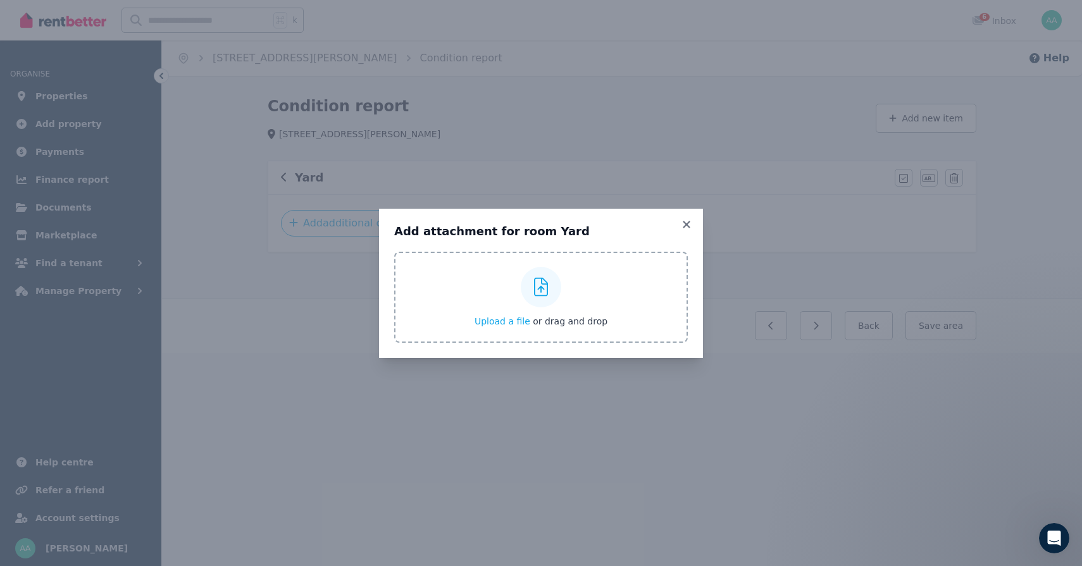
click at [492, 326] on button "Upload a file or drag and drop" at bounding box center [540, 321] width 133 height 13
click at [686, 227] on icon at bounding box center [686, 224] width 13 height 11
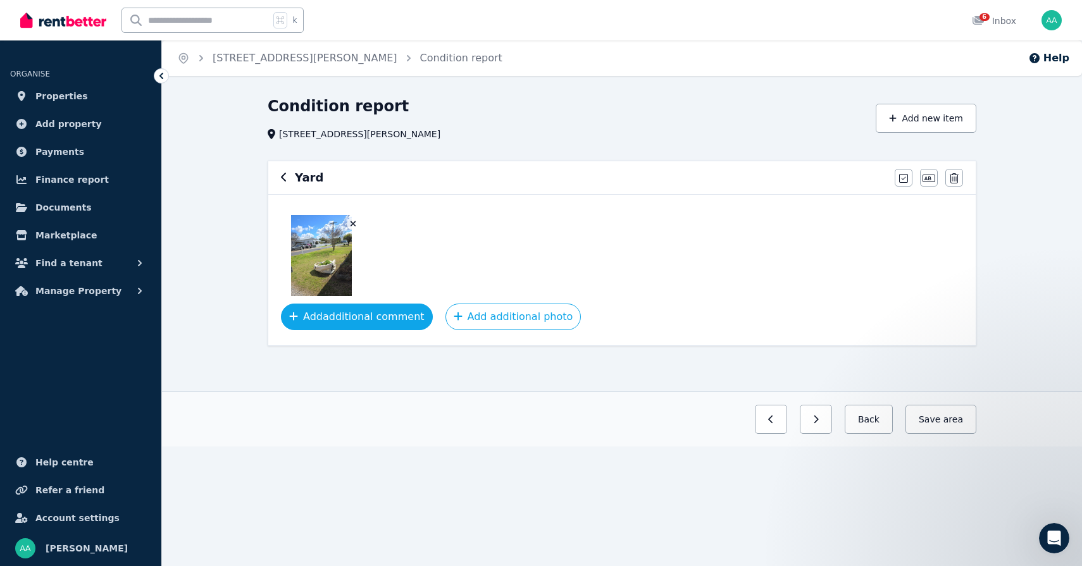
click at [378, 318] on button "Add additional comment" at bounding box center [357, 317] width 152 height 27
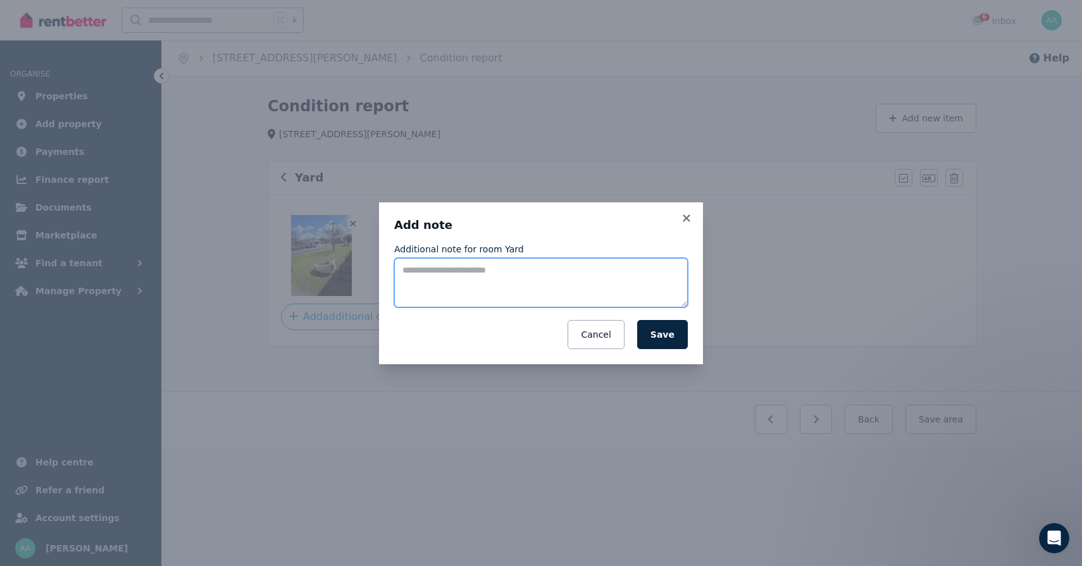
click at [441, 300] on textarea "Additional note for room Yard" at bounding box center [541, 282] width 294 height 49
click at [424, 272] on textarea "**********" at bounding box center [541, 282] width 294 height 49
click at [564, 273] on textarea "**********" at bounding box center [541, 282] width 294 height 49
type textarea "**********"
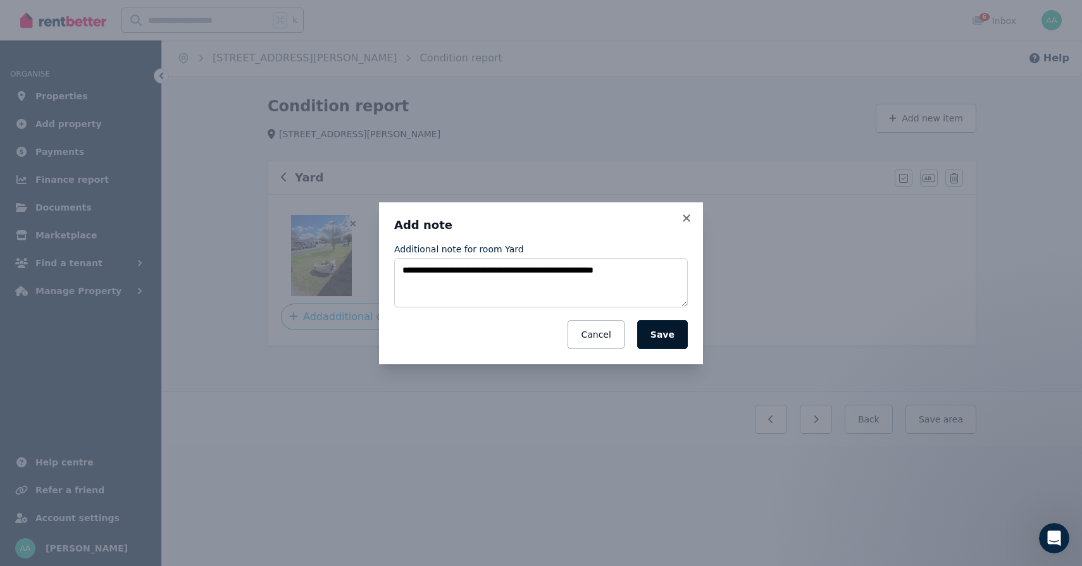
click at [659, 338] on button "Save" at bounding box center [662, 334] width 51 height 29
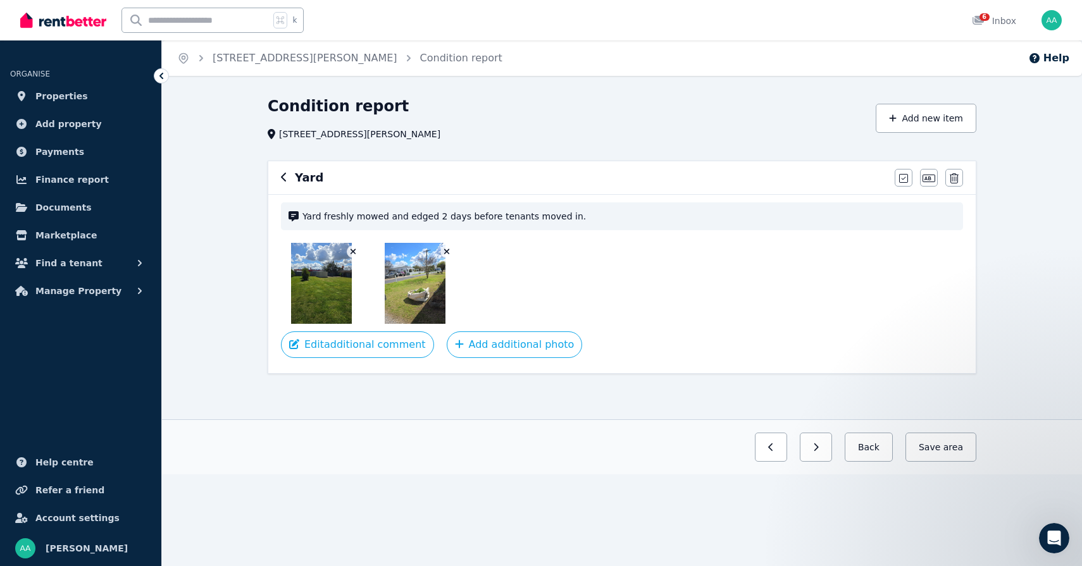
click at [310, 299] on img at bounding box center [321, 283] width 61 height 81
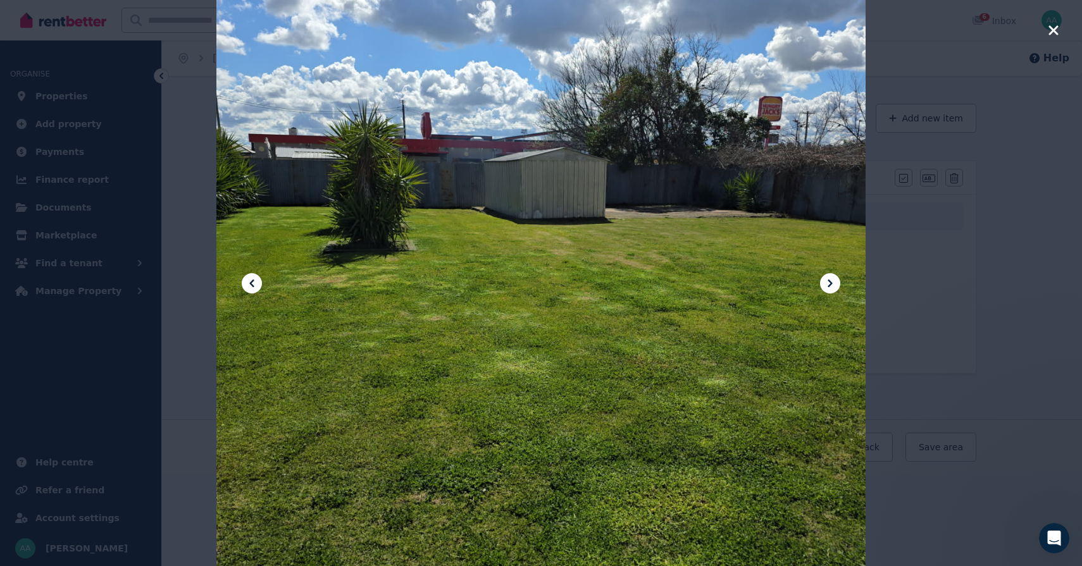
click at [832, 286] on icon at bounding box center [829, 283] width 15 height 15
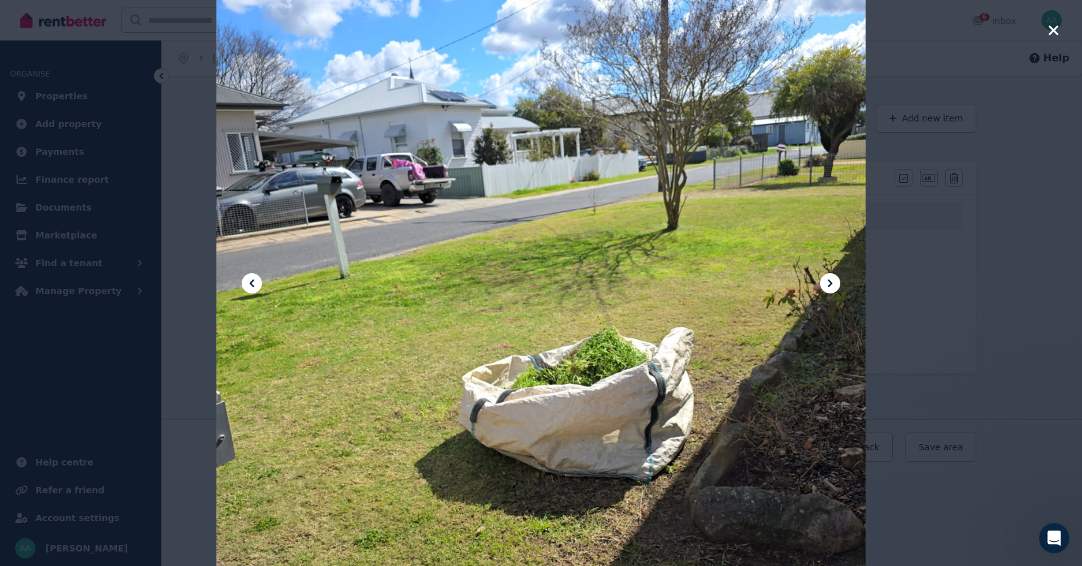
click at [1053, 32] on icon "button" at bounding box center [1053, 30] width 11 height 15
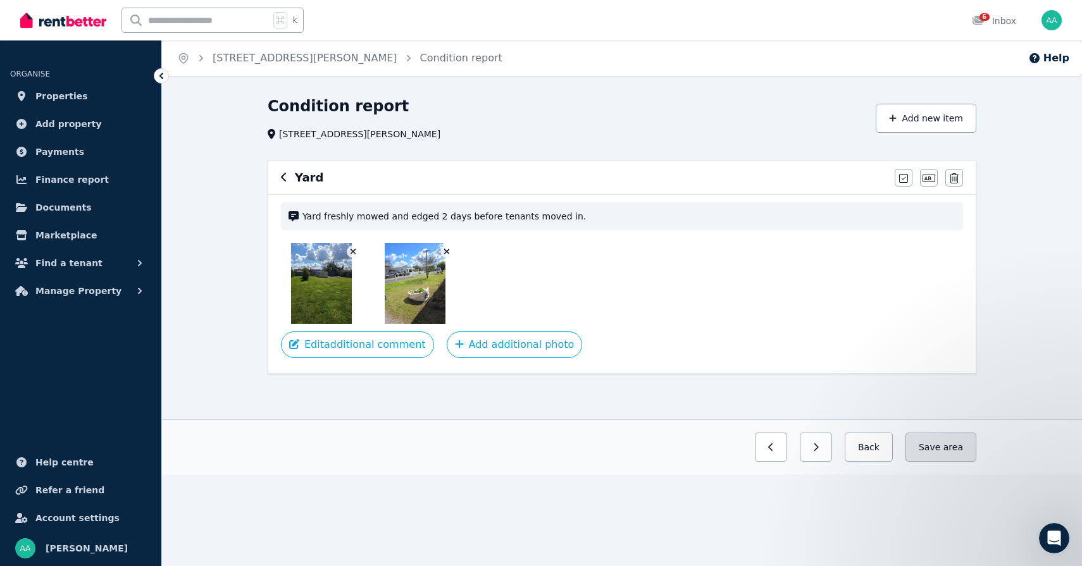
click at [943, 456] on button "Save area" at bounding box center [940, 447] width 71 height 29
click at [937, 445] on button "Save area" at bounding box center [940, 447] width 71 height 29
click at [286, 178] on icon "button" at bounding box center [284, 177] width 6 height 10
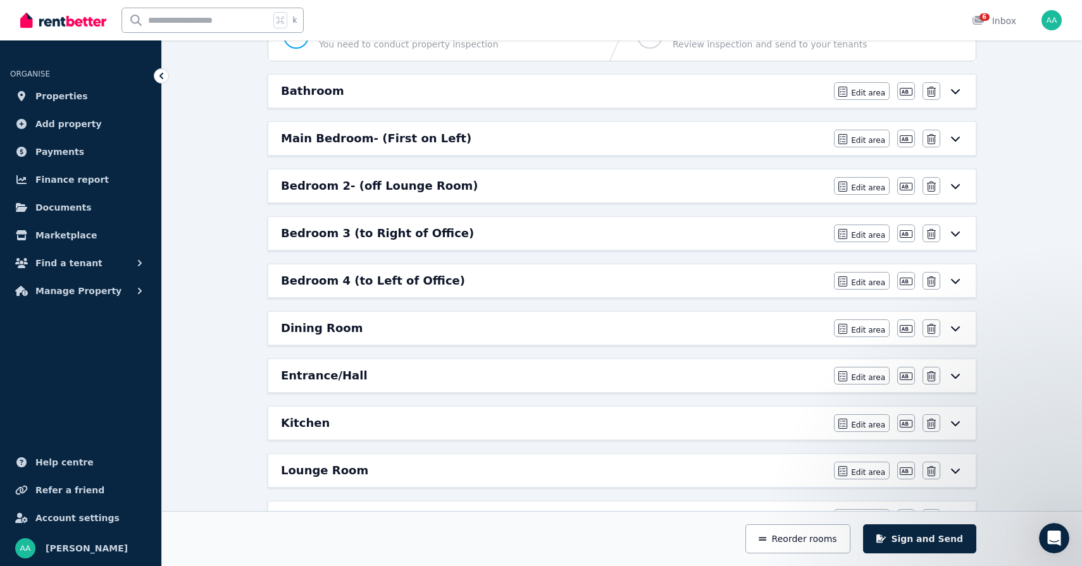
scroll to position [575, 0]
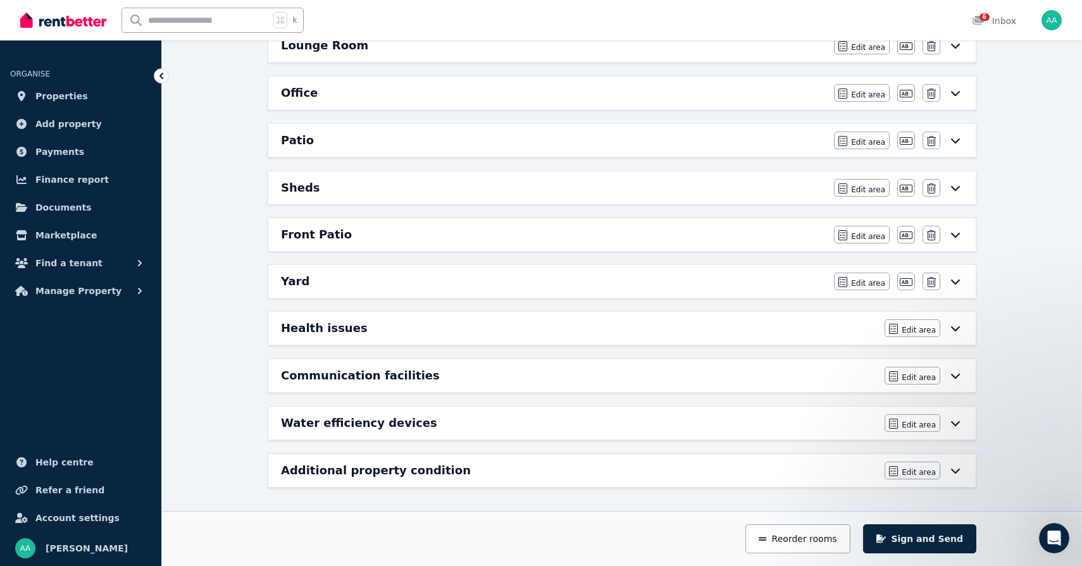
click at [954, 282] on icon at bounding box center [955, 281] width 15 height 10
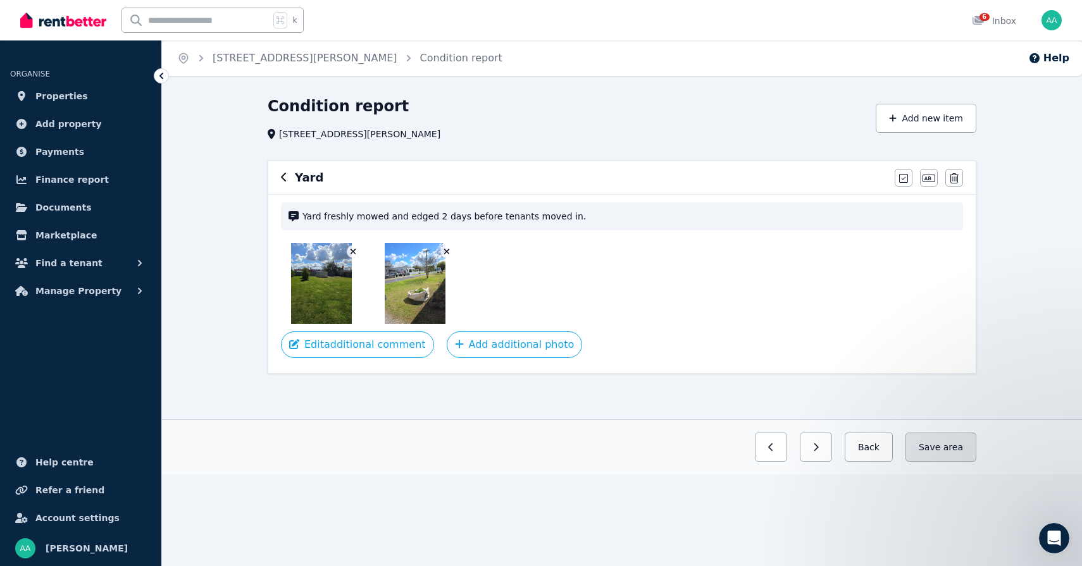
click at [957, 445] on span "area" at bounding box center [953, 447] width 20 height 13
click at [283, 180] on icon "button" at bounding box center [284, 177] width 6 height 10
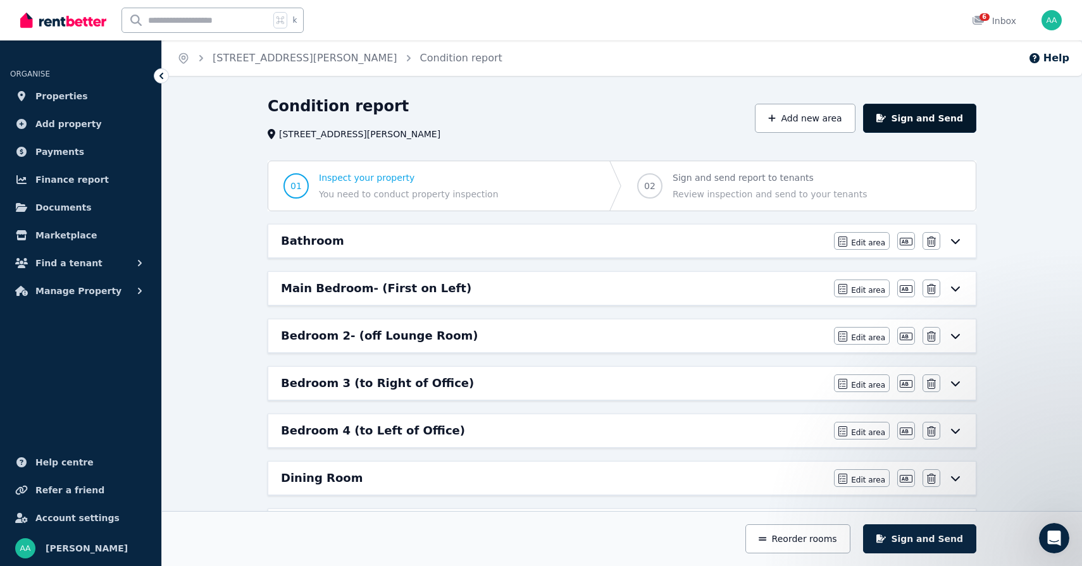
click at [911, 123] on button "Sign and Send" at bounding box center [919, 118] width 113 height 29
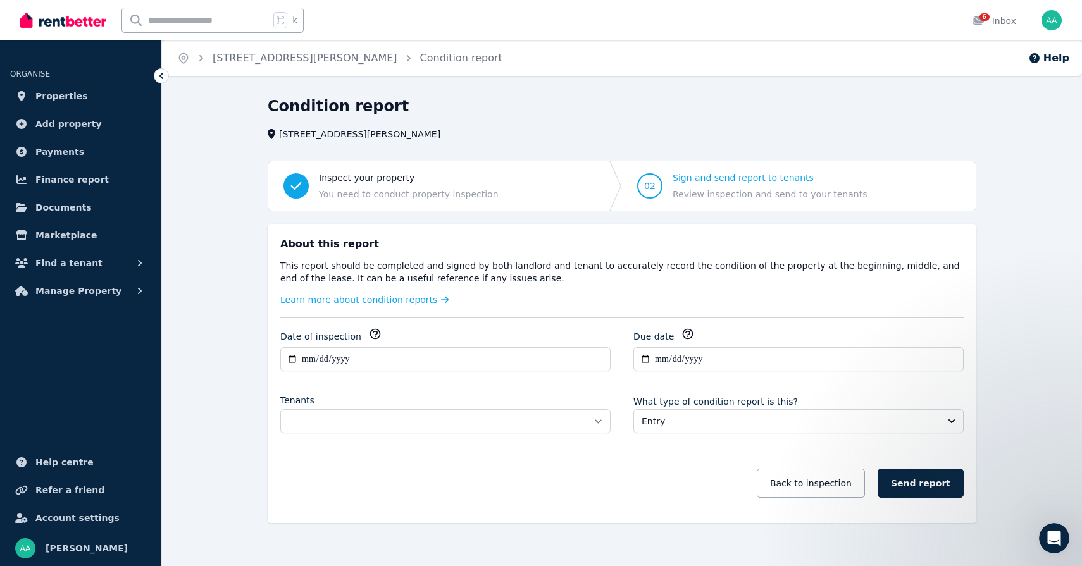
scroll to position [15, 0]
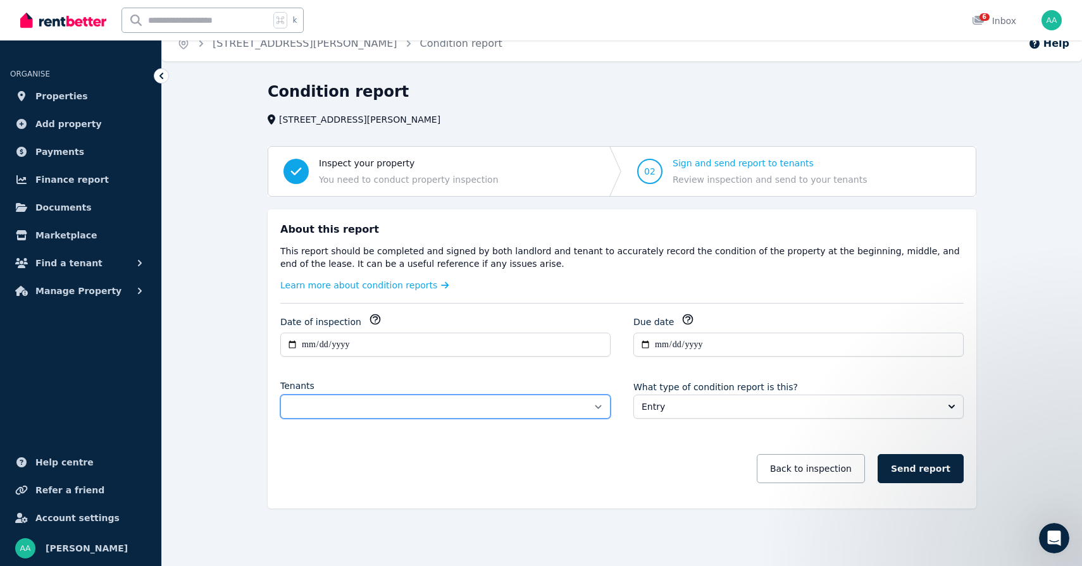
click at [597, 411] on select "**********" at bounding box center [445, 407] width 330 height 24
select select "**********"
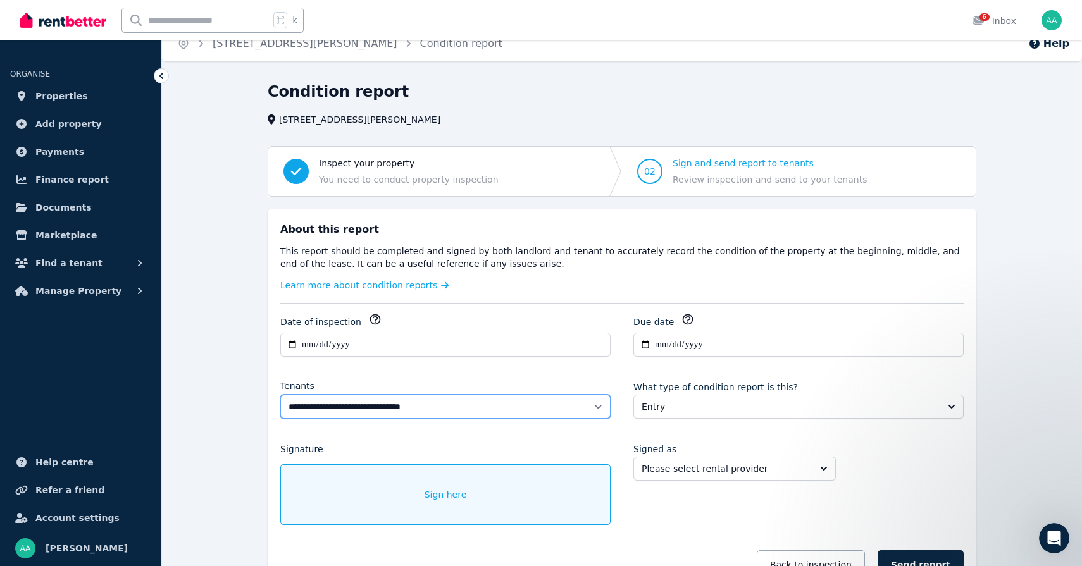
scroll to position [111, 0]
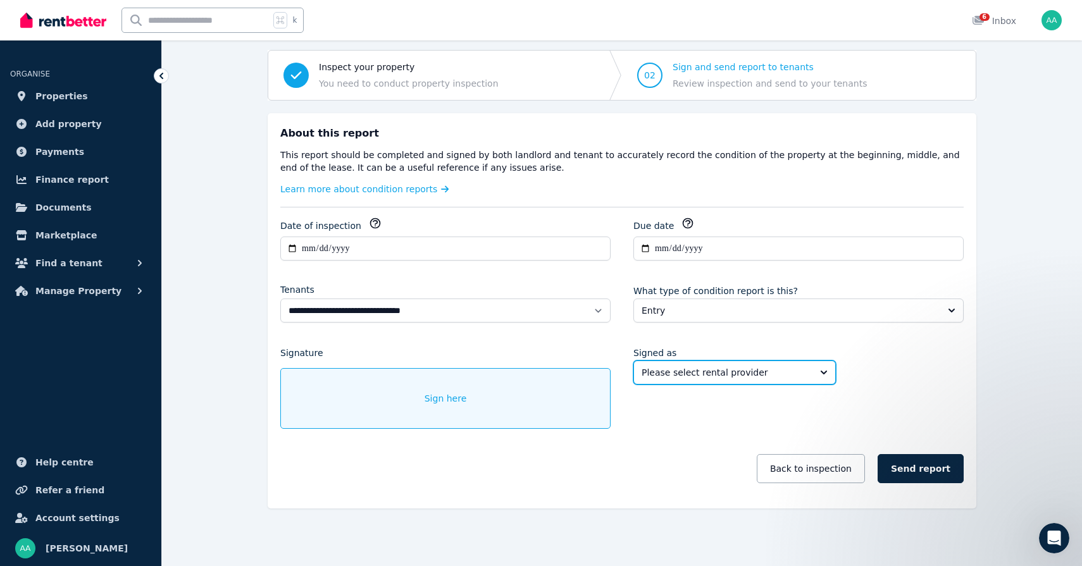
click at [813, 379] on button "Please select rental provider" at bounding box center [734, 373] width 202 height 24
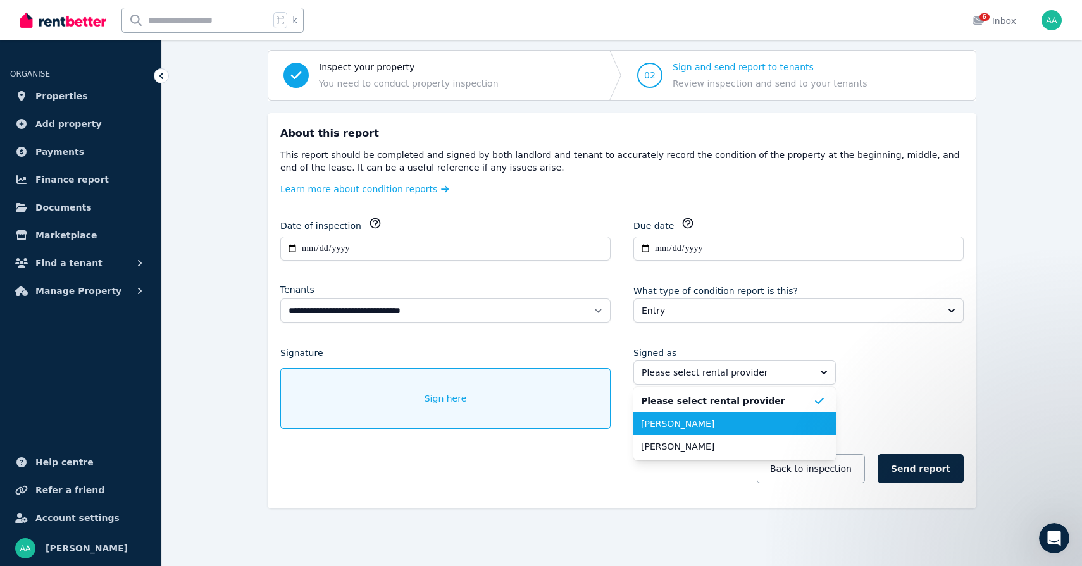
click at [779, 417] on span "[PERSON_NAME]" at bounding box center [727, 423] width 172 height 13
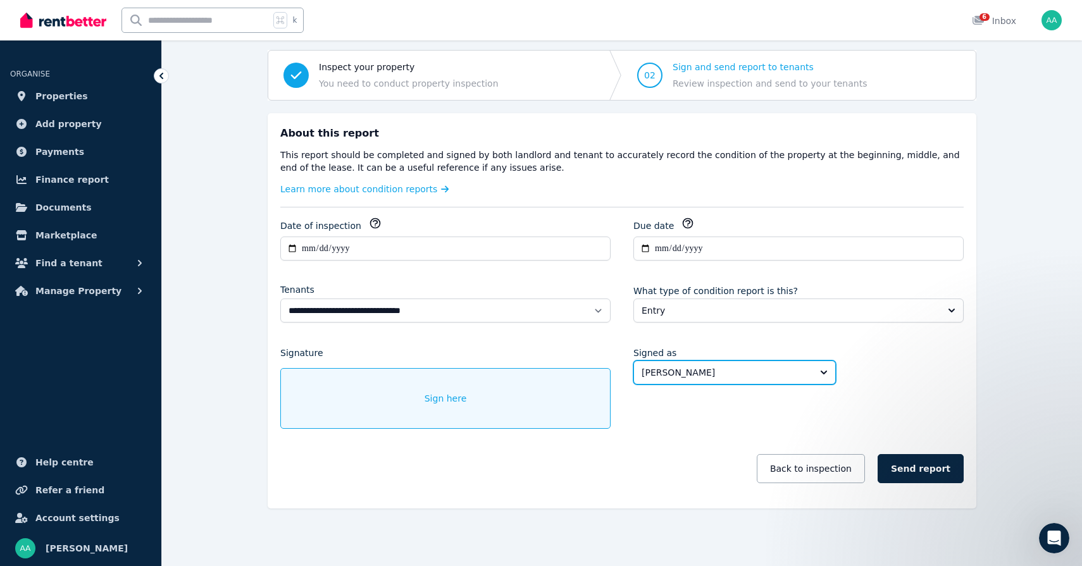
click at [371, 224] on icon "button" at bounding box center [375, 223] width 13 height 13
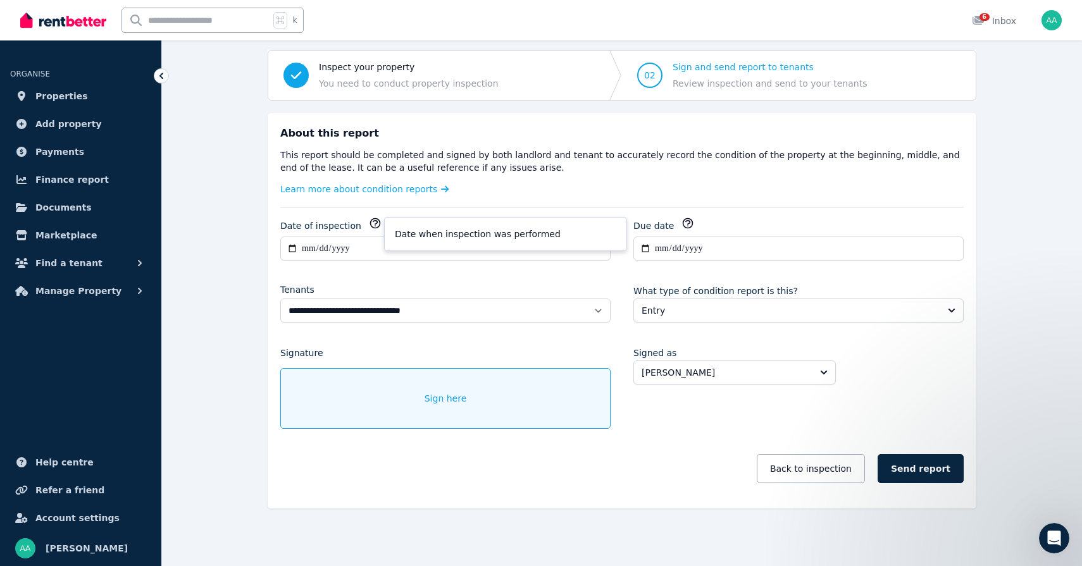
click at [371, 224] on icon "button" at bounding box center [375, 223] width 13 height 13
click at [685, 225] on icon "button" at bounding box center [687, 223] width 13 height 13
click at [688, 225] on icon "button" at bounding box center [687, 223] width 13 height 13
click at [721, 252] on div "**********" at bounding box center [798, 239] width 330 height 44
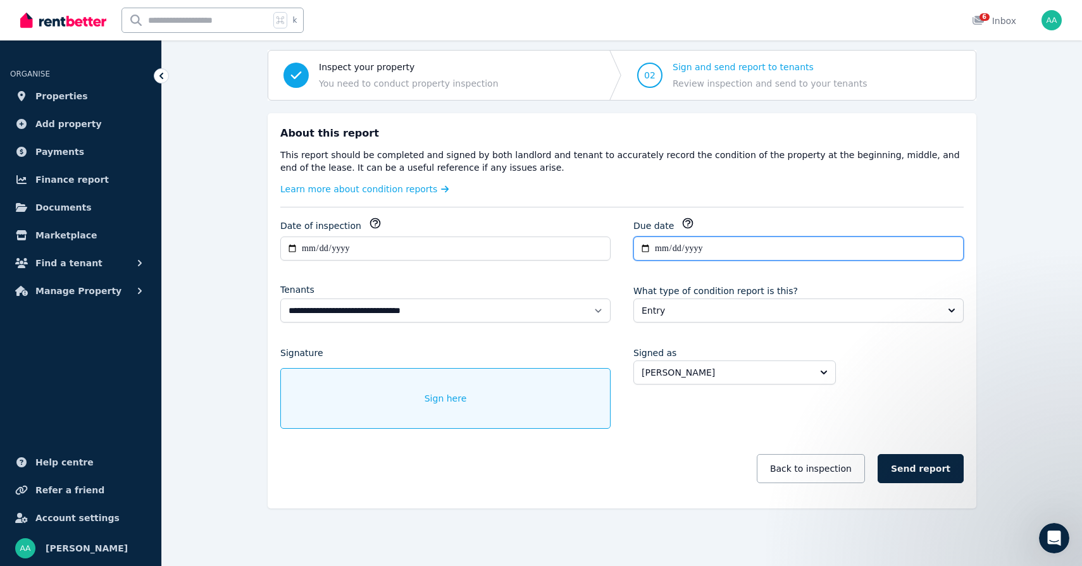
click at [646, 249] on input "**********" at bounding box center [798, 249] width 330 height 24
type input "**********"
click at [449, 400] on span "Sign here" at bounding box center [445, 398] width 42 height 13
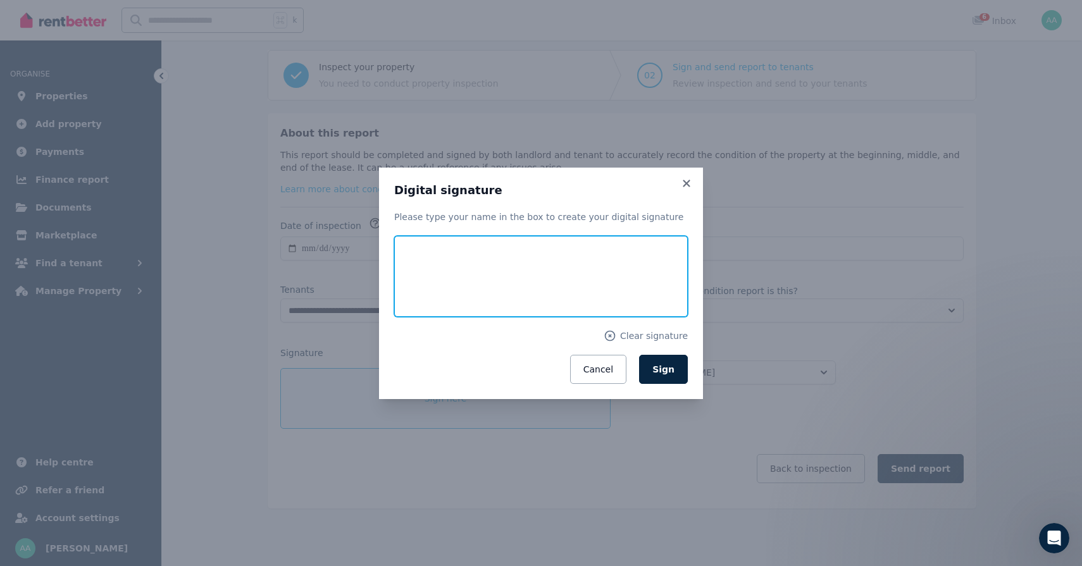
click at [473, 285] on input "text" at bounding box center [541, 276] width 294 height 81
type input "**********"
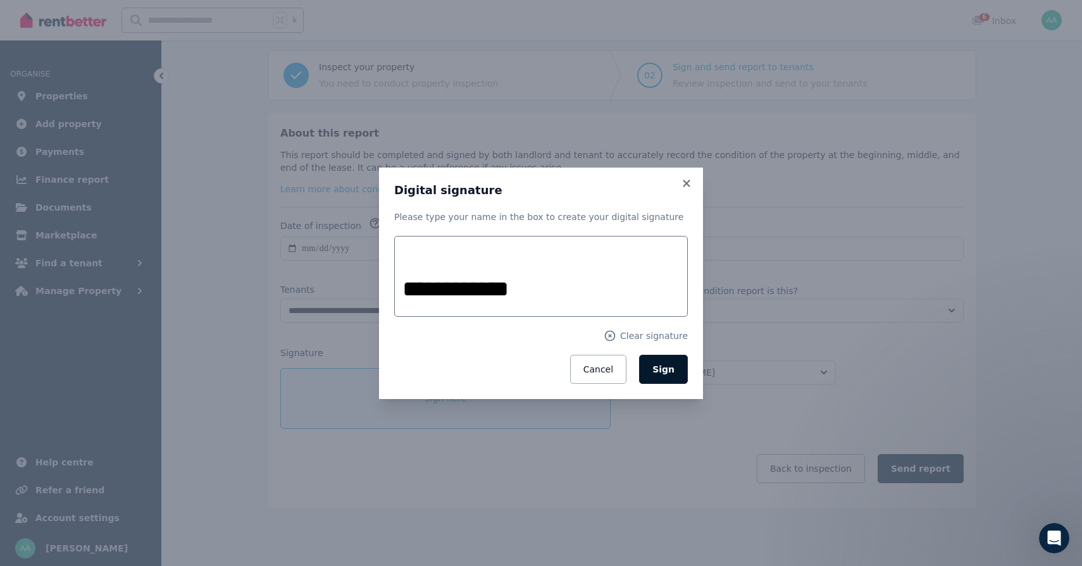
click at [680, 359] on button "Sign" at bounding box center [663, 369] width 49 height 29
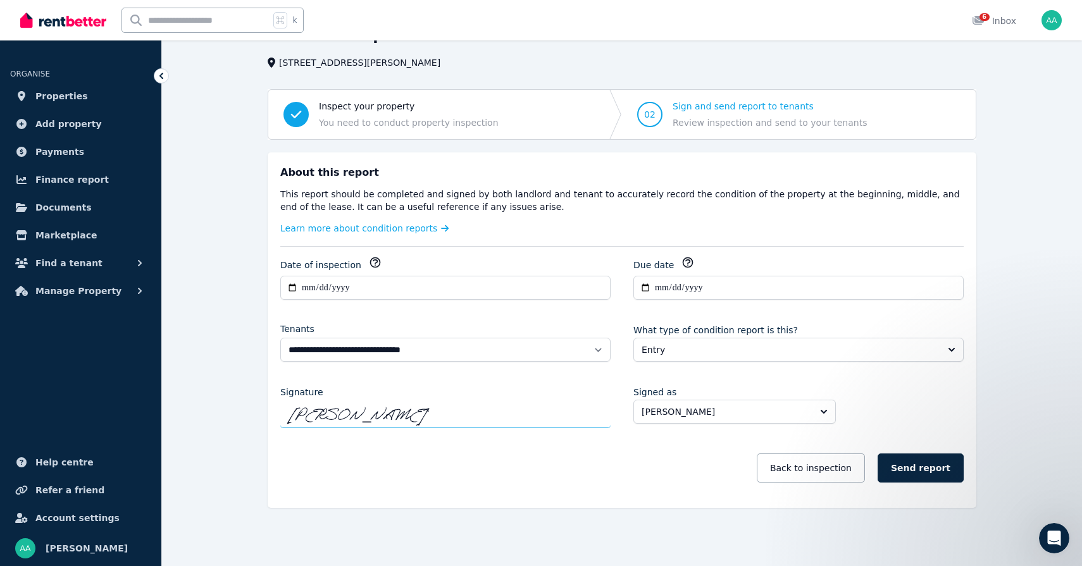
scroll to position [71, 0]
click at [922, 471] on button "Send report" at bounding box center [920, 468] width 86 height 29
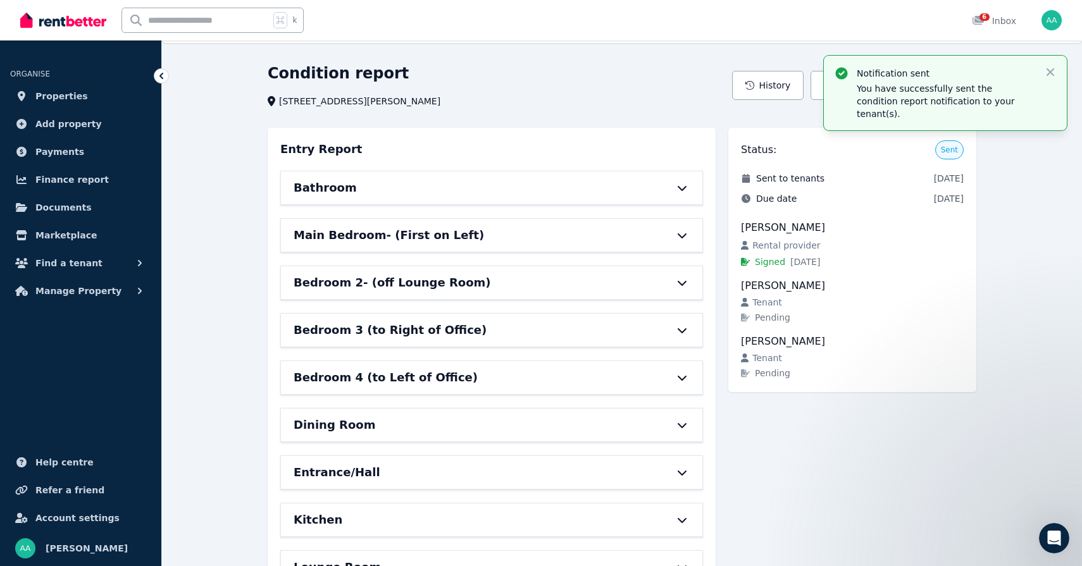
scroll to position [0, 0]
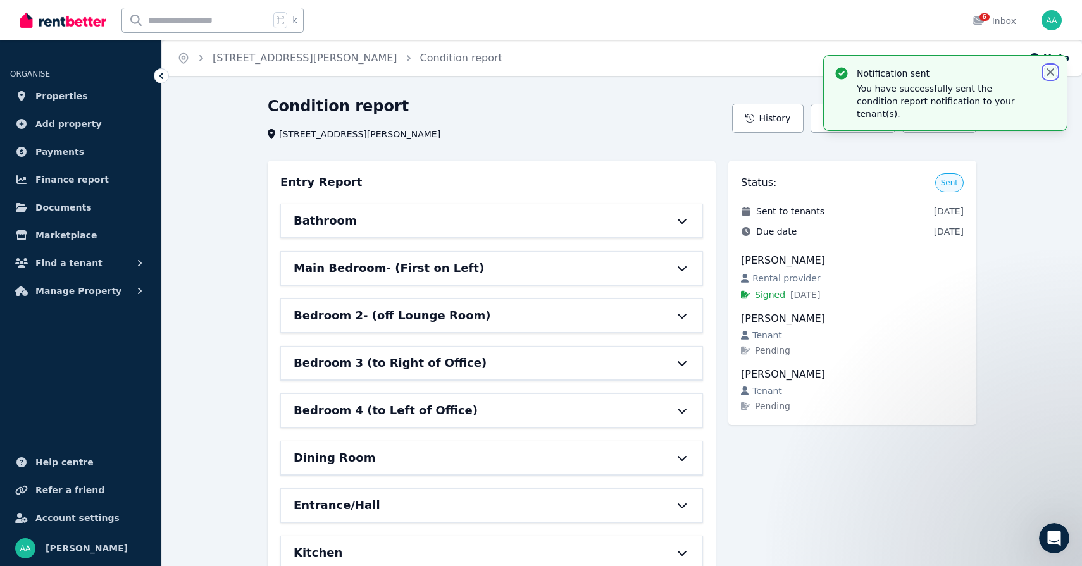
click at [1050, 71] on icon "button" at bounding box center [1050, 72] width 8 height 8
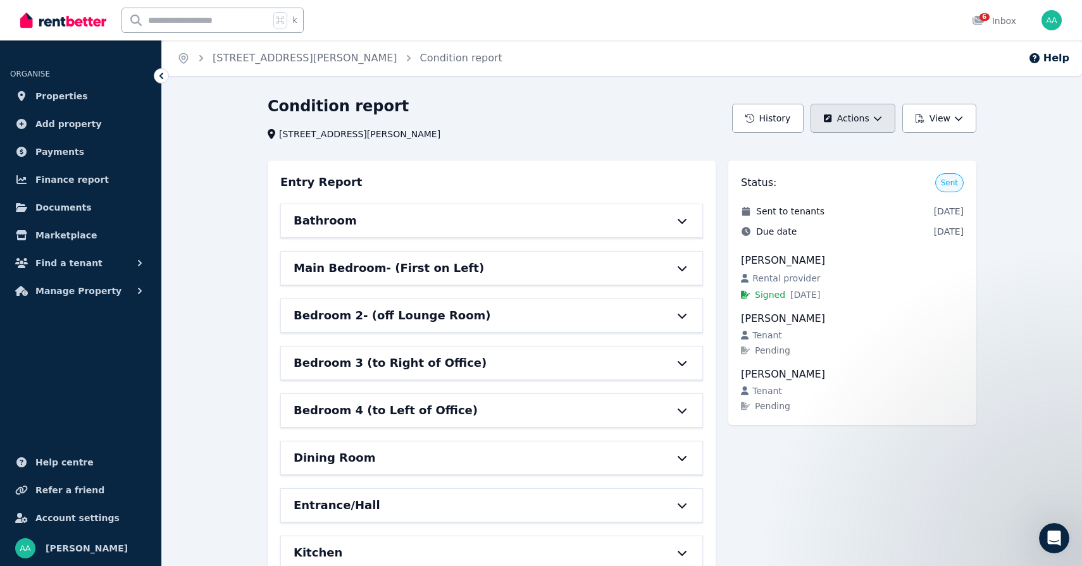
click at [854, 120] on button "Actions" at bounding box center [852, 118] width 84 height 29
click at [943, 119] on button "View" at bounding box center [939, 118] width 74 height 29
click at [912, 152] on p "View report" at bounding box center [892, 151] width 61 height 13
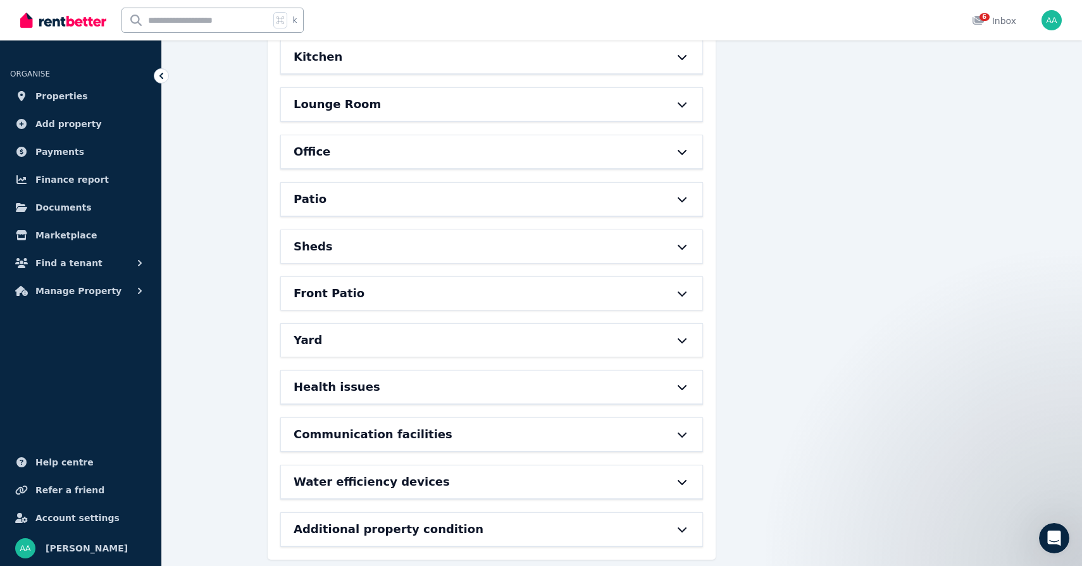
scroll to position [512, 0]
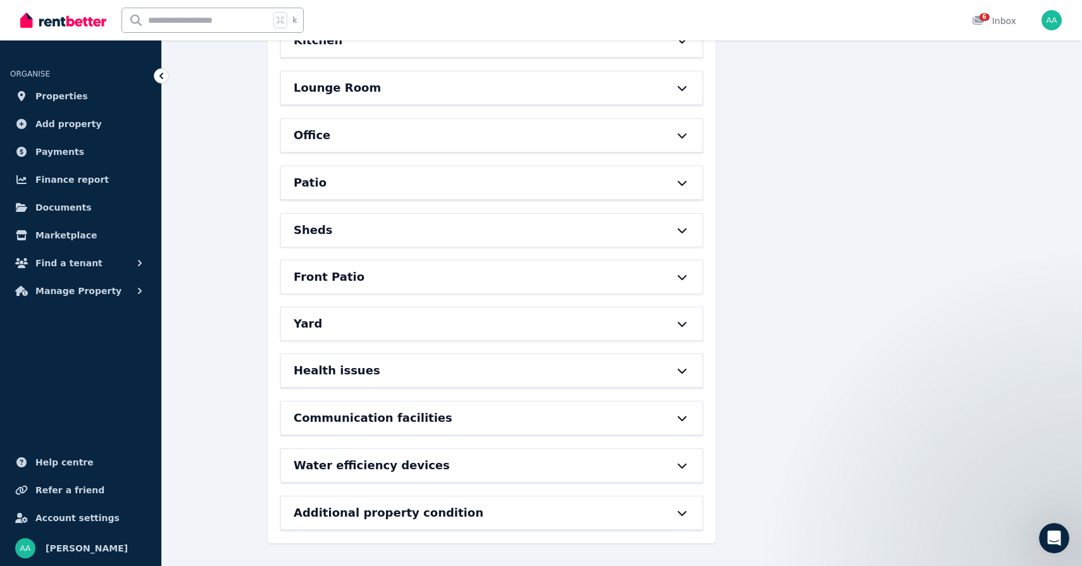
click at [684, 516] on icon at bounding box center [681, 513] width 15 height 10
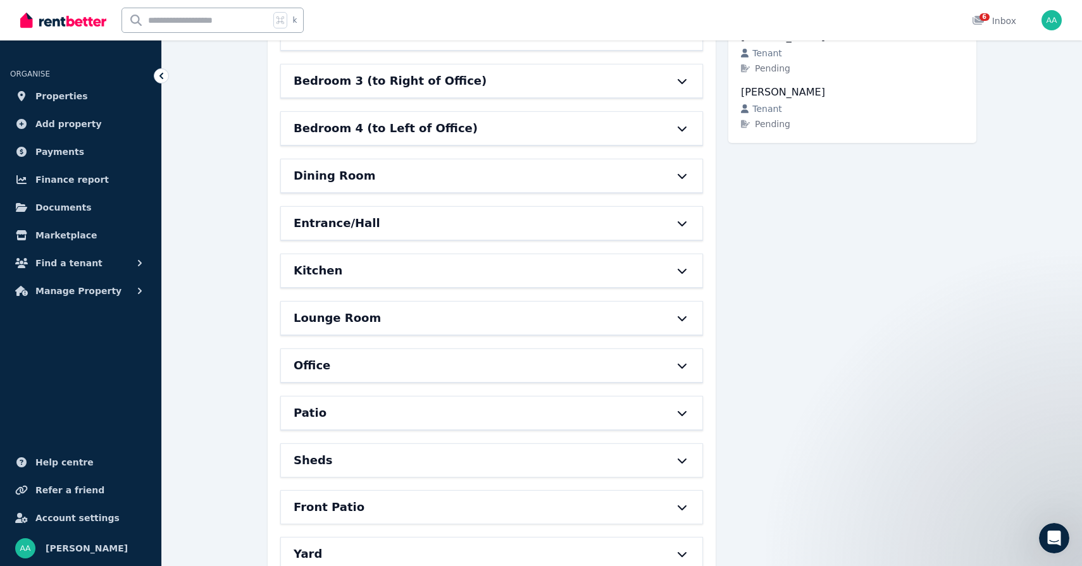
scroll to position [0, 0]
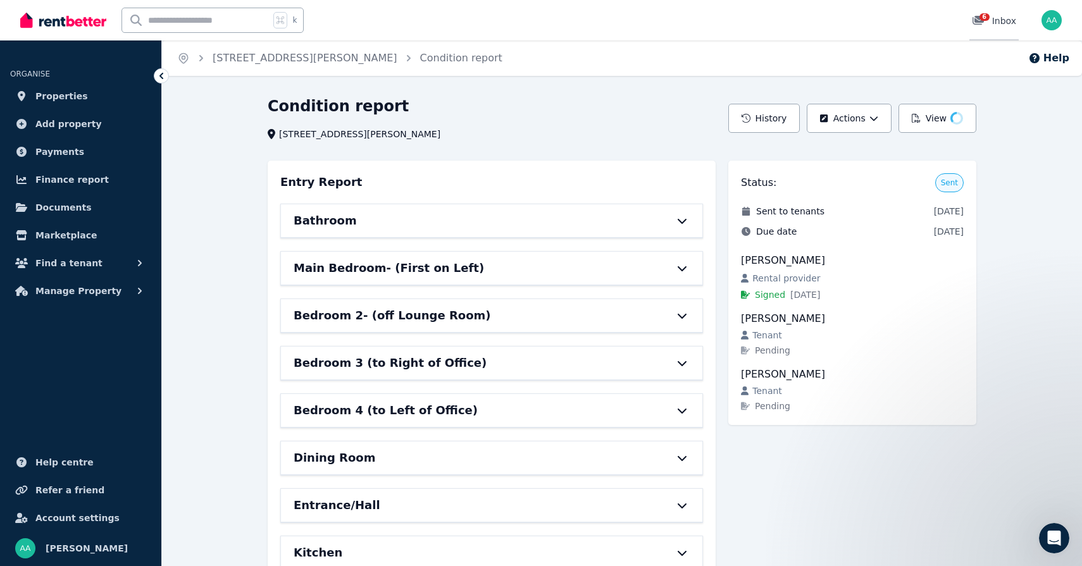
click at [1006, 20] on div "6 Inbox" at bounding box center [994, 21] width 44 height 13
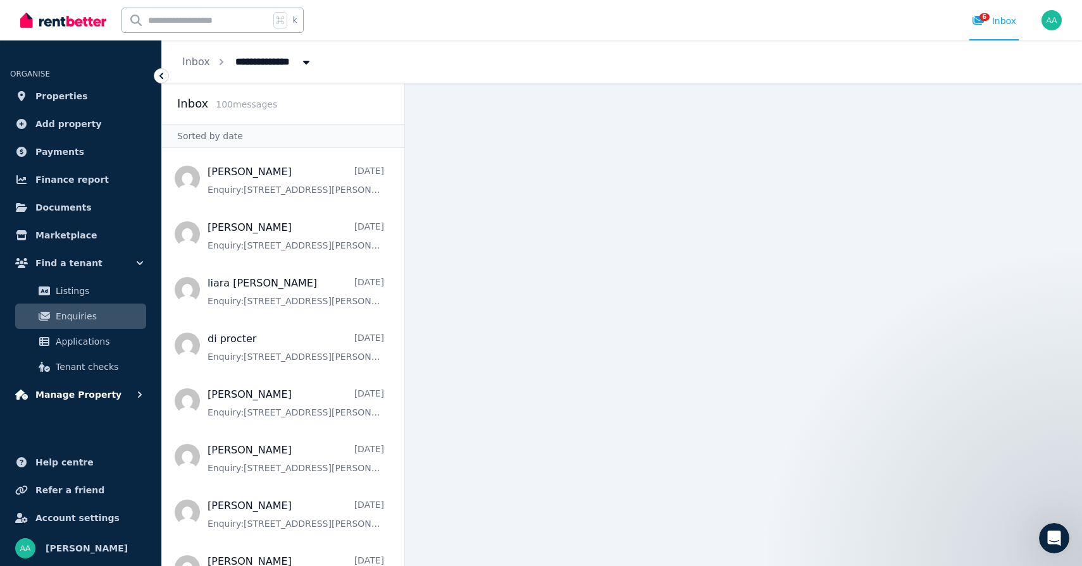
click at [78, 402] on button "Manage Property" at bounding box center [80, 394] width 141 height 25
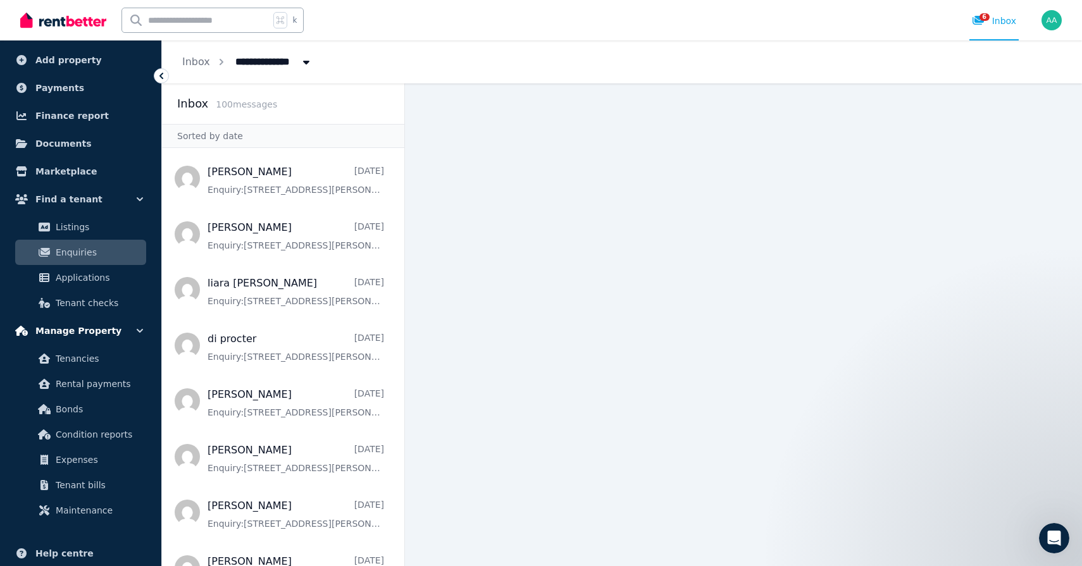
scroll to position [69, 0]
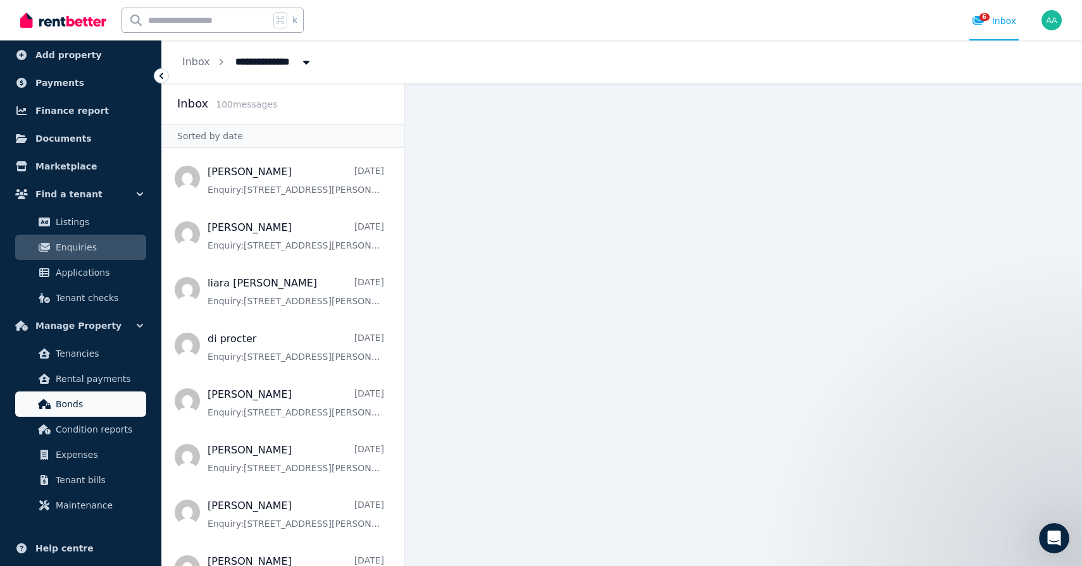
click at [71, 402] on span "Bonds" at bounding box center [98, 404] width 85 height 15
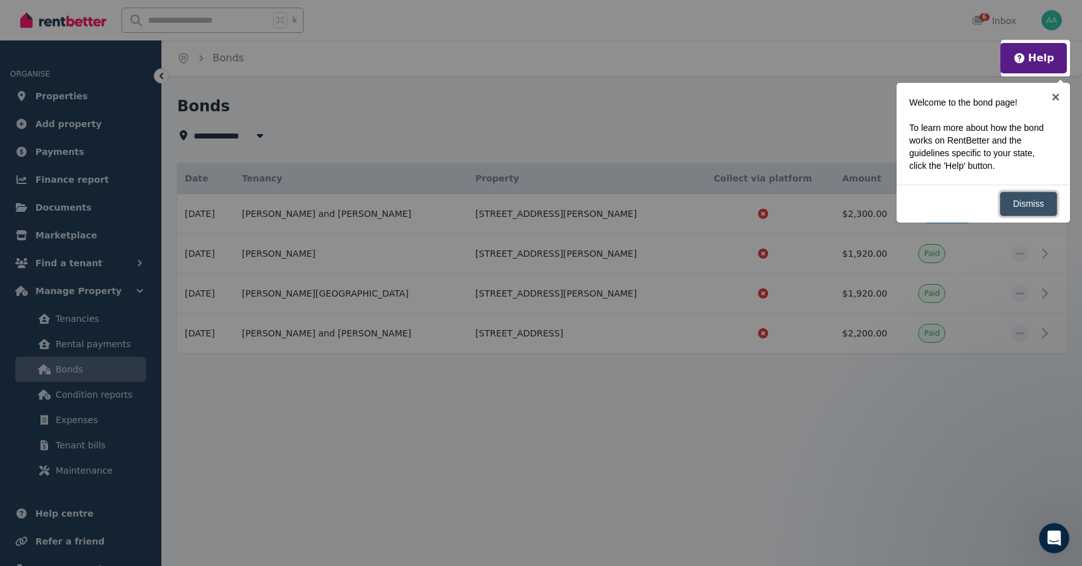
click at [1042, 204] on link "Dismiss" at bounding box center [1028, 204] width 58 height 25
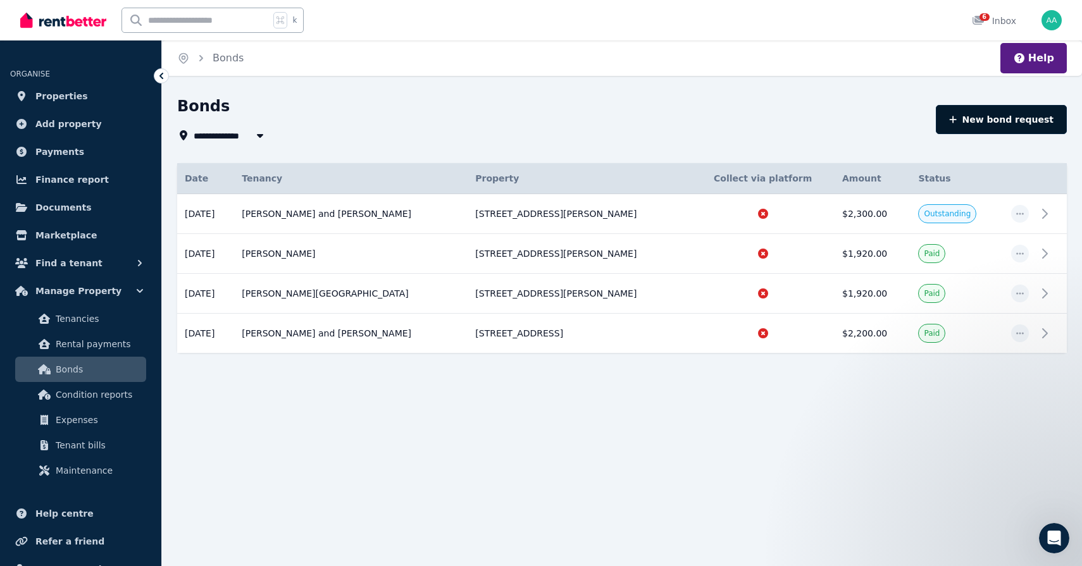
click at [984, 127] on button "New bond request" at bounding box center [1001, 119] width 131 height 29
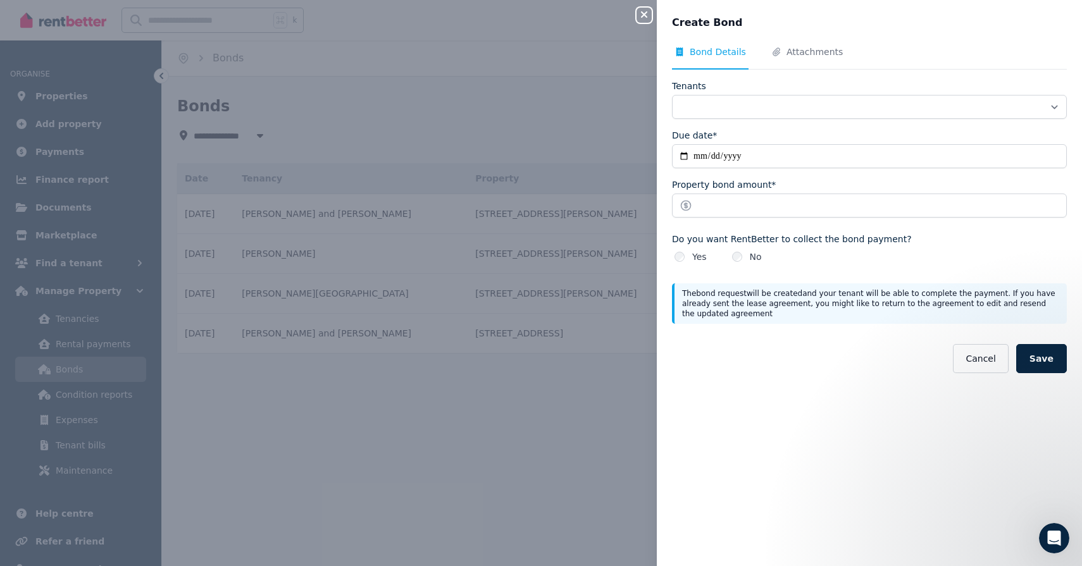
click at [645, 15] on icon "button" at bounding box center [643, 14] width 15 height 10
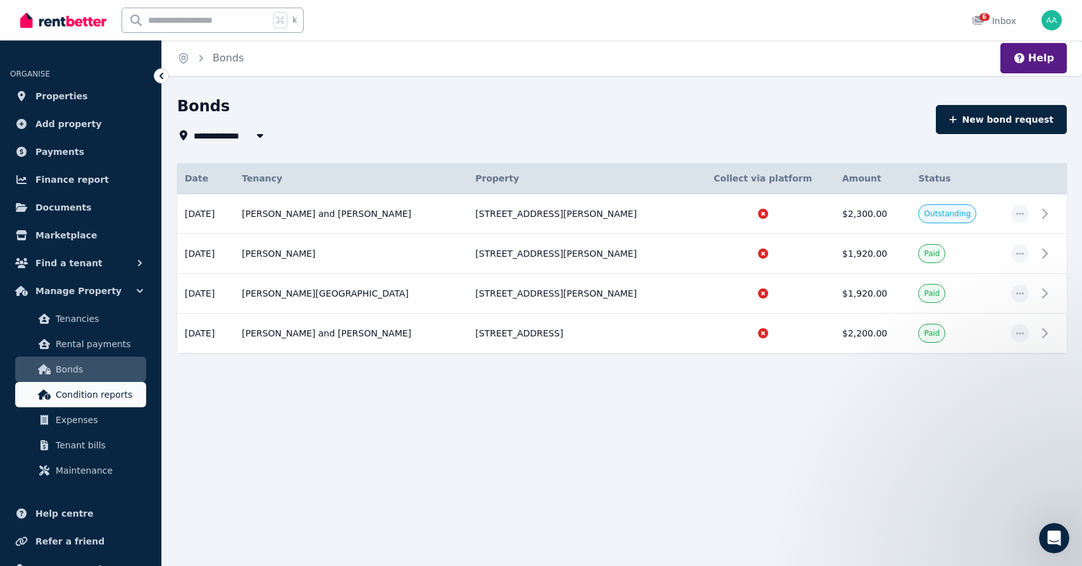
click at [107, 397] on span "Condition reports" at bounding box center [98, 394] width 85 height 15
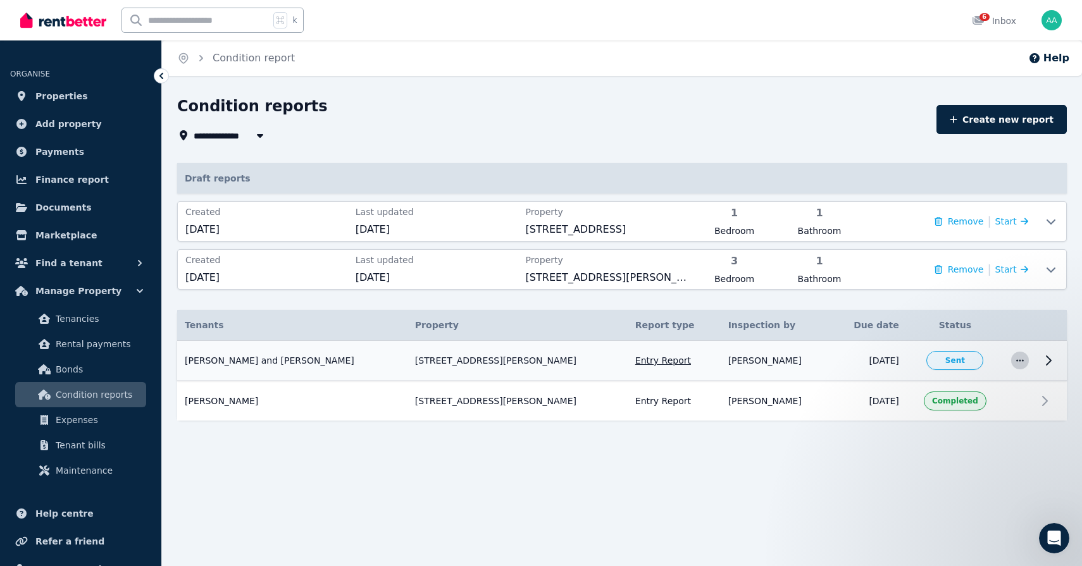
click at [1025, 364] on span "button" at bounding box center [1020, 361] width 18 height 18
click at [1049, 360] on icon at bounding box center [1048, 360] width 4 height 9
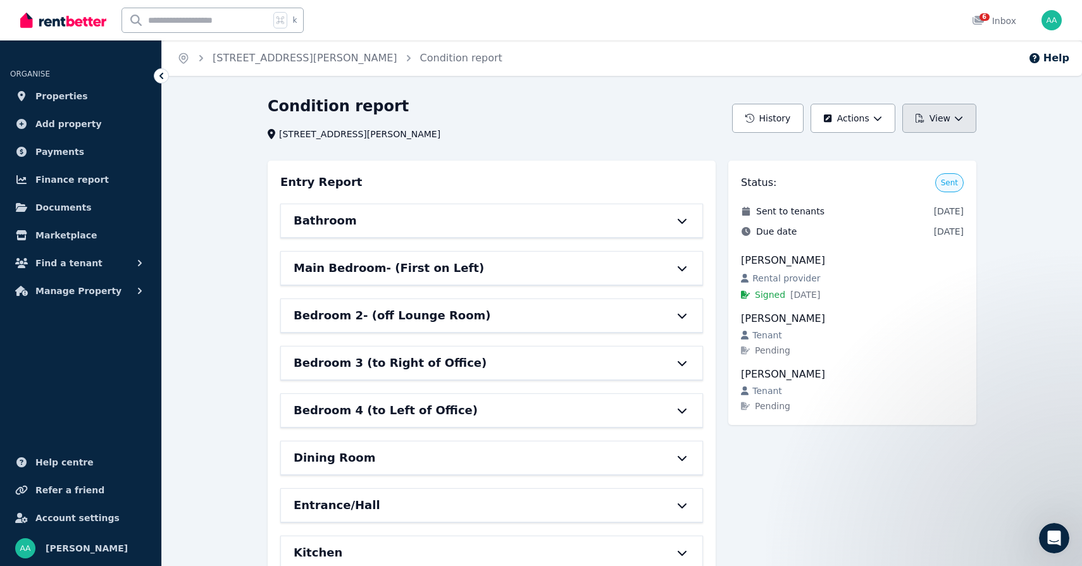
click at [956, 127] on button "View" at bounding box center [939, 118] width 74 height 29
click at [924, 170] on p "Download as PDF" at bounding box center [904, 174] width 87 height 13
click at [94, 330] on ul "ORGANISE Properties Add property Payments Finance report Documents Marketplace …" at bounding box center [80, 309] width 161 height 513
click at [51, 30] on div at bounding box center [63, 20] width 86 height 40
click at [54, 25] on img at bounding box center [63, 20] width 86 height 19
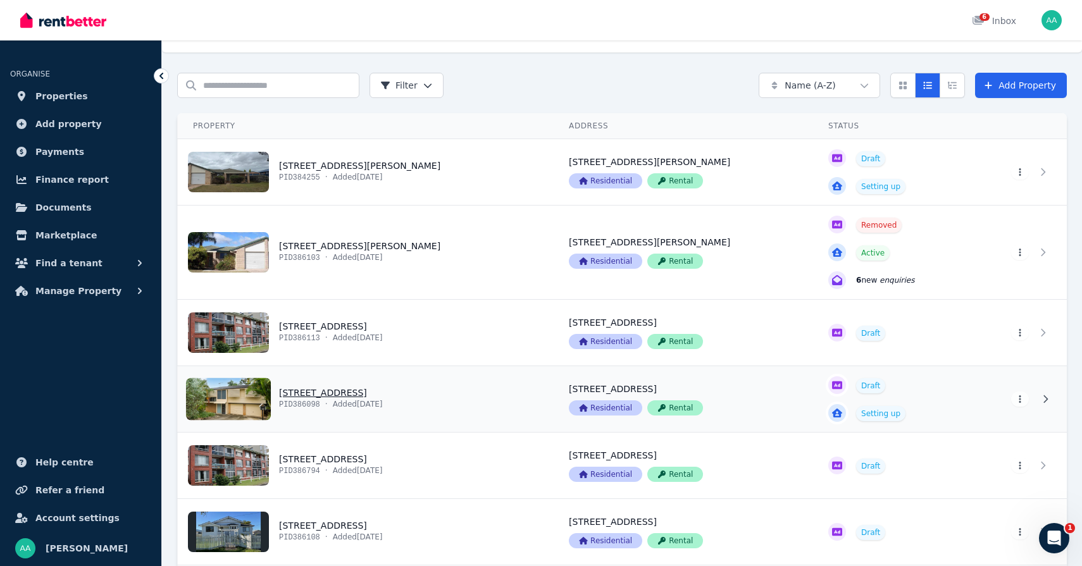
scroll to position [147, 0]
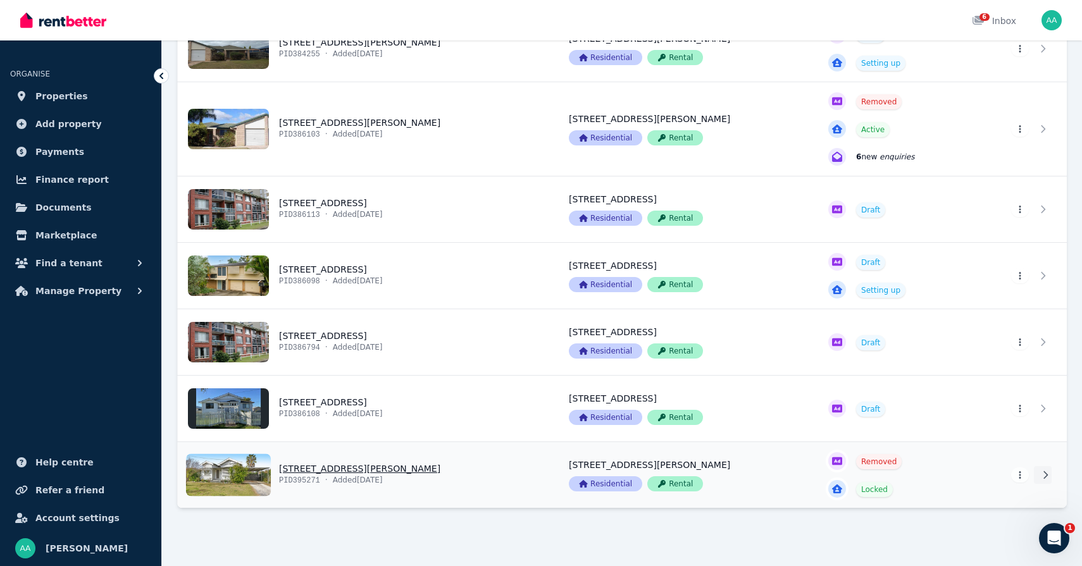
click at [1048, 478] on icon at bounding box center [1045, 475] width 13 height 9
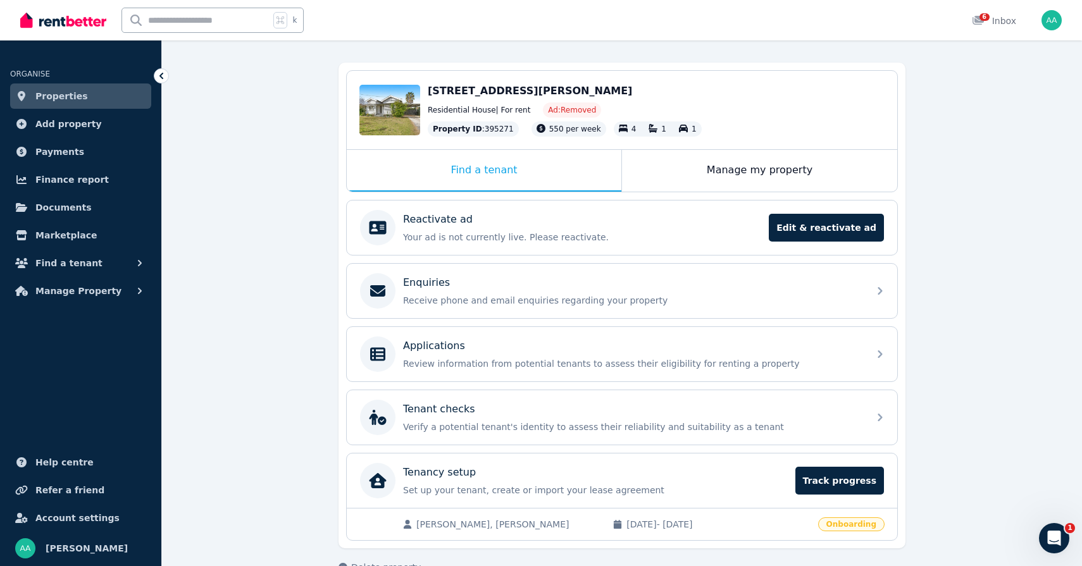
scroll to position [131, 0]
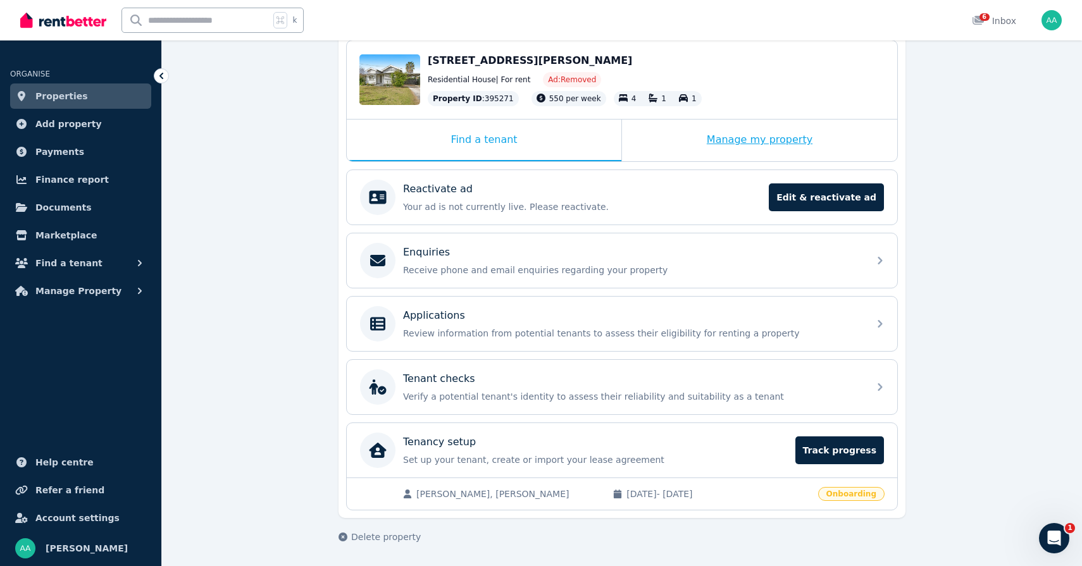
click at [760, 147] on div "Manage my property" at bounding box center [759, 141] width 275 height 42
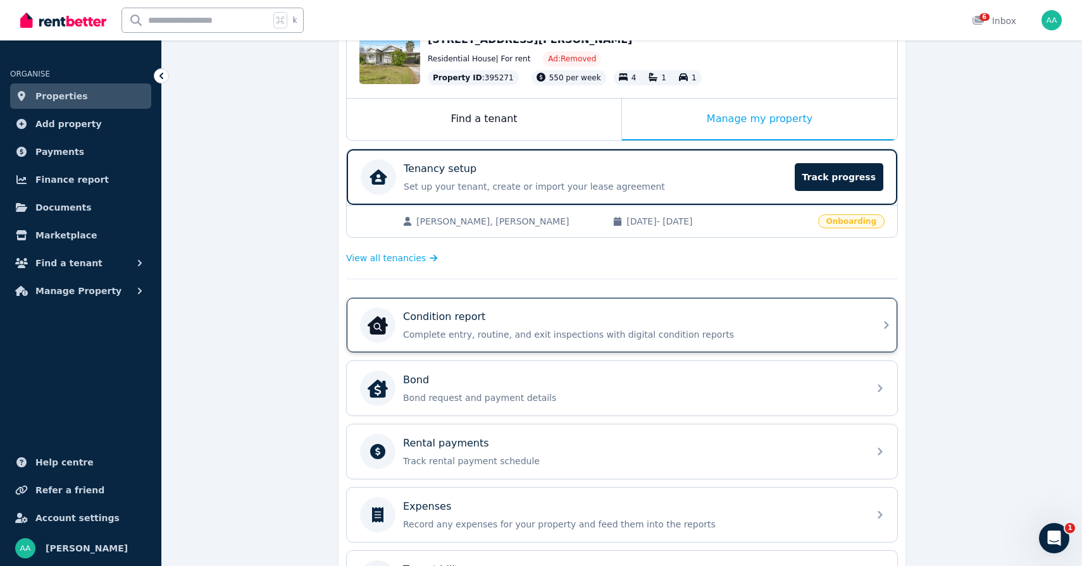
scroll to position [166, 0]
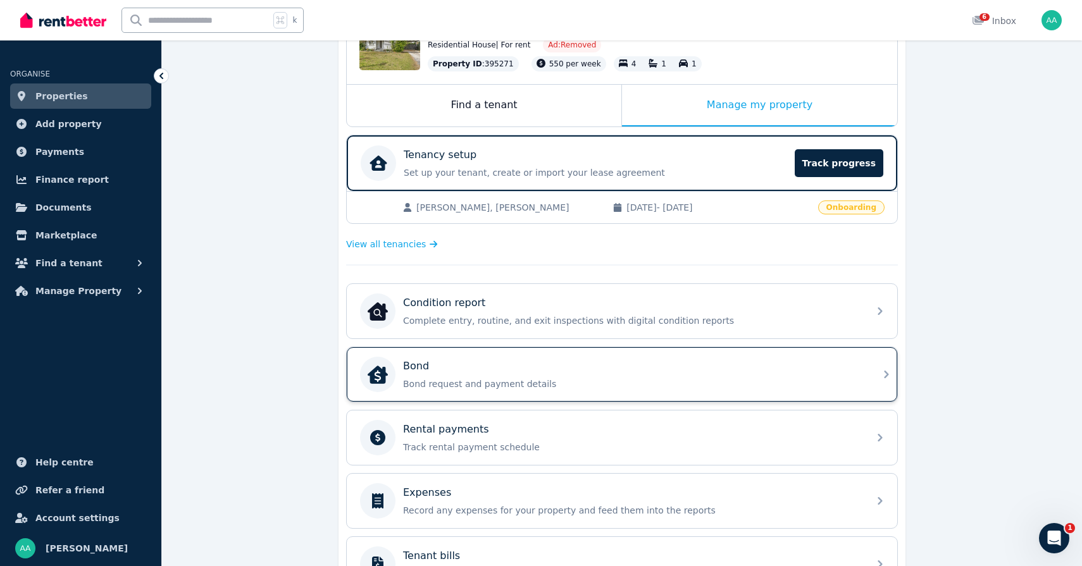
click at [588, 393] on div "Bond Bond request and payment details" at bounding box center [622, 374] width 550 height 54
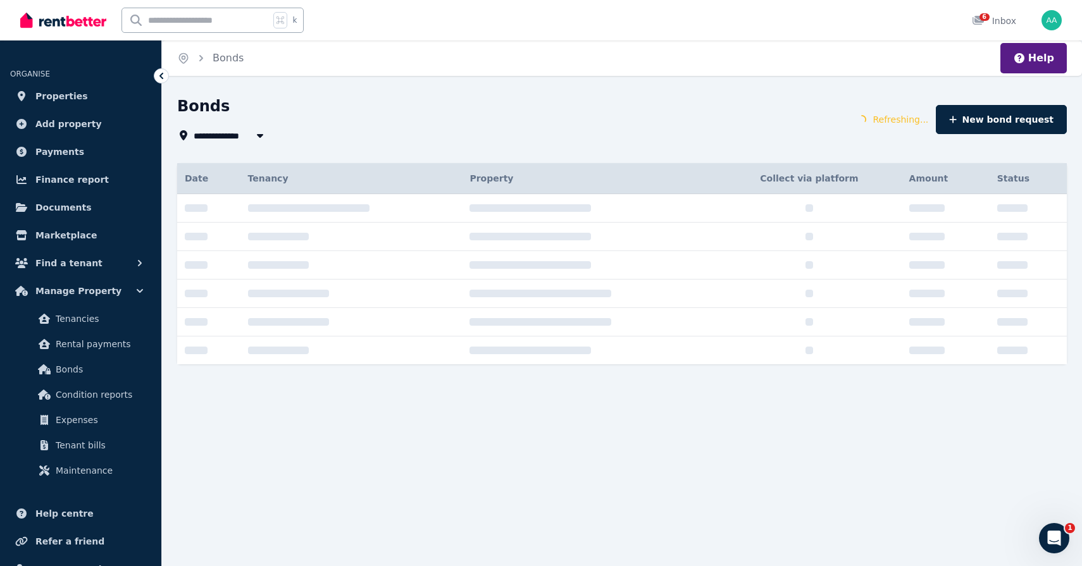
type input "**********"
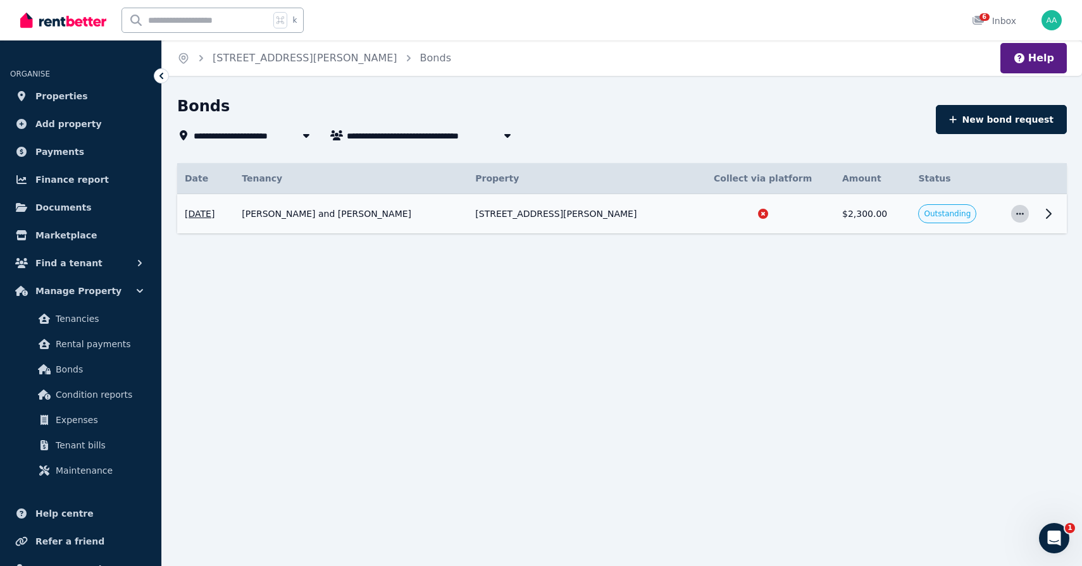
click at [1015, 216] on icon "button" at bounding box center [1020, 213] width 10 height 9
click at [1051, 212] on icon at bounding box center [1048, 213] width 15 height 15
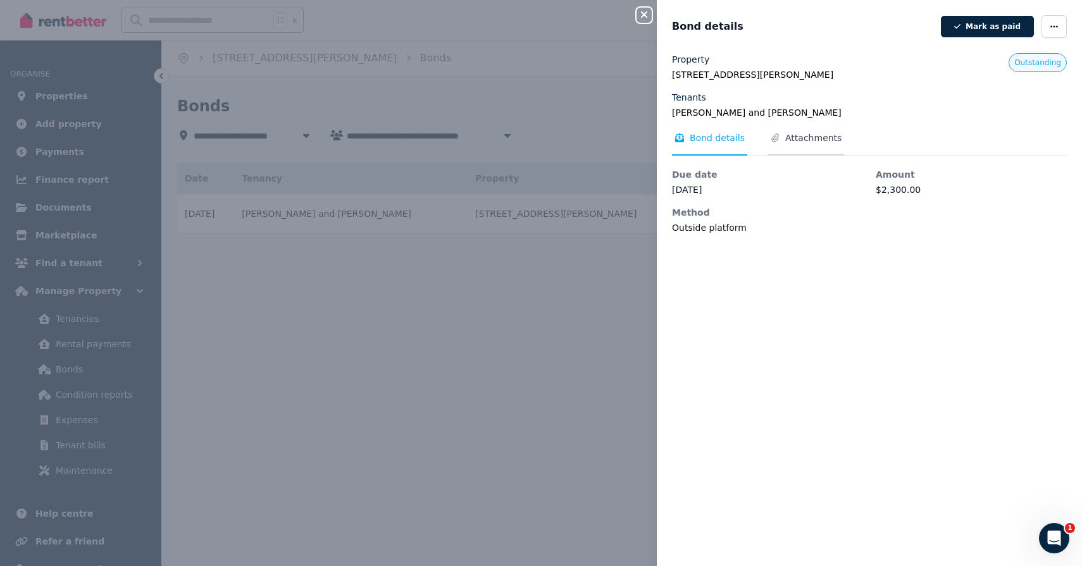
click at [822, 144] on span "Attachments" at bounding box center [805, 144] width 77 height 24
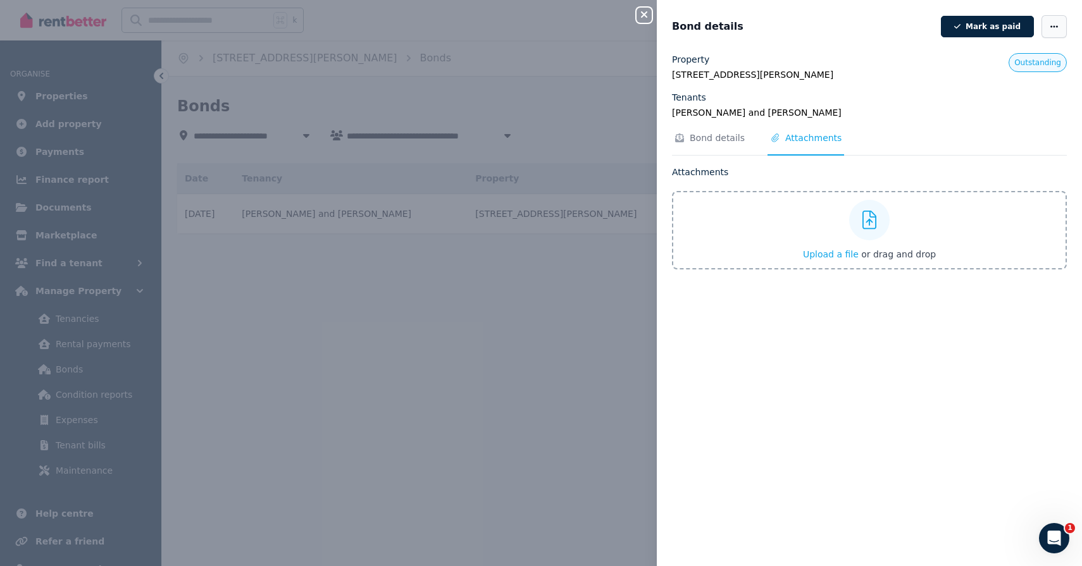
click at [1058, 25] on icon "button" at bounding box center [1054, 26] width 10 height 9
click at [641, 23] on div "Close panel Bond details Mark as paid Edit details Delete bond Property 30 Stew…" at bounding box center [541, 283] width 1082 height 566
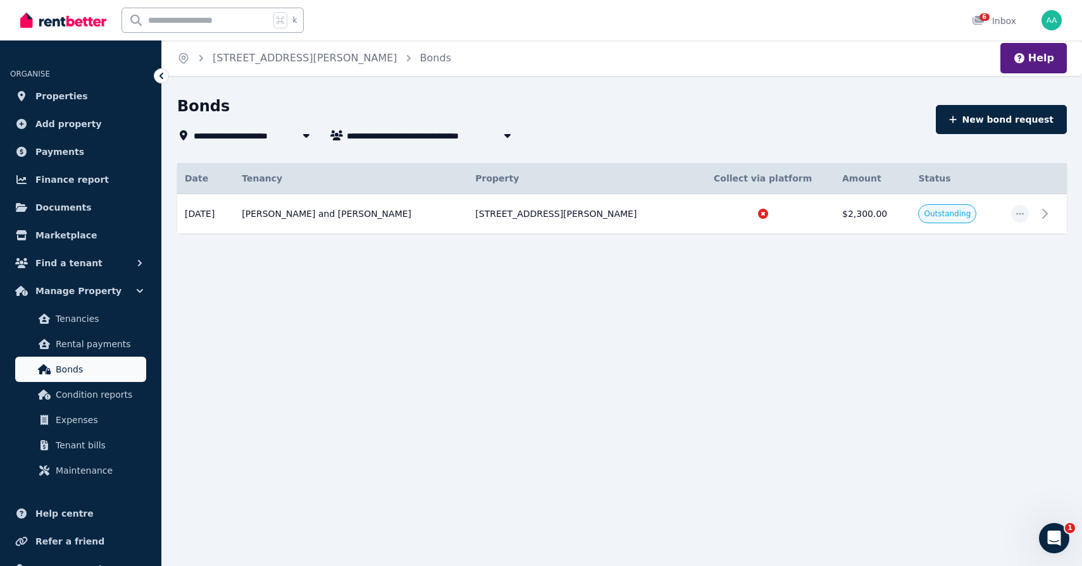
click at [65, 374] on span "Bonds" at bounding box center [98, 369] width 85 height 15
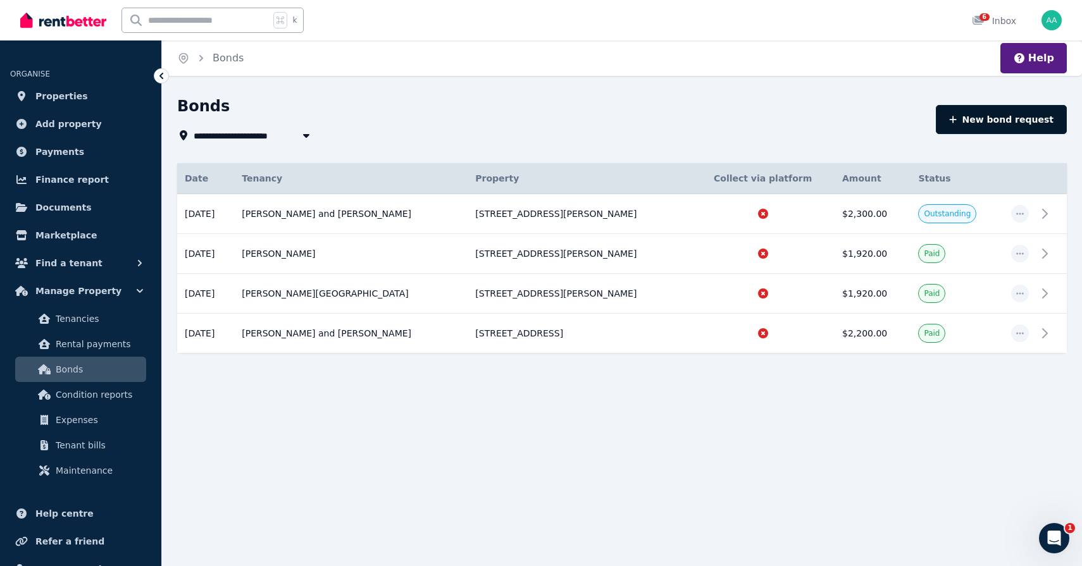
click at [1018, 125] on button "New bond request" at bounding box center [1001, 119] width 131 height 29
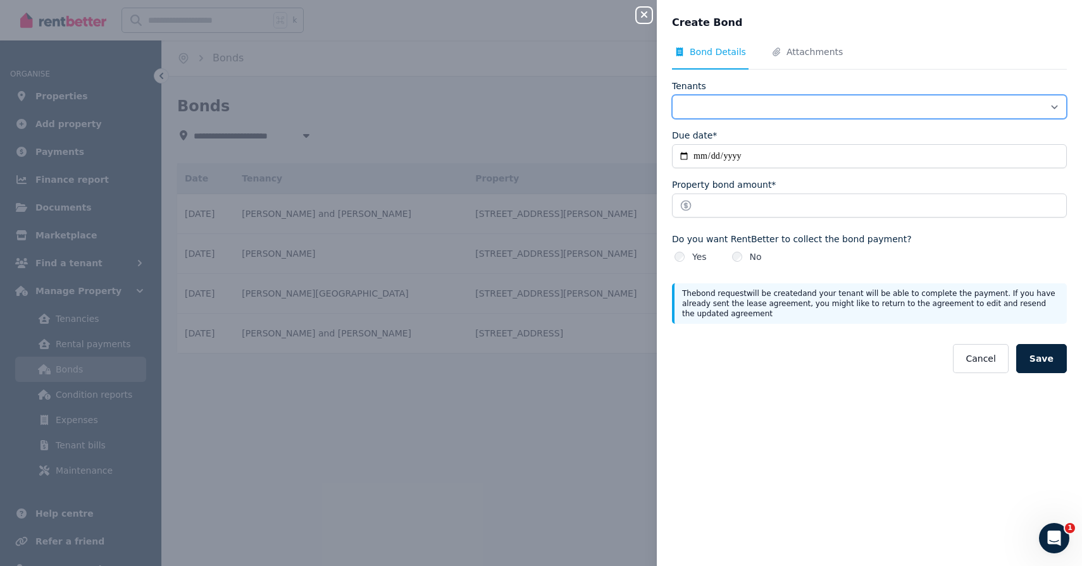
click at [979, 99] on select "**********" at bounding box center [869, 107] width 395 height 24
select select "**********"
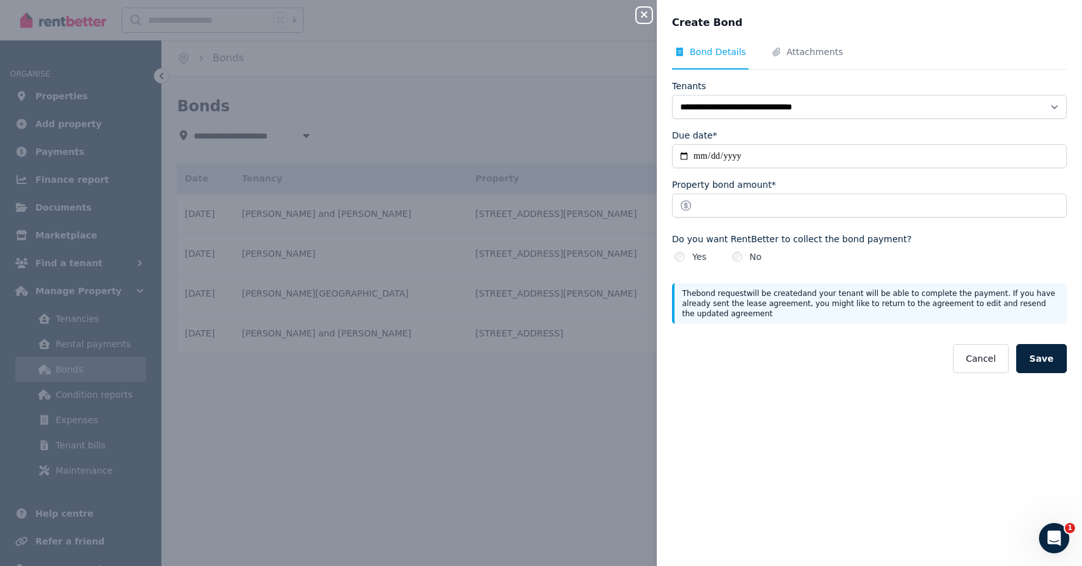
click at [642, 13] on icon "button" at bounding box center [644, 14] width 6 height 6
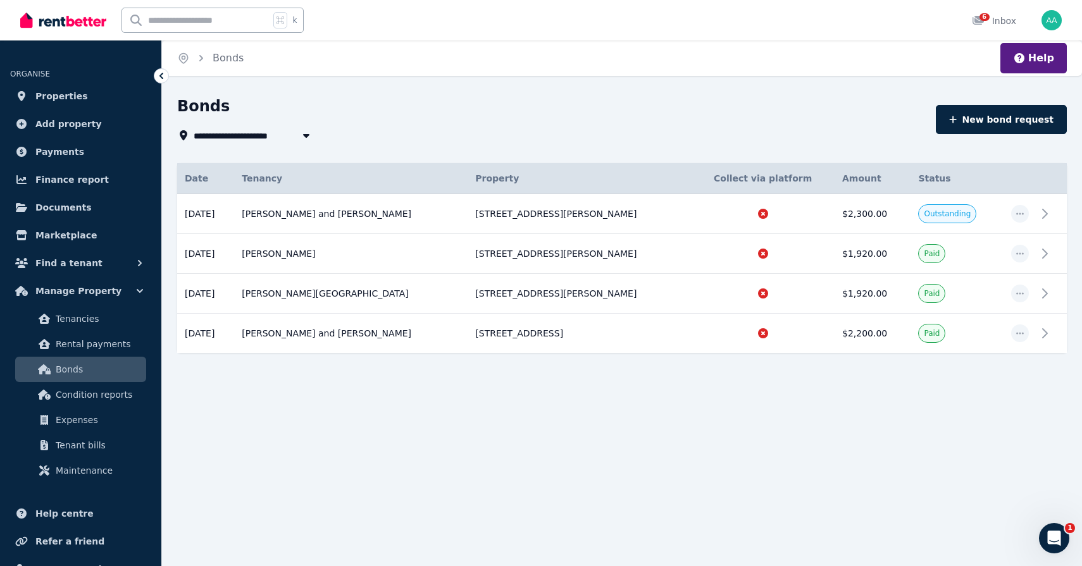
click at [622, 34] on div "k 6 Inbox" at bounding box center [519, 20] width 998 height 40
click at [566, 105] on div "Bonds" at bounding box center [552, 108] width 751 height 24
click at [92, 450] on span "Tenant bills" at bounding box center [98, 445] width 85 height 15
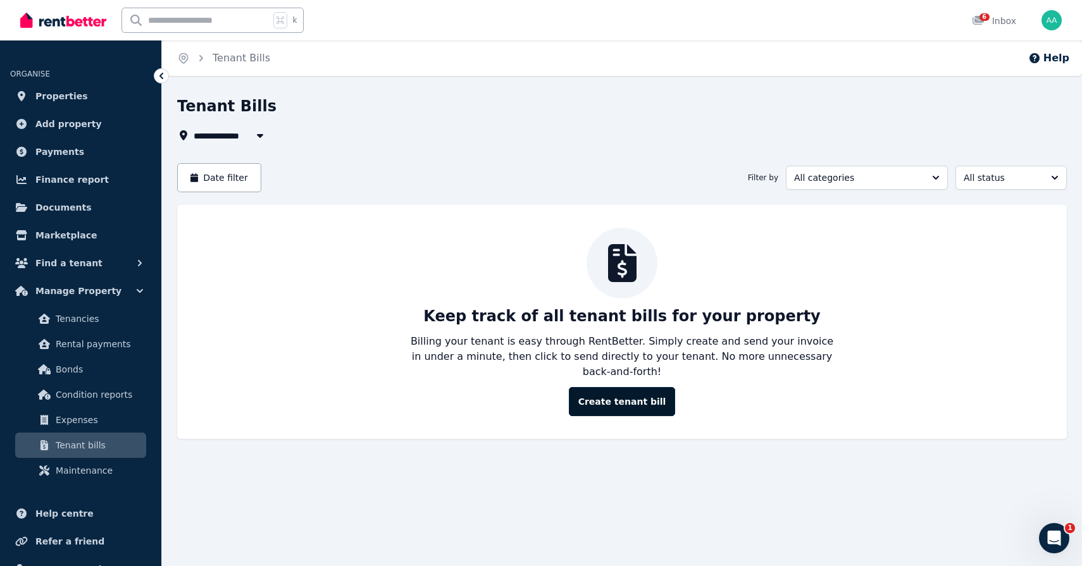
click at [641, 390] on button "Create tenant bill" at bounding box center [622, 401] width 107 height 29
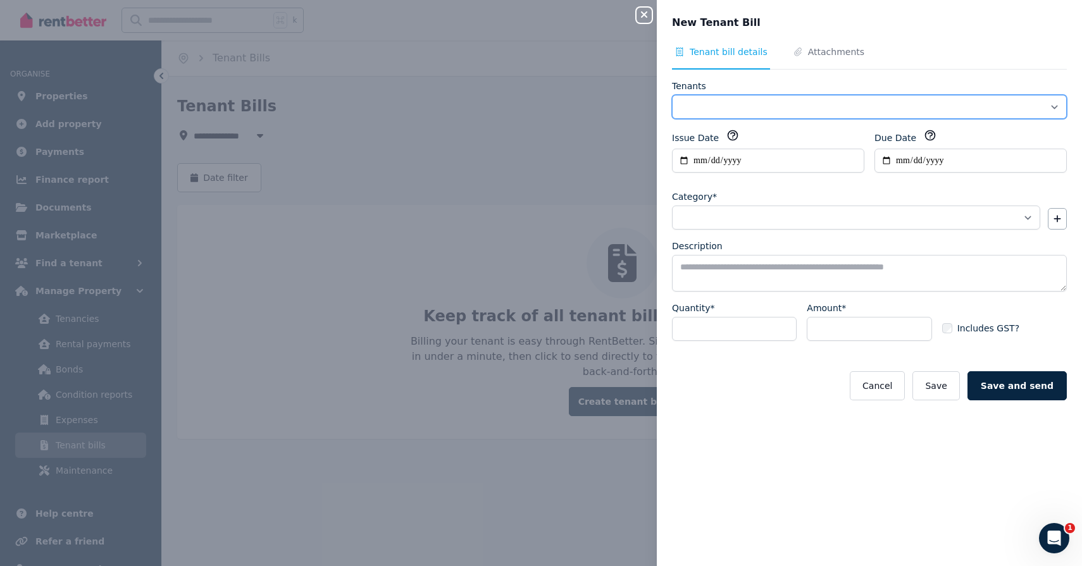
click at [728, 112] on select "**********" at bounding box center [869, 107] width 395 height 24
select select "**********"
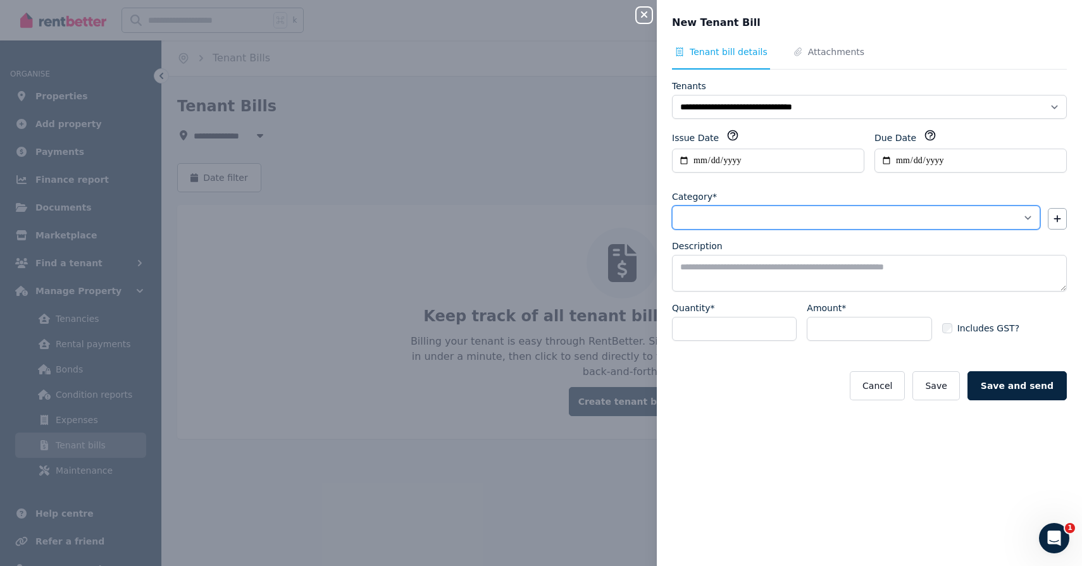
click at [846, 214] on select "**********" at bounding box center [856, 218] width 368 height 24
select select "**********"
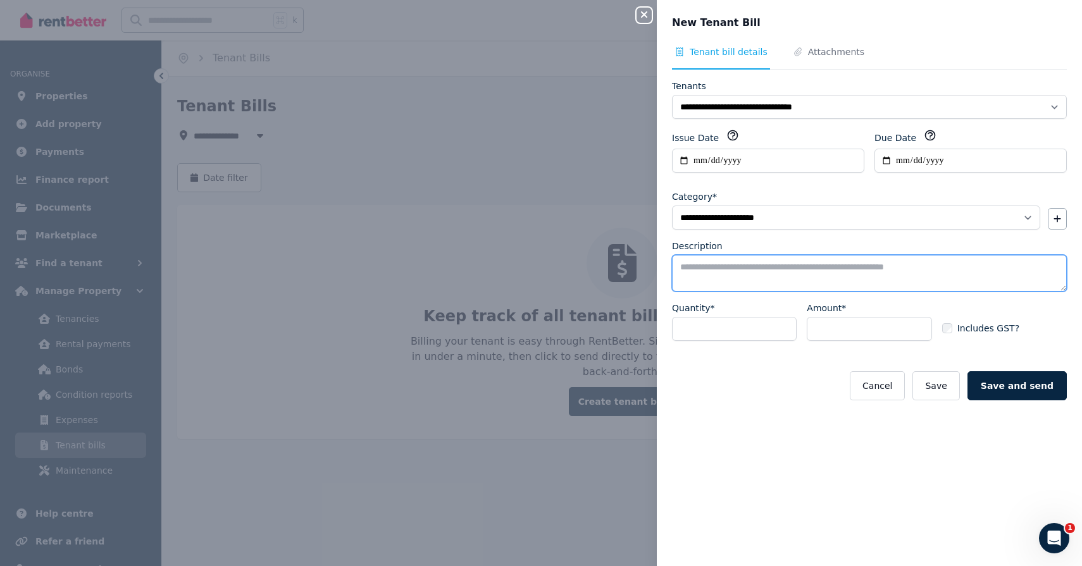
click at [788, 264] on textarea "Description" at bounding box center [869, 273] width 395 height 37
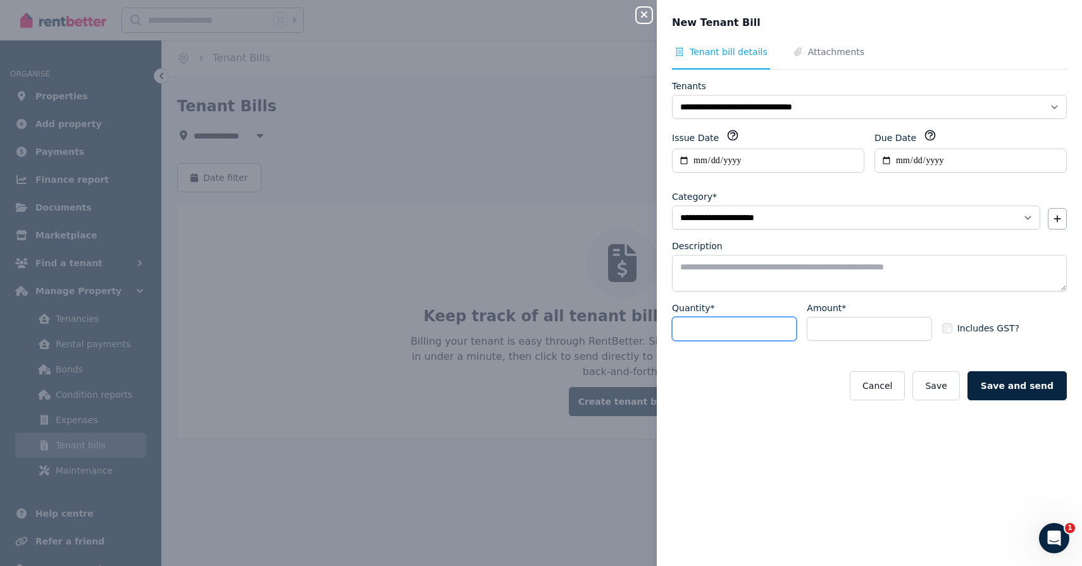
click at [724, 325] on input "*" at bounding box center [734, 329] width 125 height 24
click at [830, 338] on input "Amount*" at bounding box center [869, 329] width 125 height 24
click at [848, 45] on div "**********" at bounding box center [869, 283] width 425 height 566
click at [824, 57] on span "Attachments" at bounding box center [836, 52] width 56 height 13
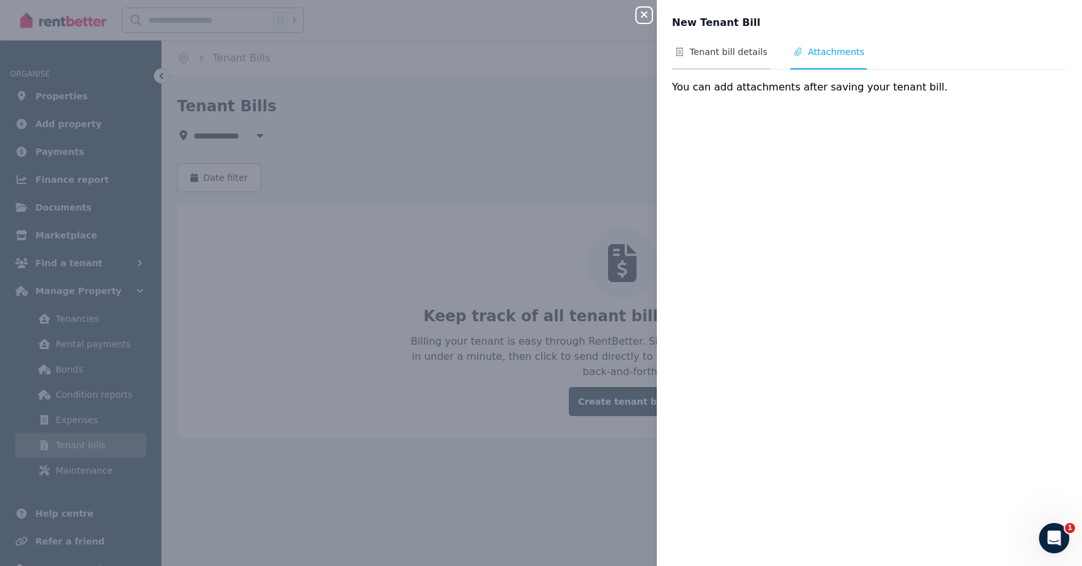
click at [717, 61] on span "Tenant bill details" at bounding box center [721, 58] width 98 height 24
select select "**********"
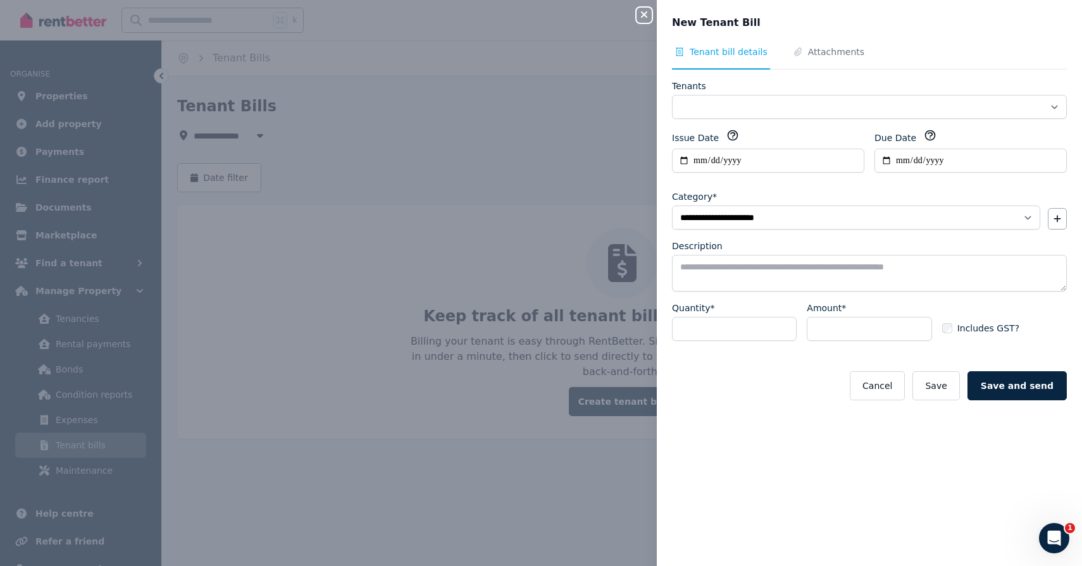
select select "**********"
click at [901, 166] on input "Due Date" at bounding box center [970, 161] width 192 height 24
type input "**********"
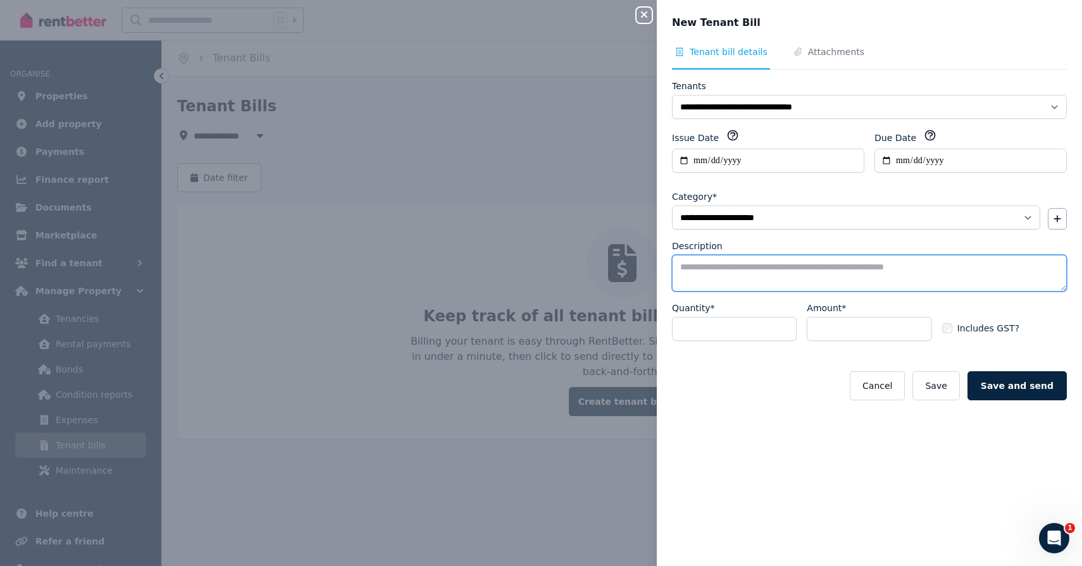
click at [782, 260] on textarea "Description" at bounding box center [869, 273] width 395 height 37
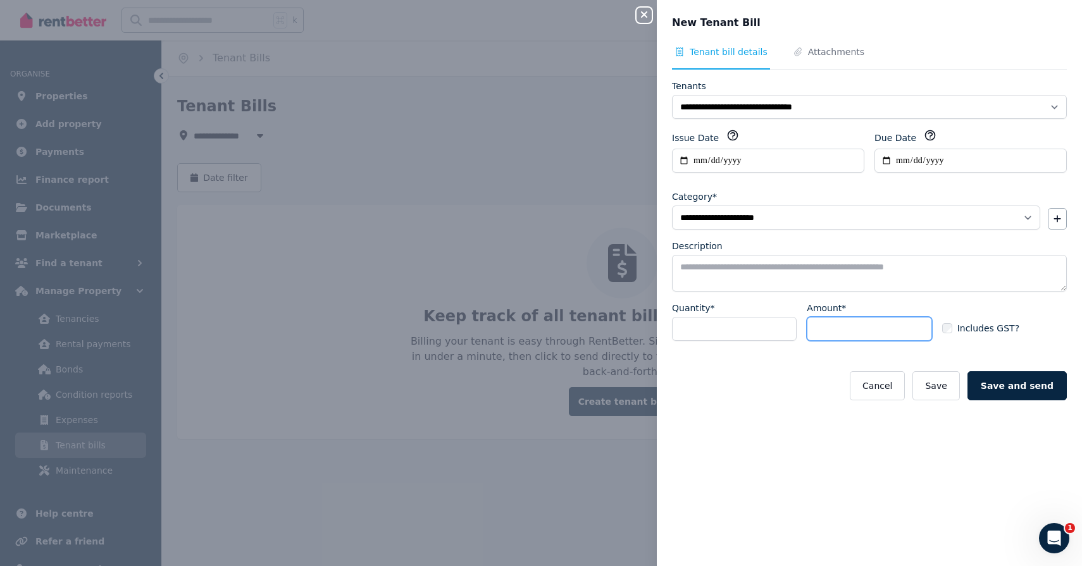
click at [870, 335] on input "Amount*" at bounding box center [869, 329] width 125 height 24
type input "******"
click at [995, 460] on div "**********" at bounding box center [869, 298] width 425 height 505
click at [957, 392] on button "Save" at bounding box center [935, 385] width 47 height 29
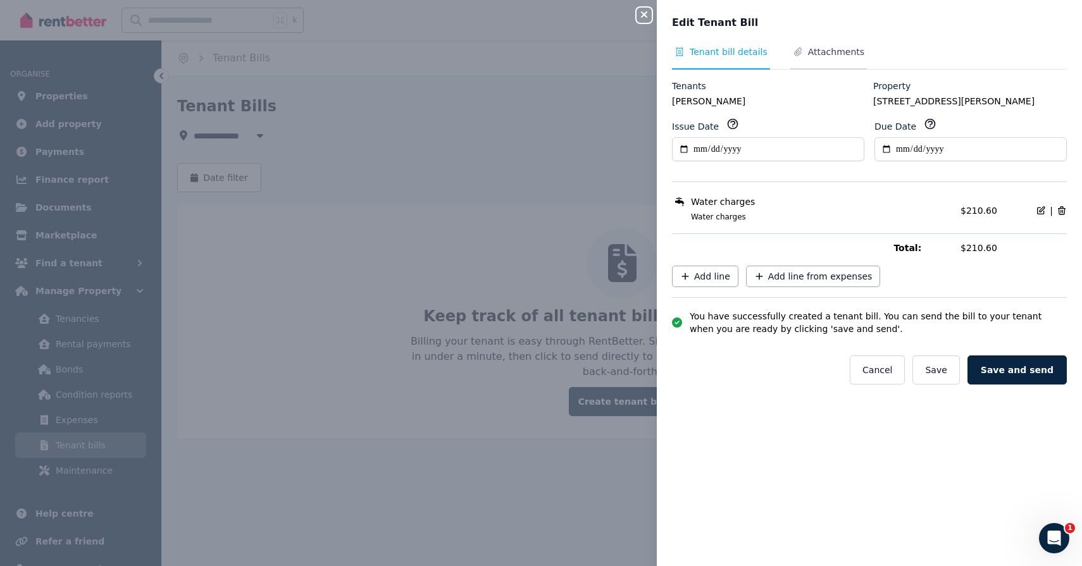
click at [827, 52] on span "Attachments" at bounding box center [836, 52] width 56 height 13
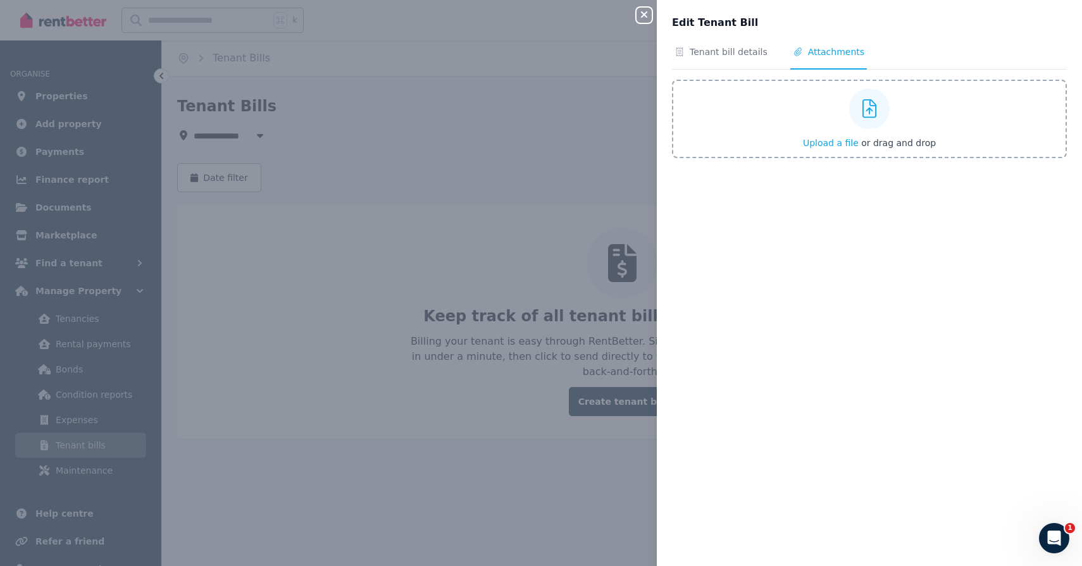
click at [829, 142] on span "Upload a file" at bounding box center [831, 143] width 56 height 10
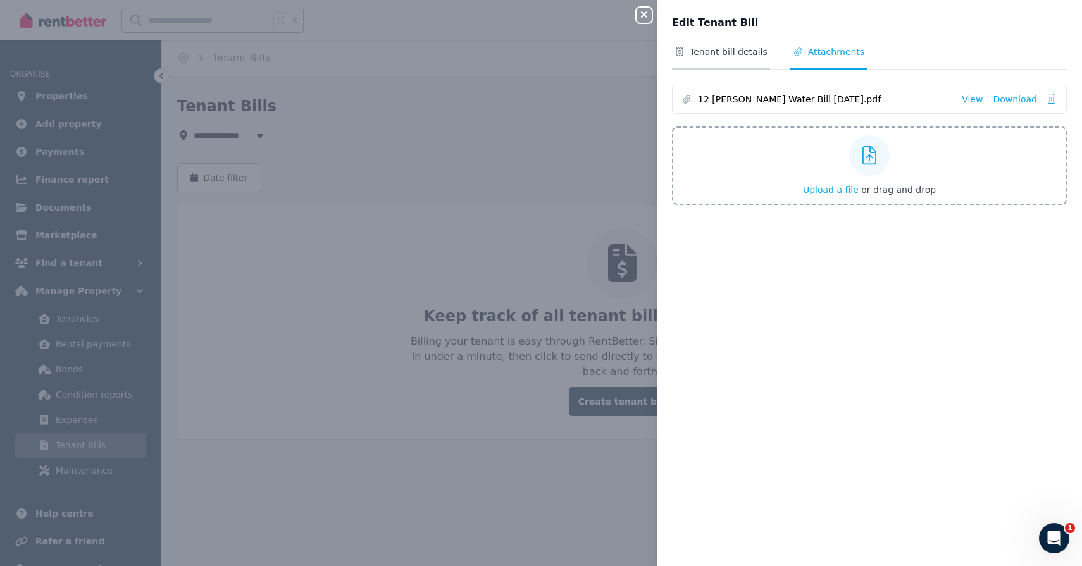
click at [724, 60] on span "Tenant bill details" at bounding box center [721, 58] width 98 height 24
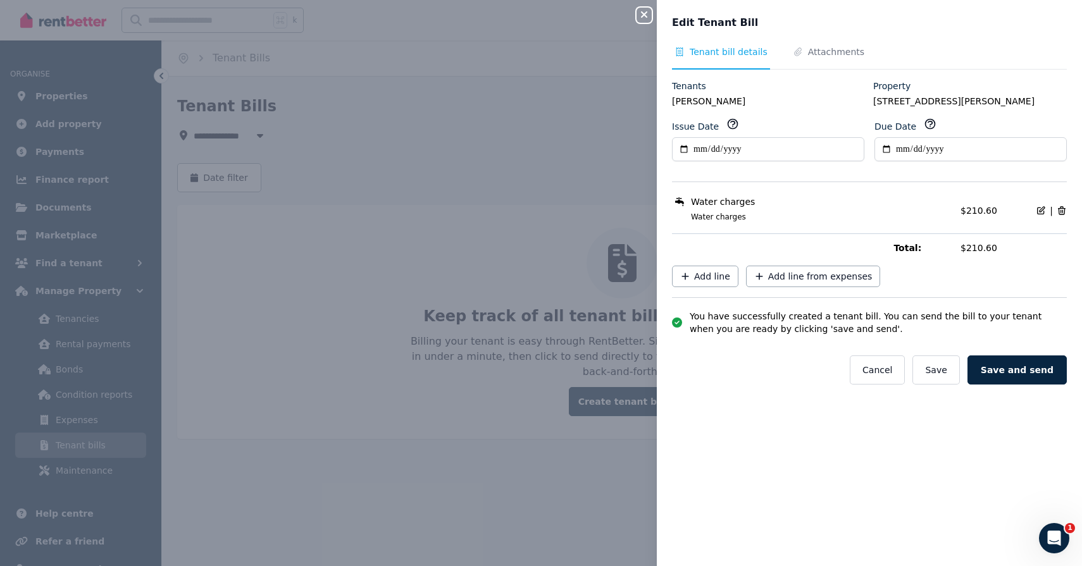
click at [819, 43] on div "**********" at bounding box center [869, 283] width 425 height 566
click at [821, 51] on span "Attachments" at bounding box center [836, 52] width 56 height 13
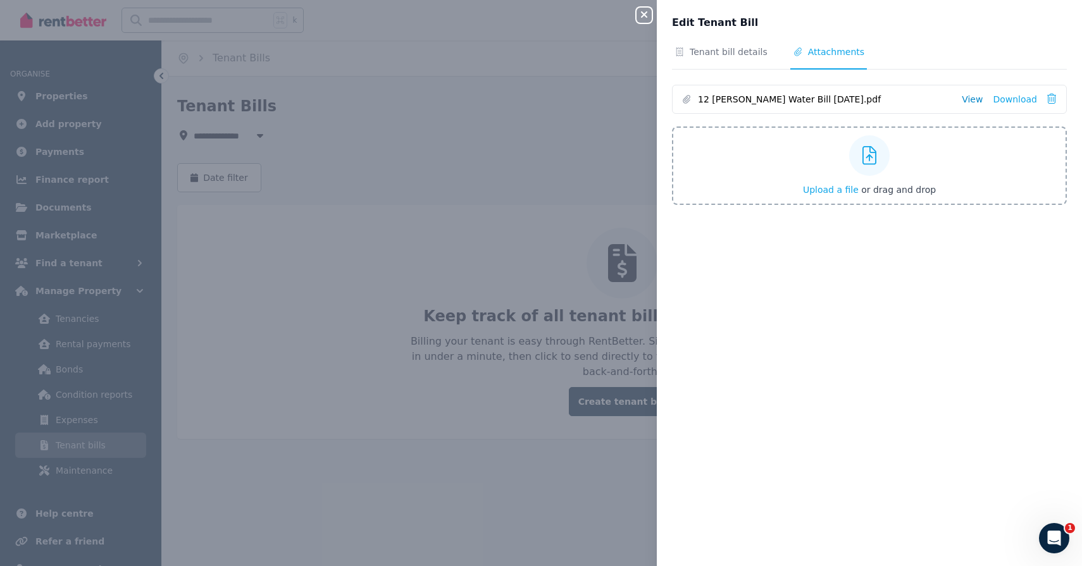
click at [981, 105] on link "View" at bounding box center [971, 99] width 21 height 13
click at [721, 53] on span "Tenant bill details" at bounding box center [728, 52] width 78 height 13
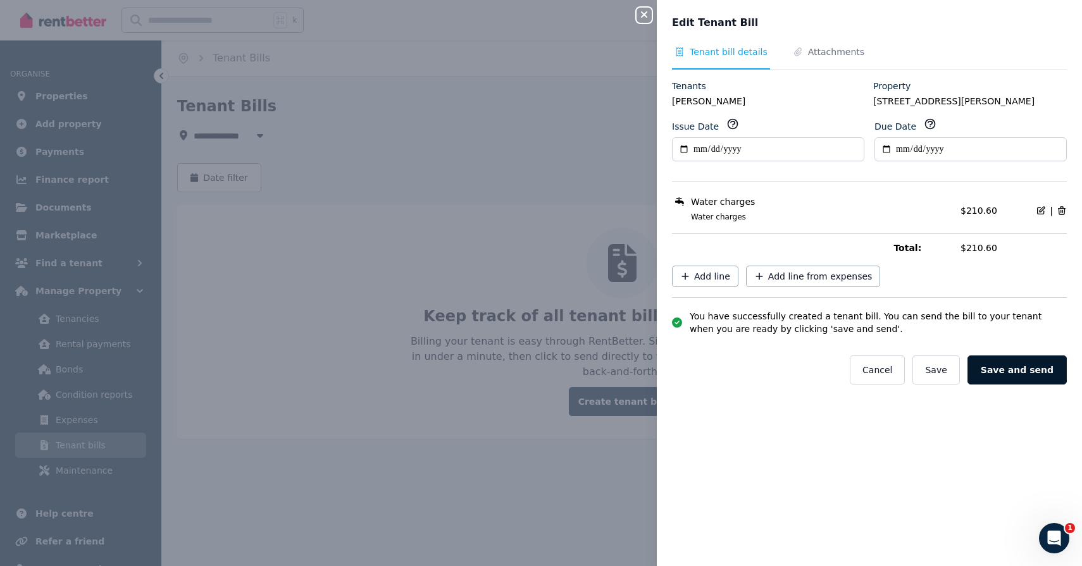
click at [1013, 379] on button "Save and send" at bounding box center [1016, 369] width 99 height 29
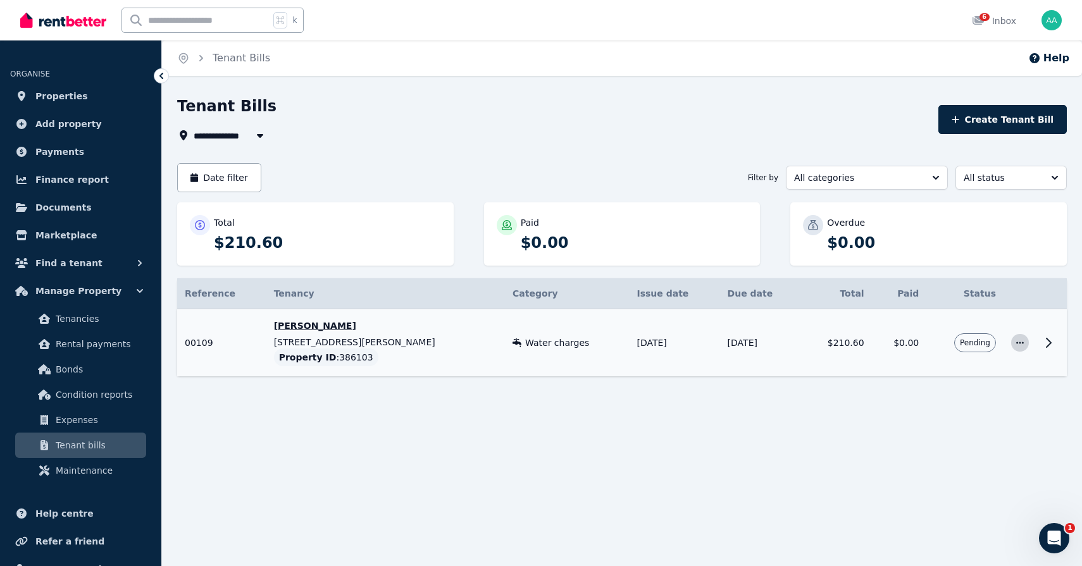
click at [1020, 343] on icon "button" at bounding box center [1020, 343] width 8 height 2
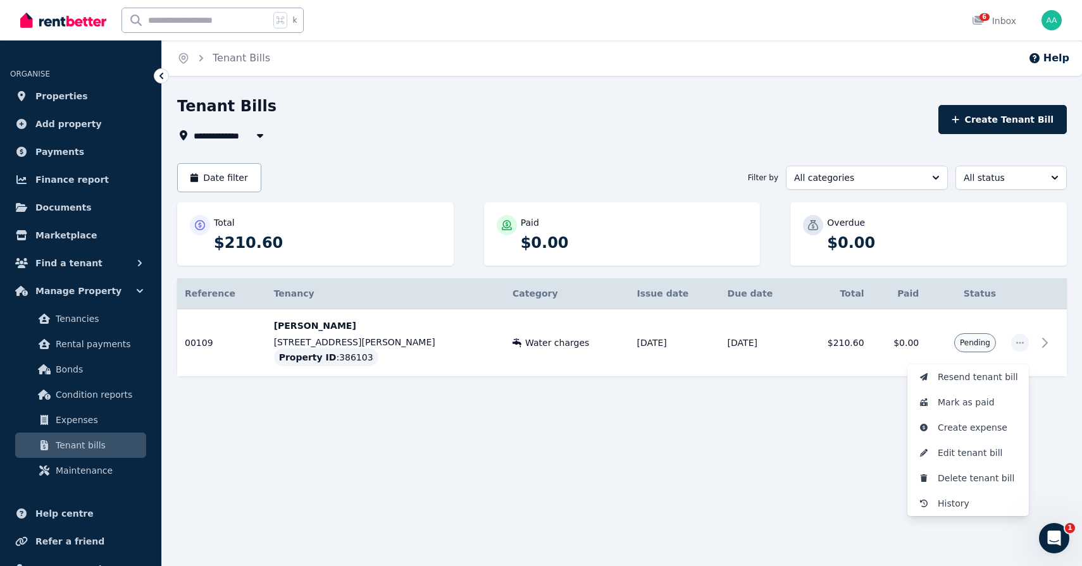
click at [715, 435] on div "**********" at bounding box center [541, 283] width 1082 height 566
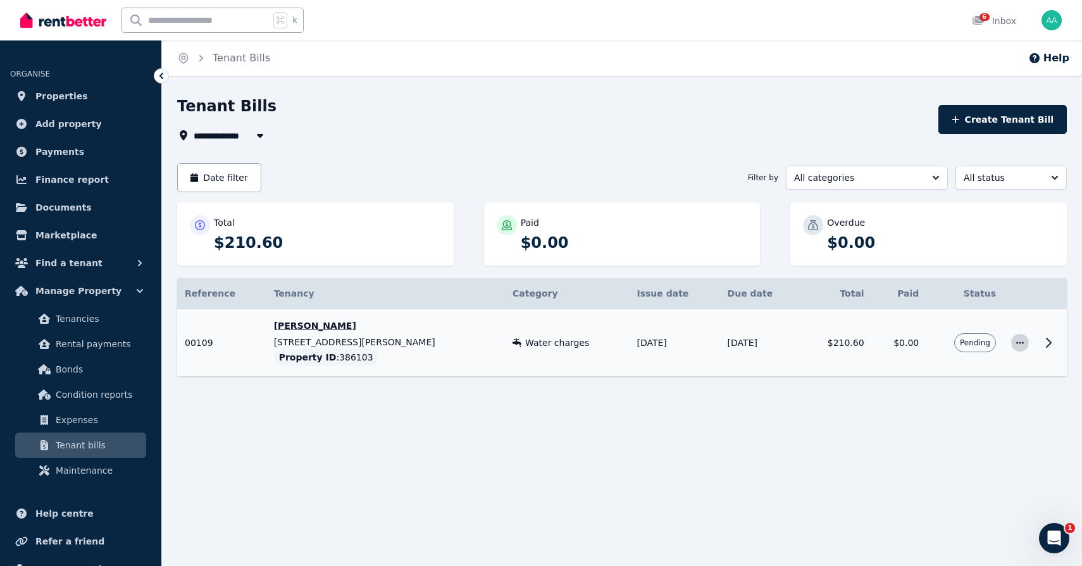
click at [1019, 347] on span "button" at bounding box center [1020, 343] width 18 height 18
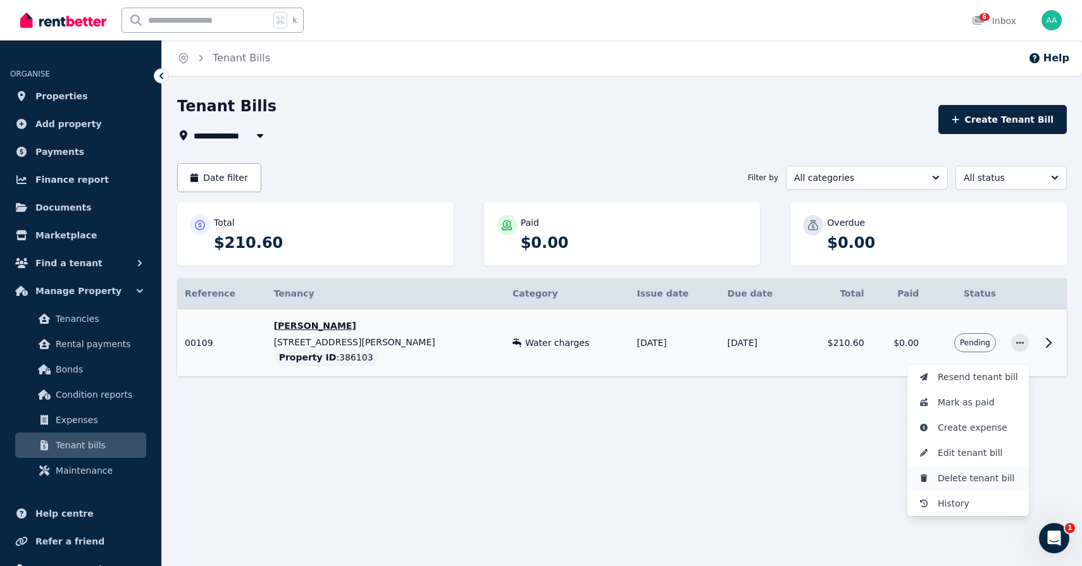
click at [960, 481] on span "Delete tenant bill" at bounding box center [977, 478] width 81 height 15
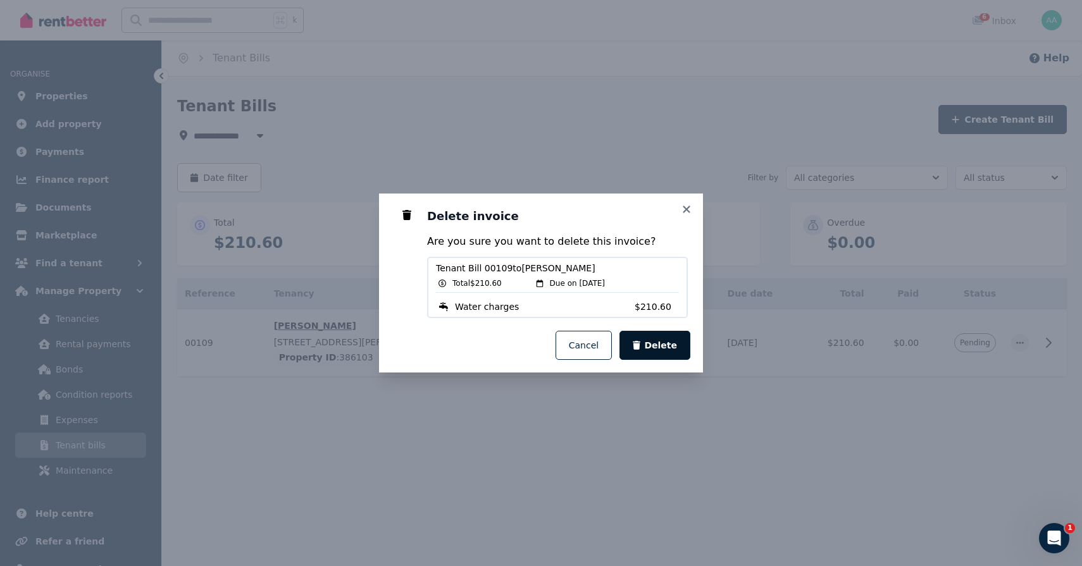
click at [663, 351] on span "Delete" at bounding box center [660, 345] width 33 height 13
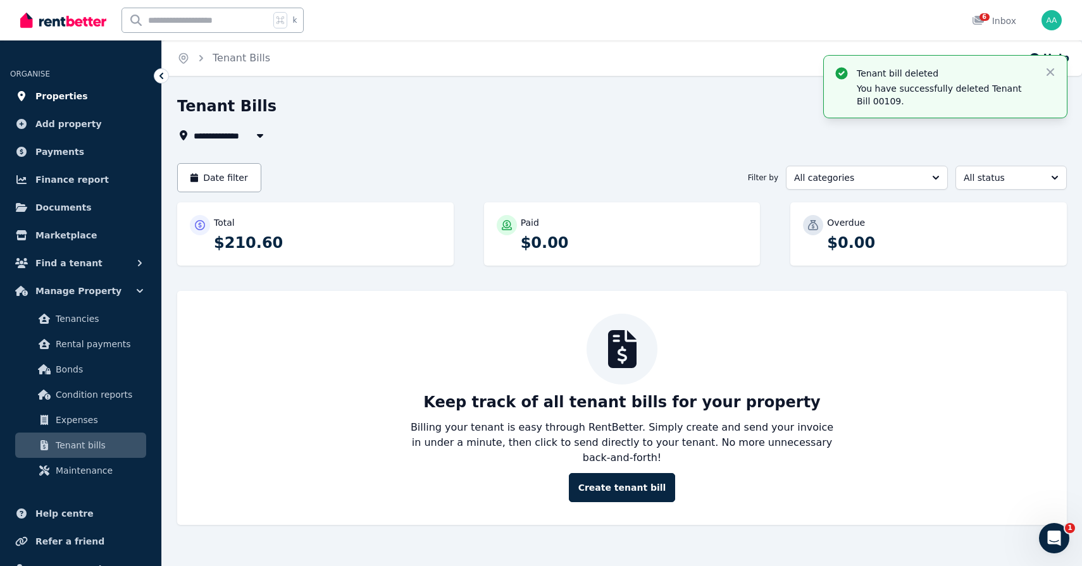
click at [87, 102] on link "Properties" at bounding box center [80, 95] width 141 height 25
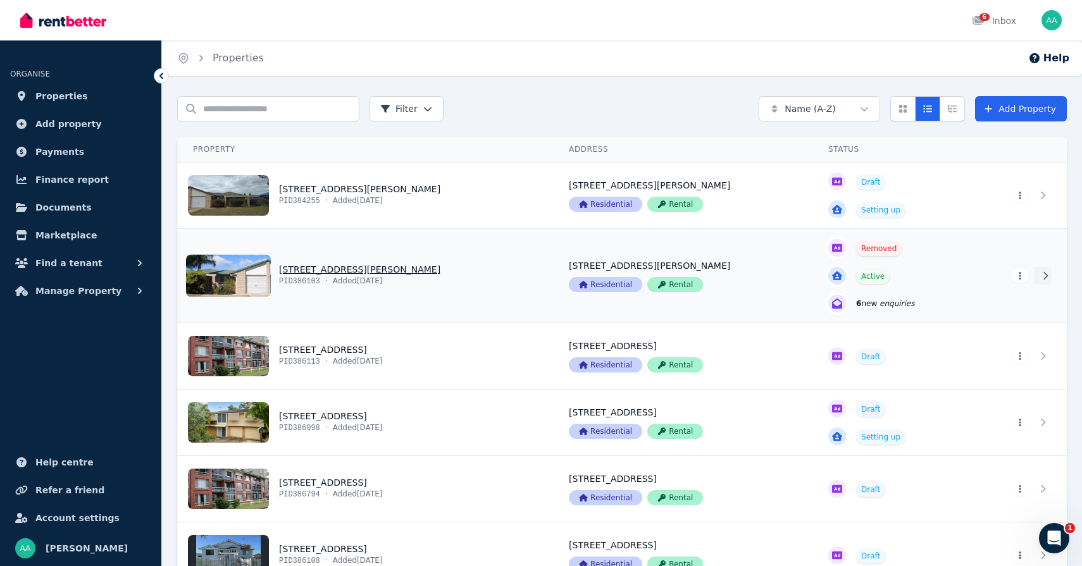
click at [1046, 274] on icon at bounding box center [1045, 276] width 4 height 8
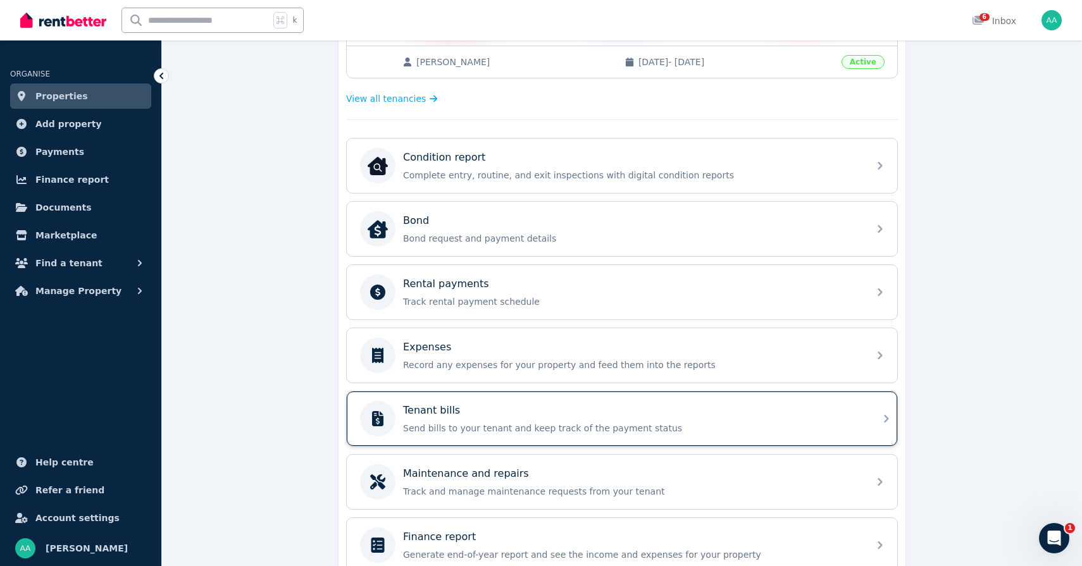
scroll to position [388, 0]
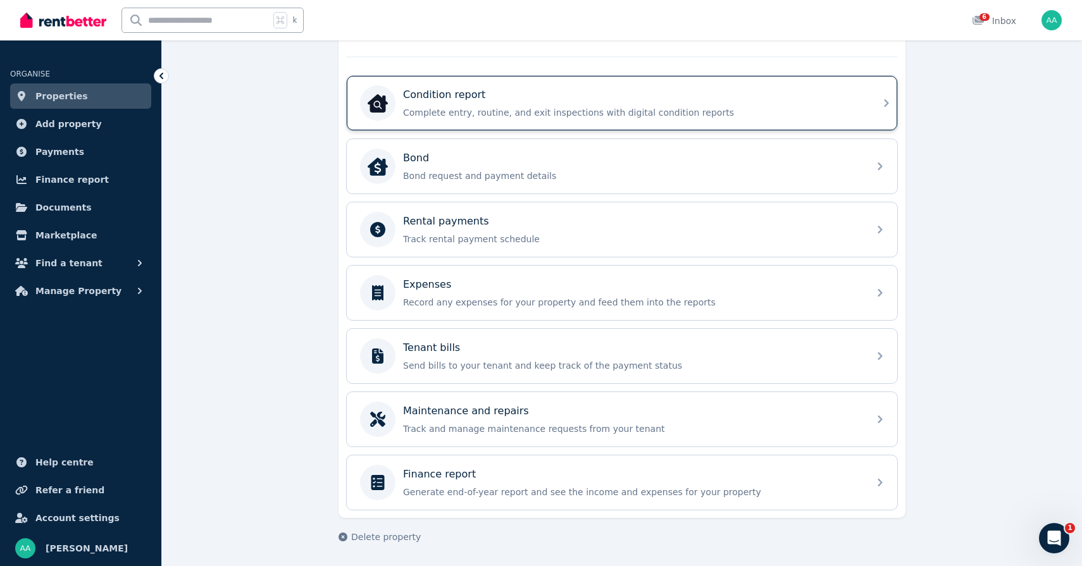
click at [777, 109] on p "Complete entry, routine, and exit inspections with digital condition reports" at bounding box center [632, 112] width 458 height 13
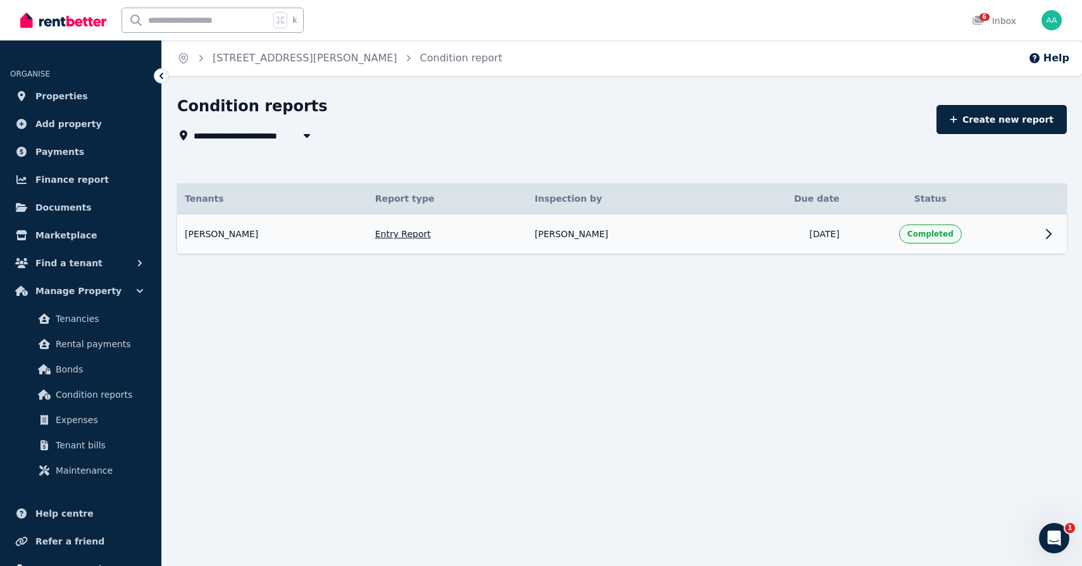
click at [1048, 225] on td at bounding box center [1051, 234] width 30 height 40
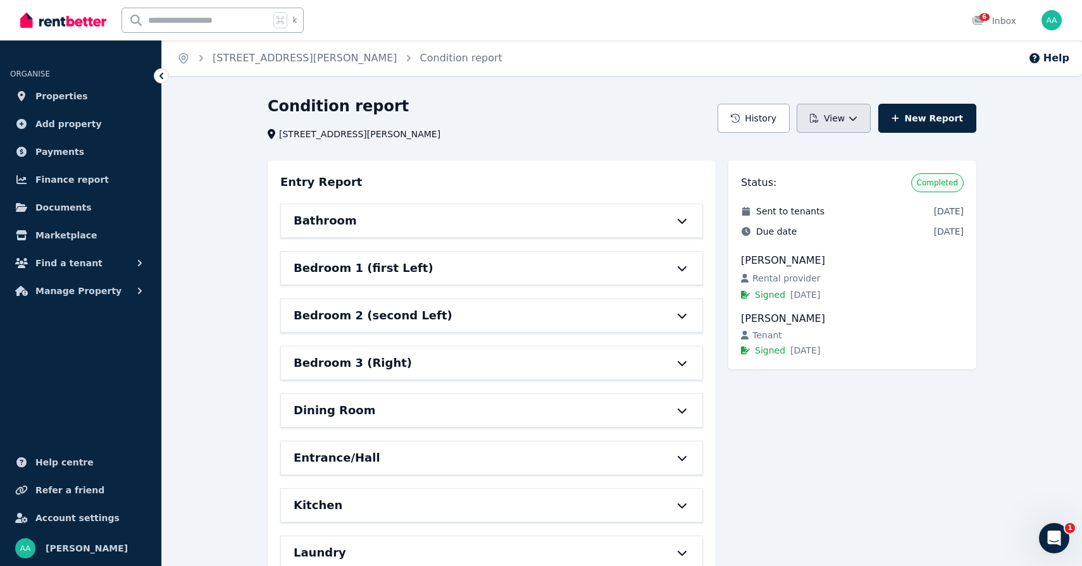
click at [853, 111] on button "View" at bounding box center [833, 118] width 74 height 29
click at [816, 150] on p "View report" at bounding box center [787, 151] width 61 height 13
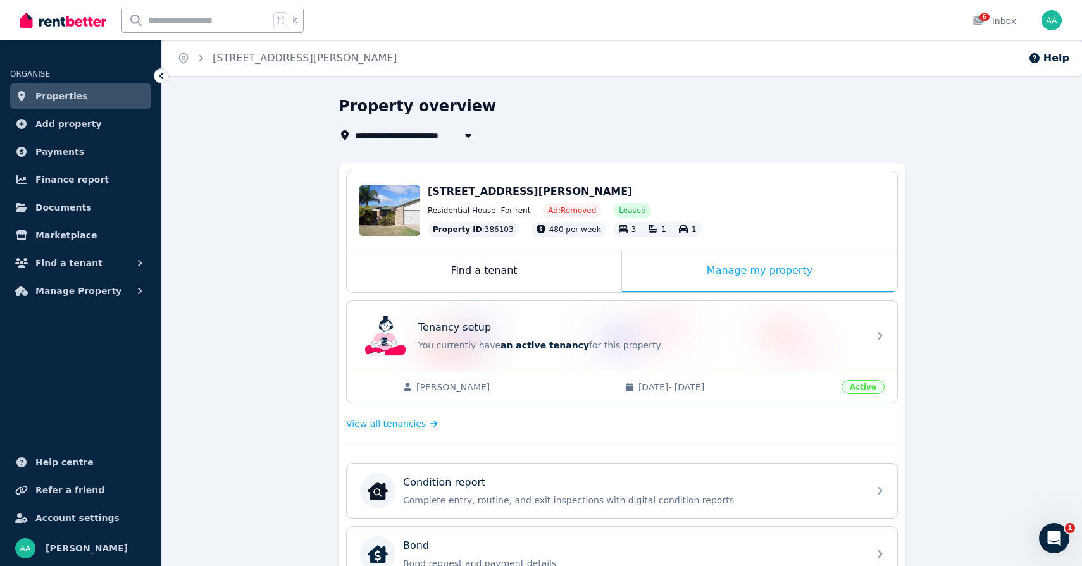
scroll to position [47, 0]
